Goal: Book appointment/travel/reservation

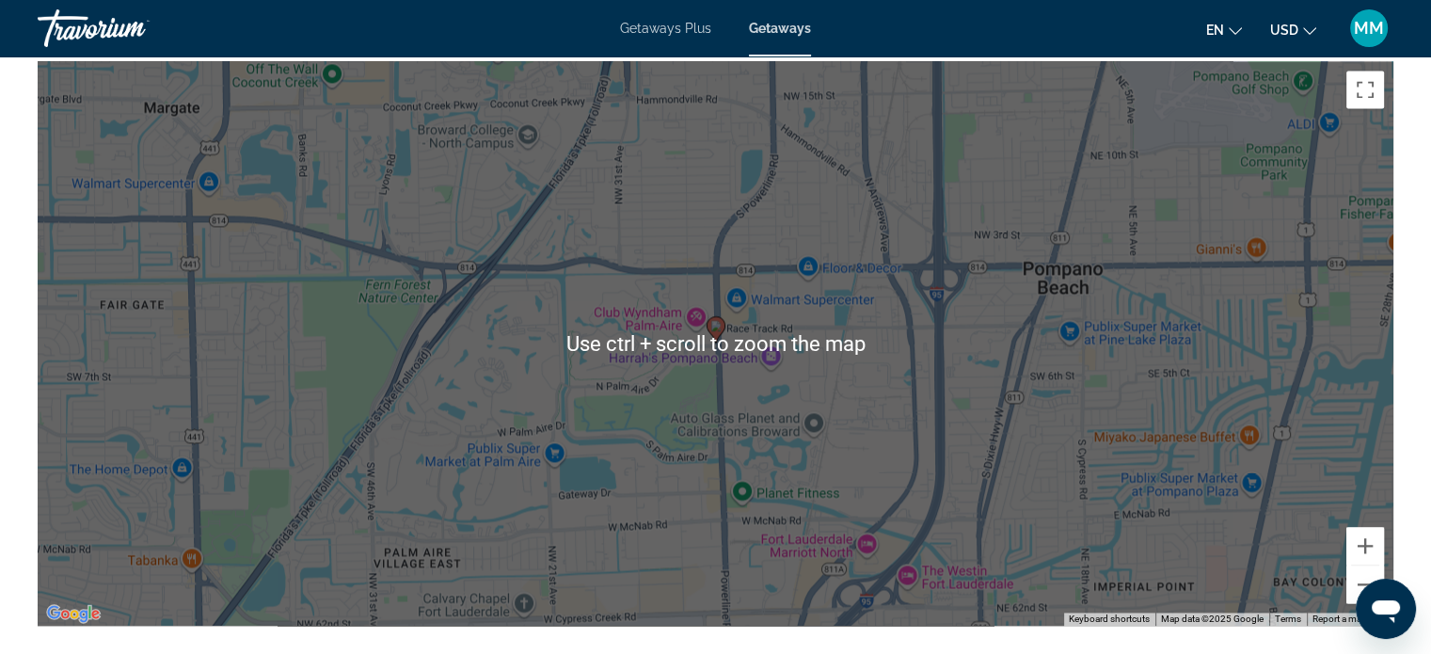
scroll to position [2668, 0]
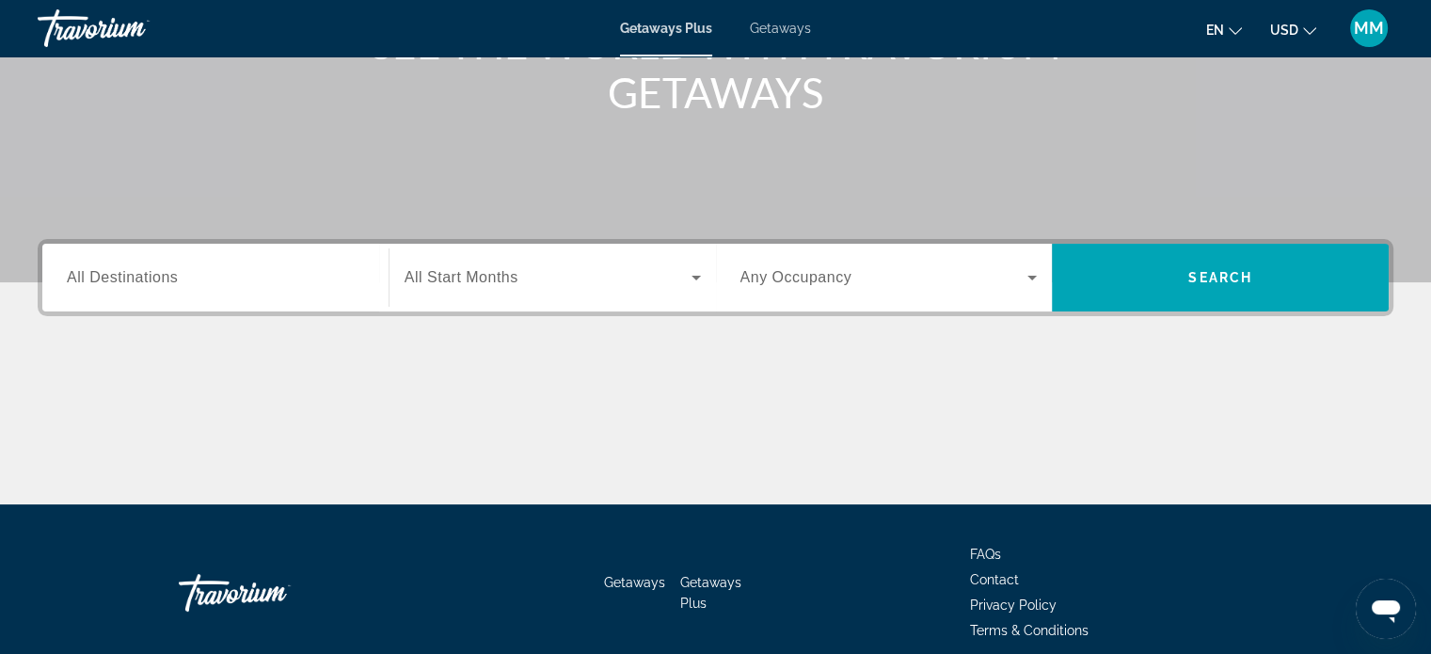
click at [171, 283] on span "All Destinations" at bounding box center [122, 277] width 111 height 16
click at [171, 283] on input "Destination All Destinations" at bounding box center [215, 278] width 297 height 23
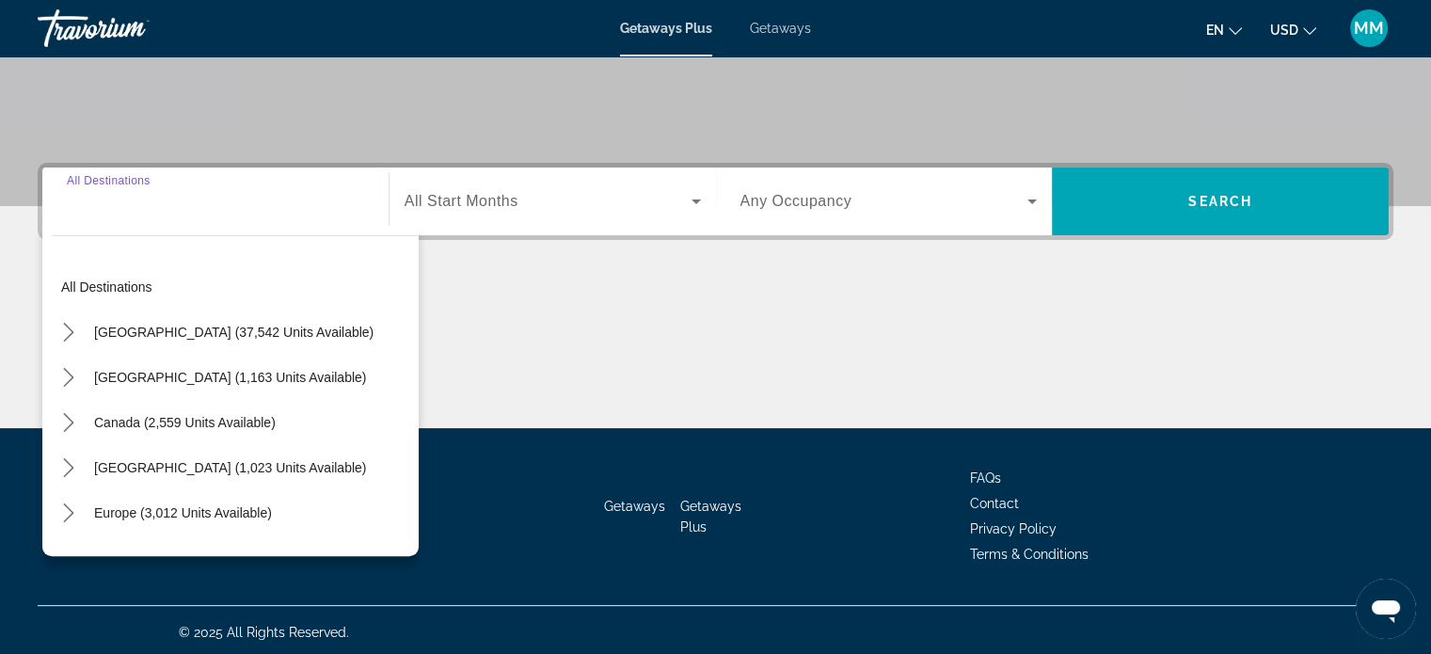
scroll to position [362, 0]
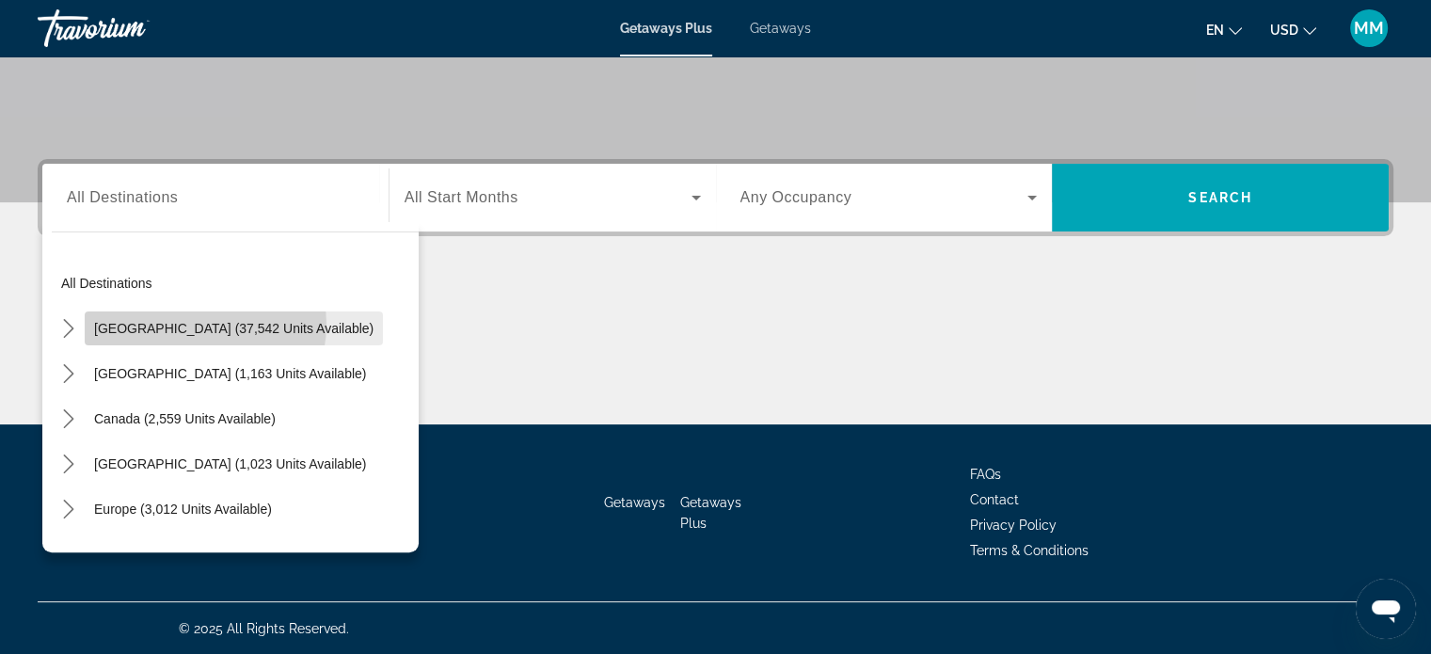
click at [202, 324] on span "[GEOGRAPHIC_DATA] (37,542 units available)" at bounding box center [233, 328] width 279 height 15
type input "**********"
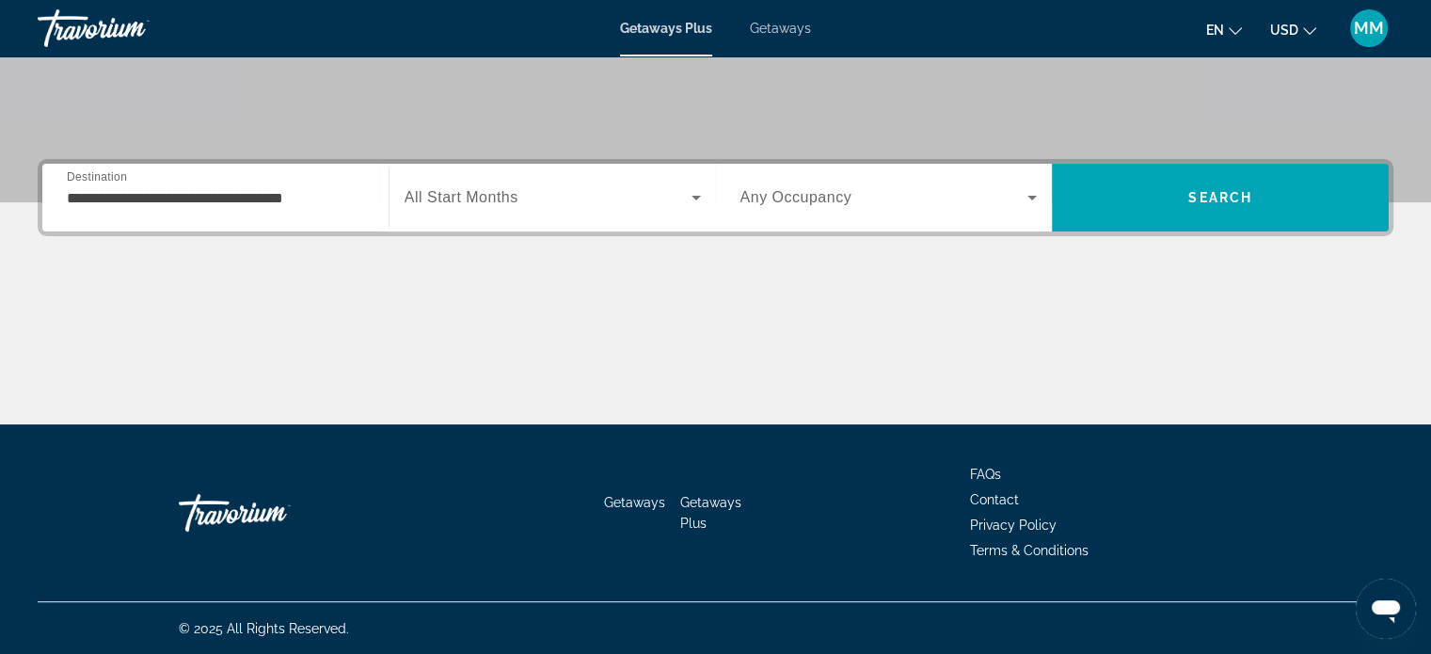
click at [476, 213] on div "Search widget" at bounding box center [553, 197] width 296 height 53
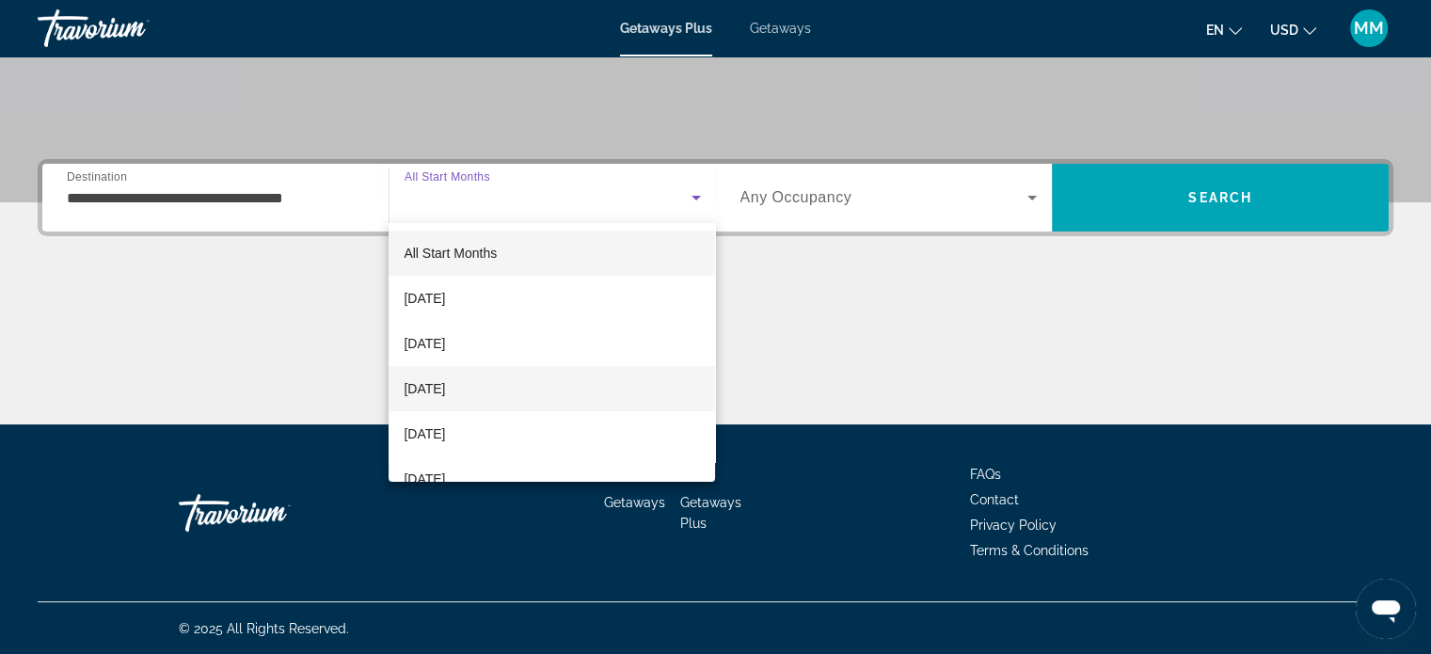
click at [445, 396] on span "[DATE]" at bounding box center [424, 388] width 41 height 23
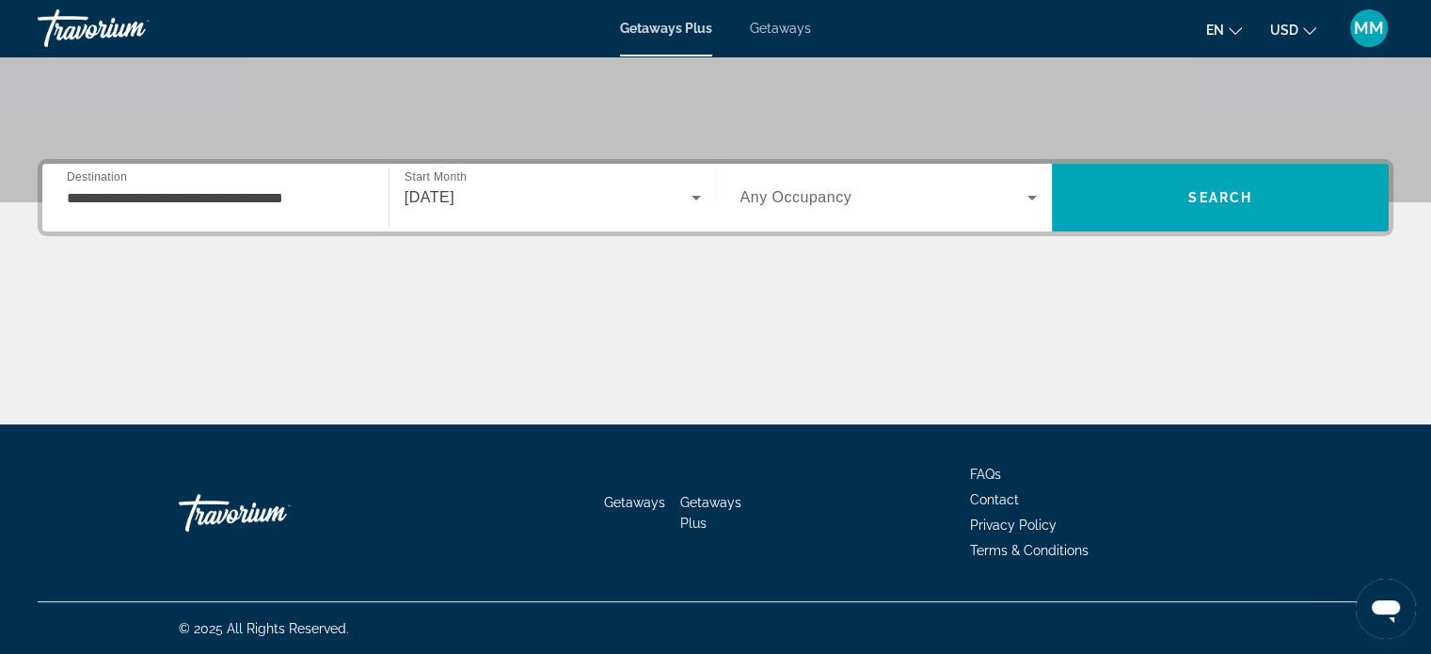
click at [897, 183] on div "Search widget" at bounding box center [888, 197] width 297 height 53
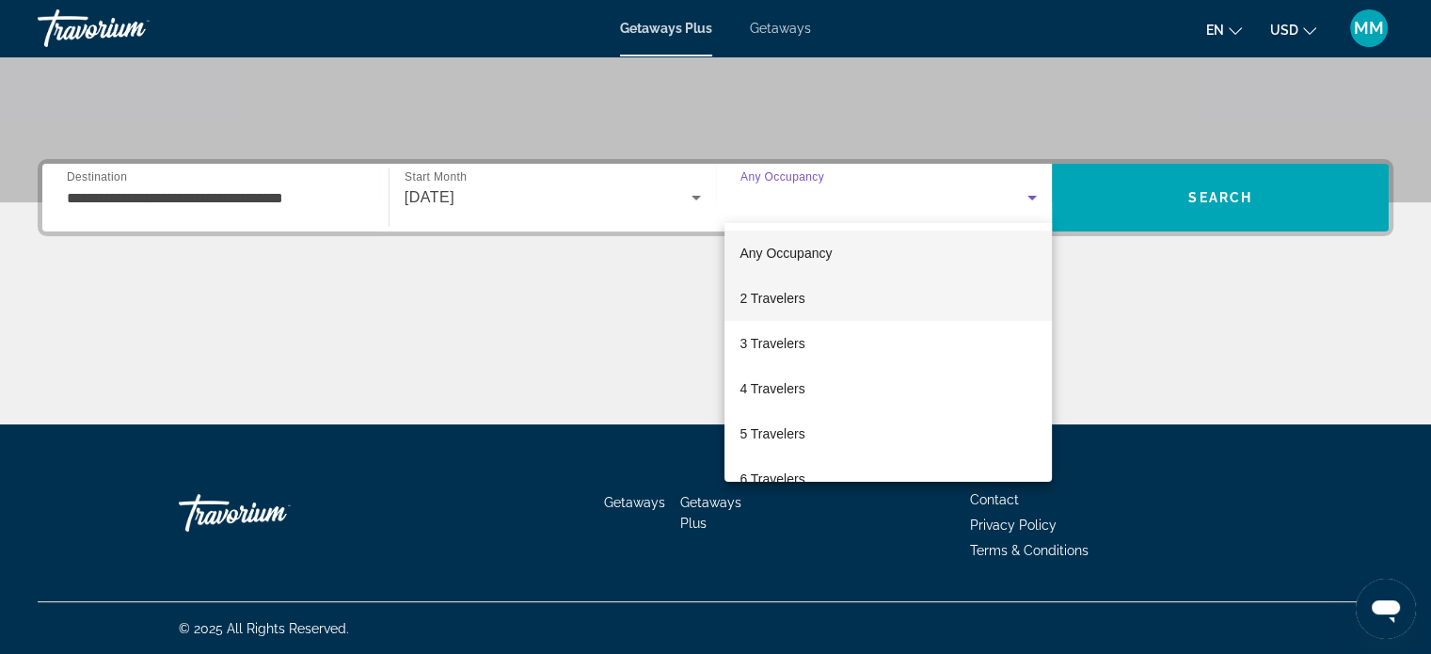
click at [790, 308] on span "2 Travelers" at bounding box center [771, 298] width 65 height 23
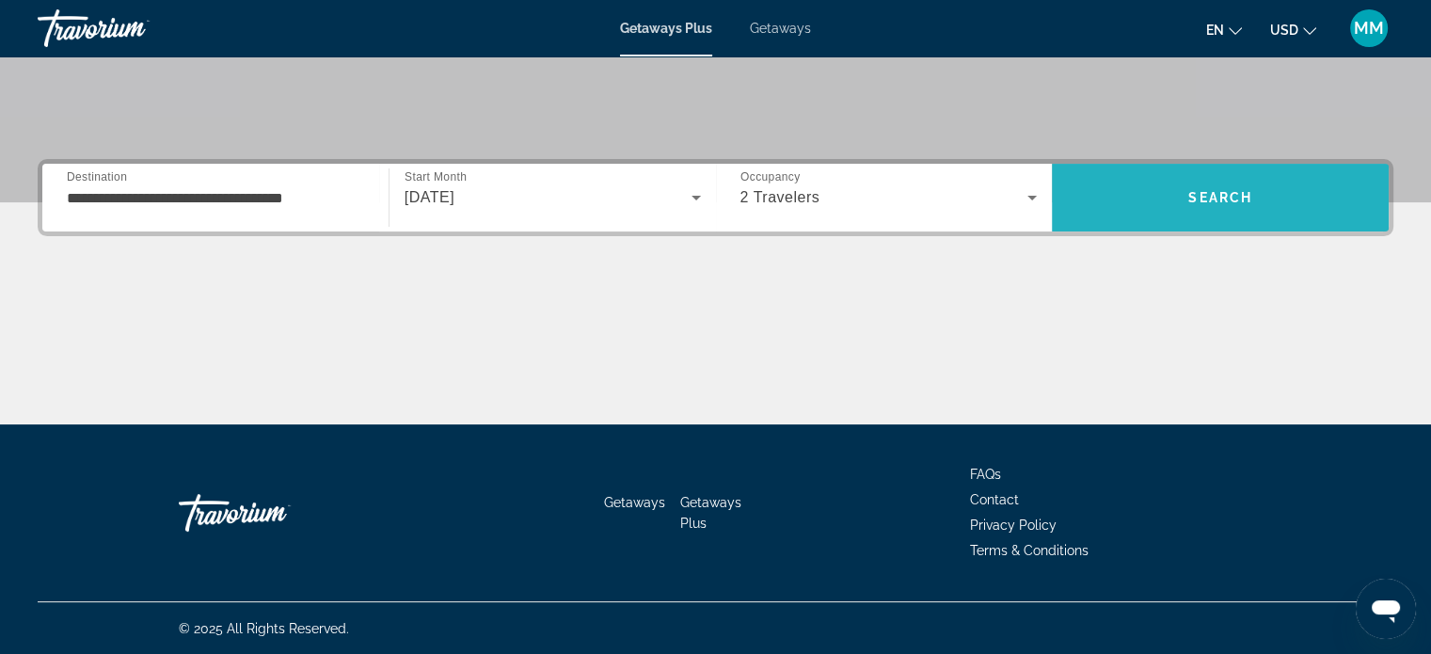
click at [1148, 191] on span "Search" at bounding box center [1220, 197] width 337 height 45
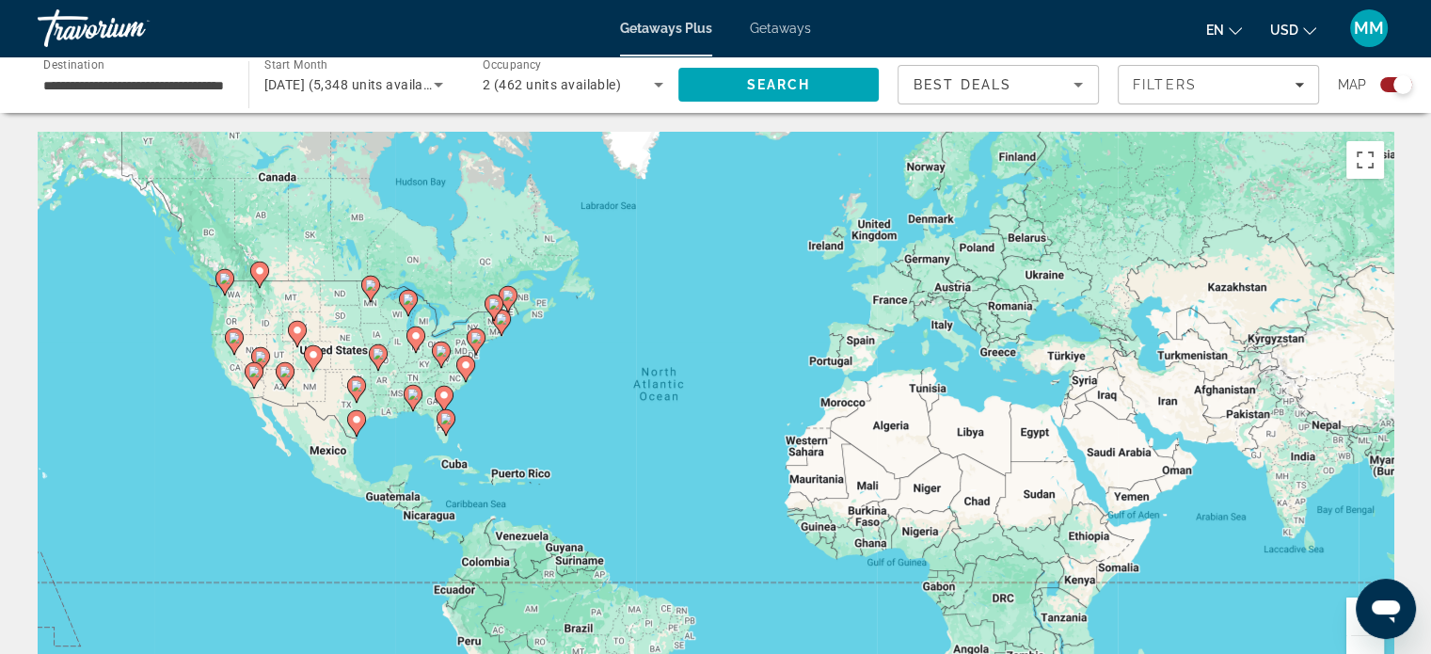
click at [760, 422] on div "To activate drag with keyboard, press Alt + Enter. Once in keyboard drag state,…" at bounding box center [716, 414] width 1356 height 564
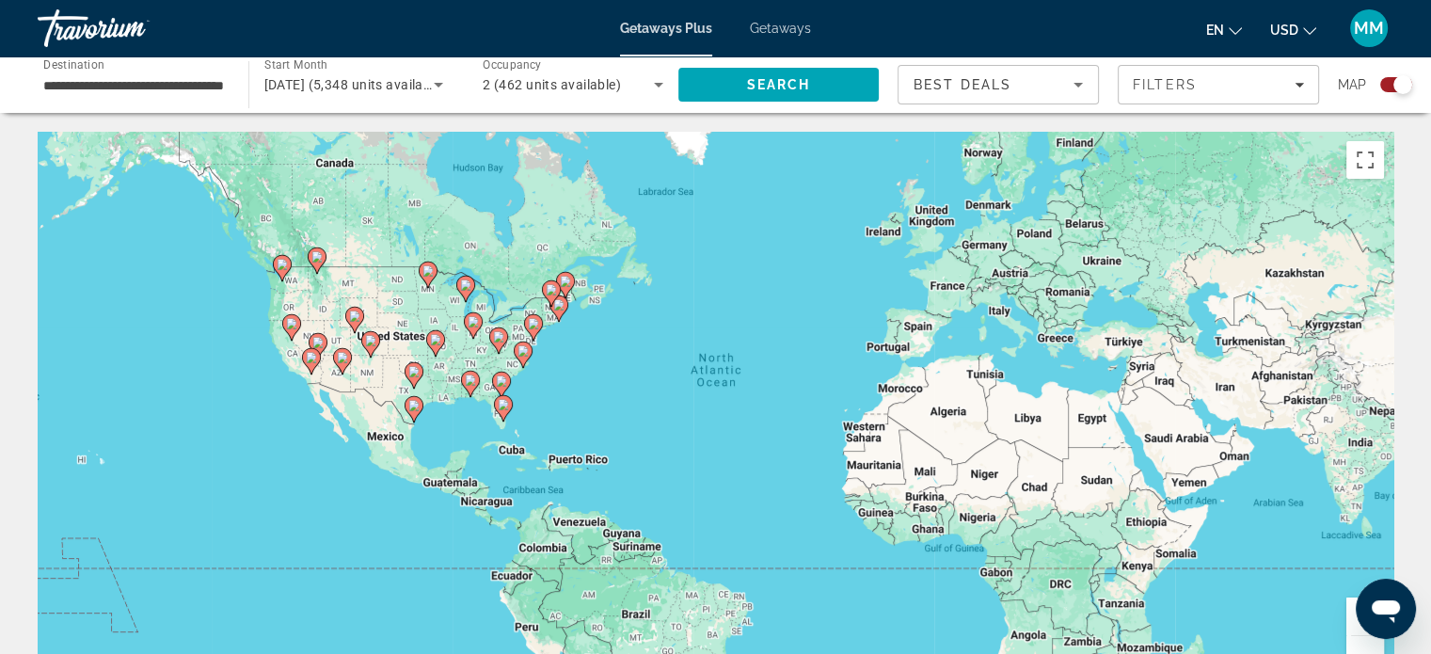
drag, startPoint x: 1253, startPoint y: 283, endPoint x: 1303, endPoint y: 270, distance: 51.6
click at [1304, 270] on div "To activate drag with keyboard, press Alt + Enter. Once in keyboard drag state,…" at bounding box center [716, 414] width 1356 height 564
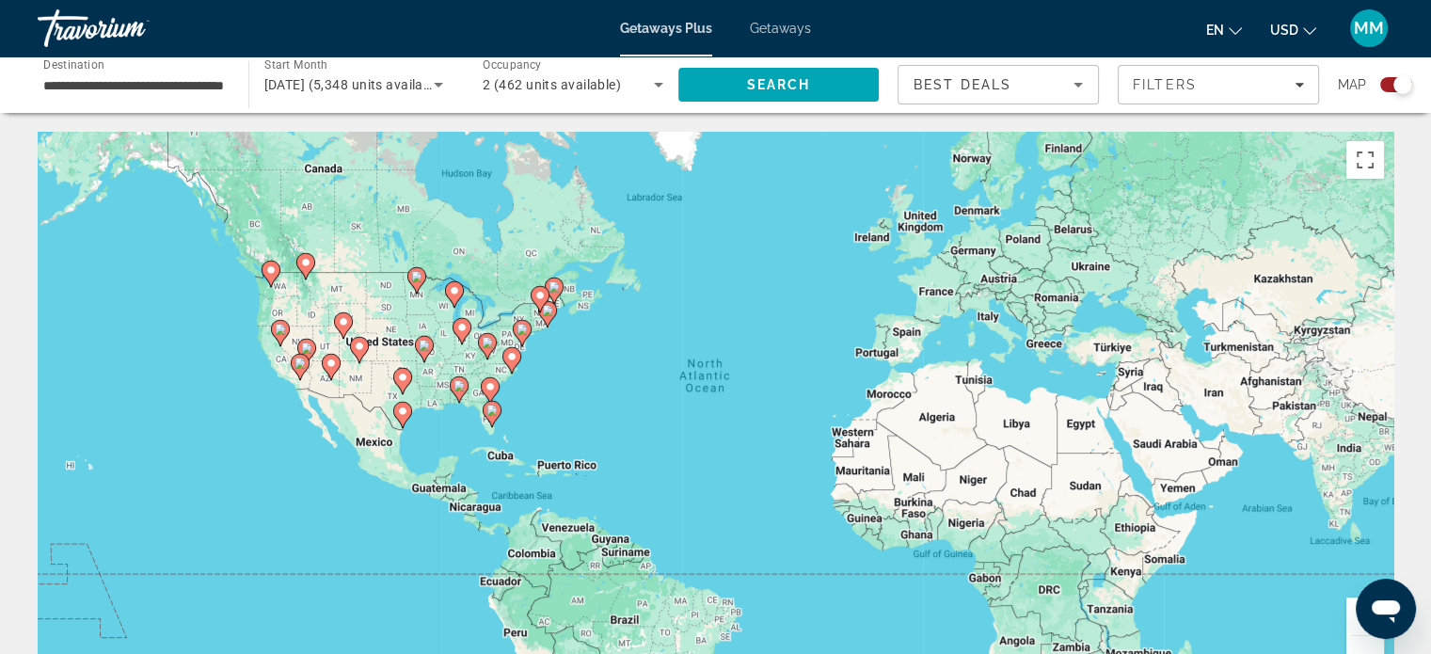
click at [1356, 625] on button "Zoom in" at bounding box center [1365, 616] width 38 height 38
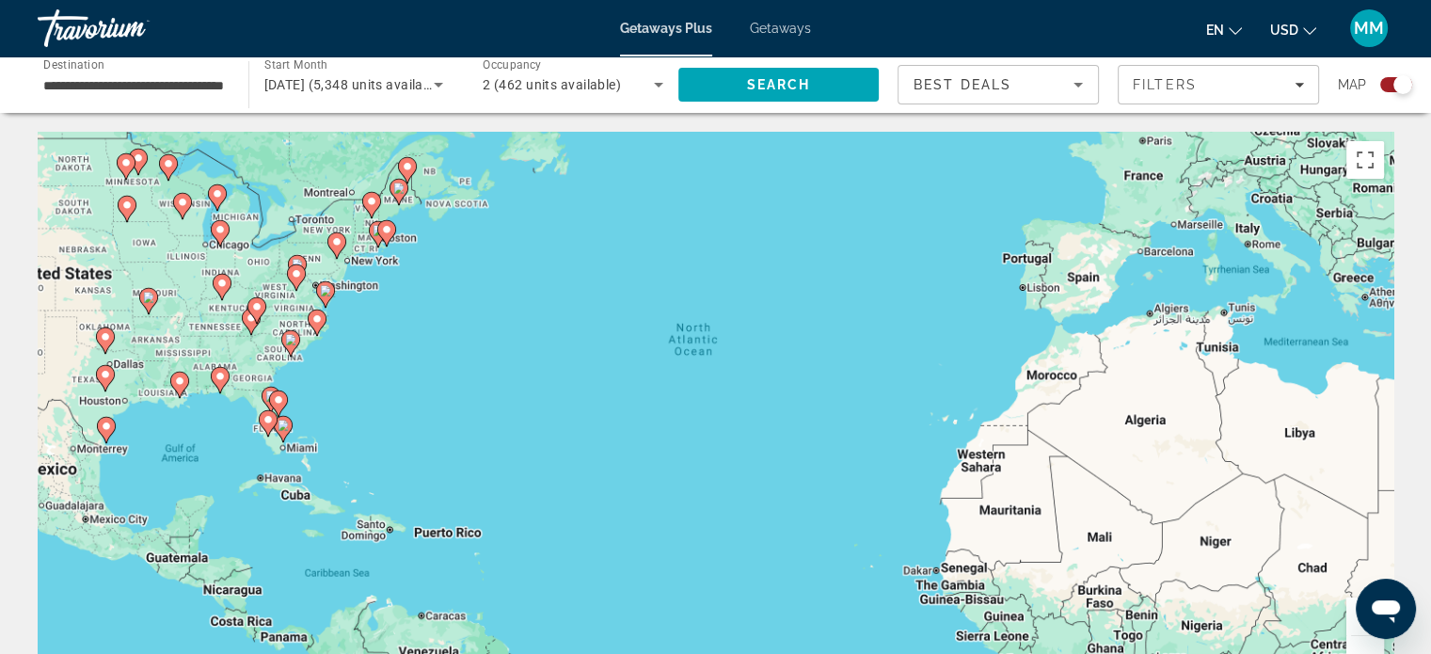
click at [1356, 625] on button "Zoom in" at bounding box center [1365, 616] width 38 height 38
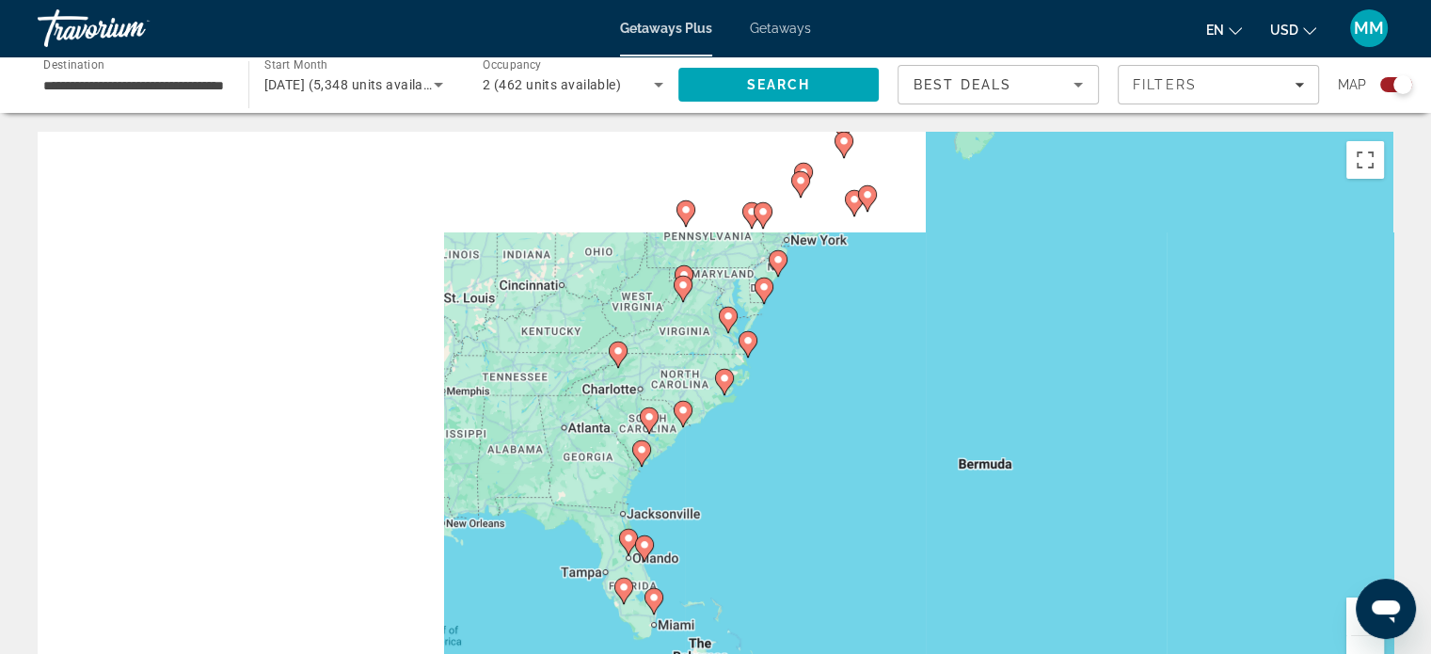
drag, startPoint x: 476, startPoint y: 385, endPoint x: 1307, endPoint y: 528, distance: 842.9
click at [1307, 528] on div "To activate drag with keyboard, press Alt + Enter. Once in keyboard drag state,…" at bounding box center [716, 414] width 1356 height 564
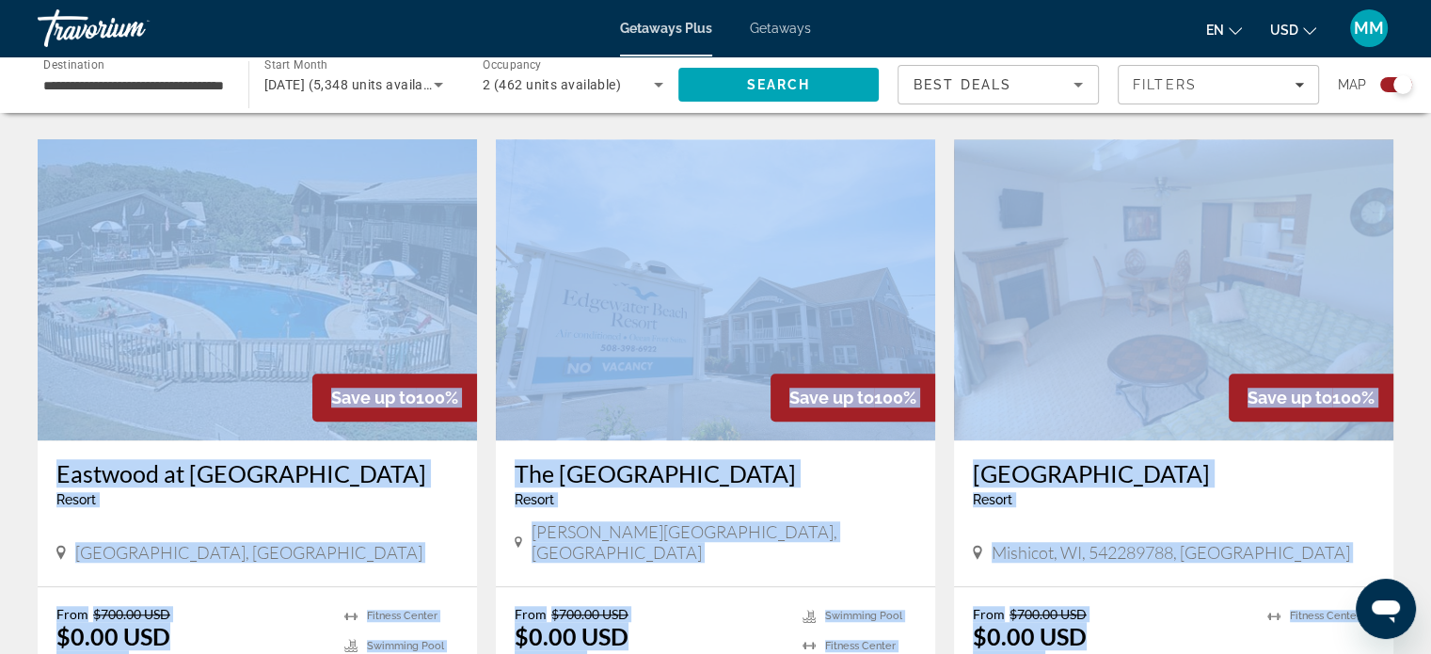
scroll to position [2066, 0]
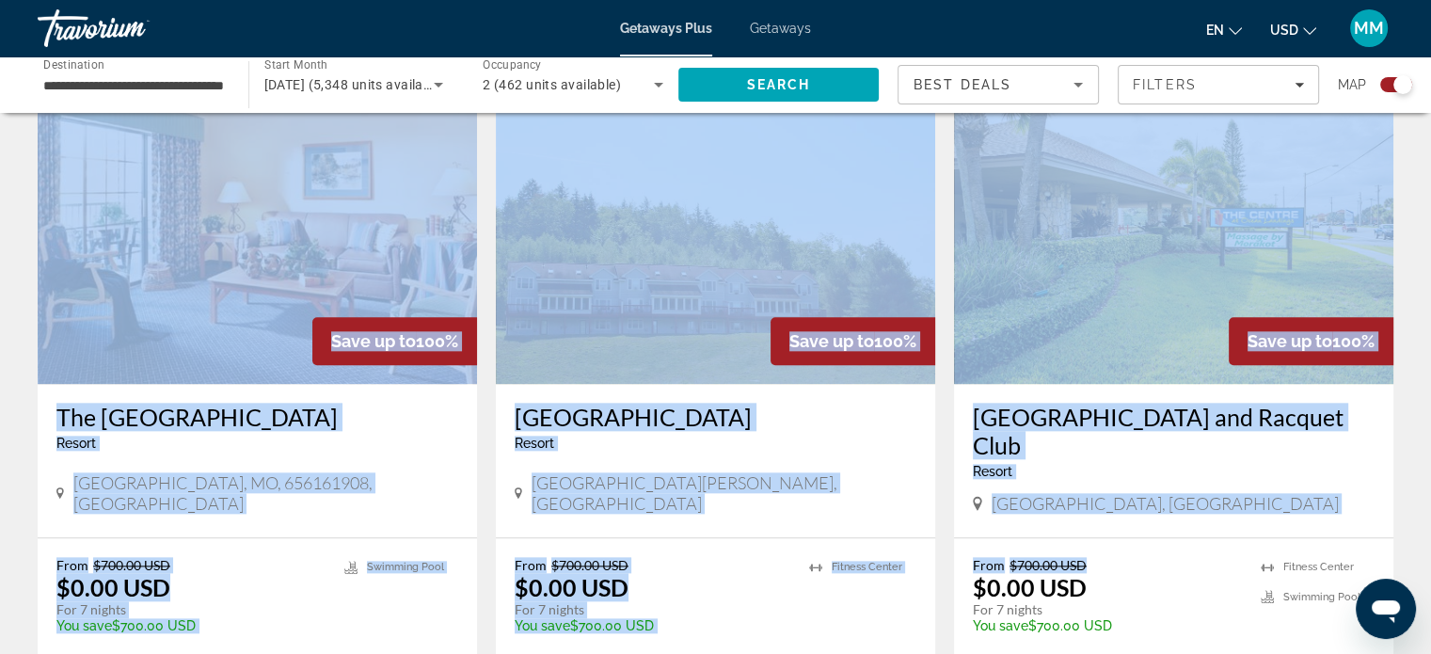
drag, startPoint x: 859, startPoint y: 384, endPoint x: 1199, endPoint y: 698, distance: 462.7
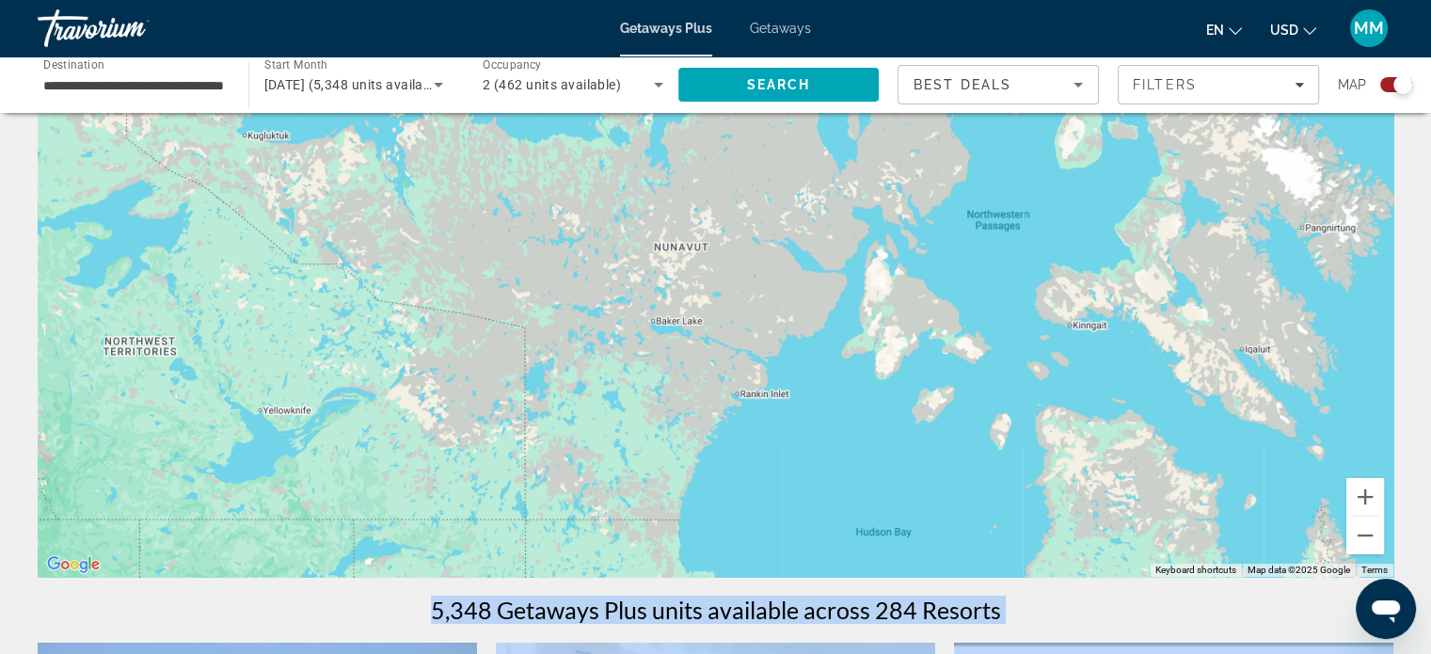
scroll to position [133, 0]
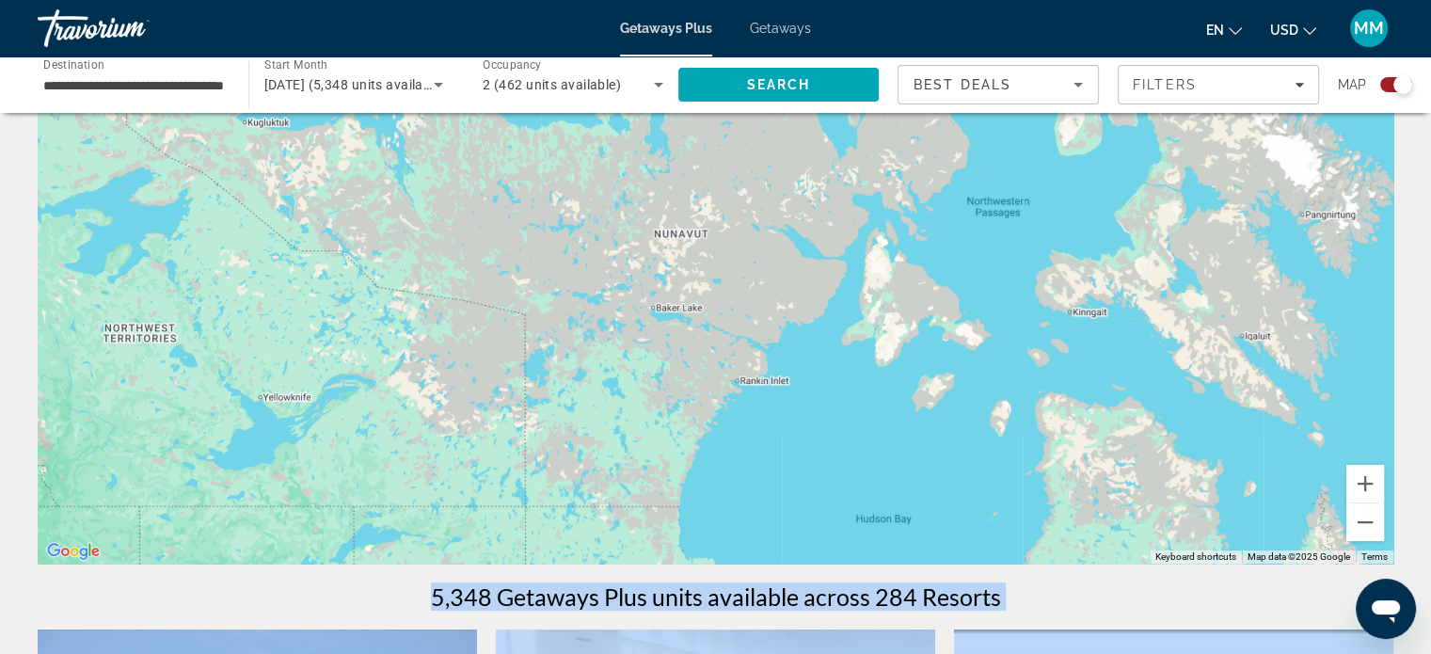
click at [1070, 343] on div "Main content" at bounding box center [716, 281] width 1356 height 564
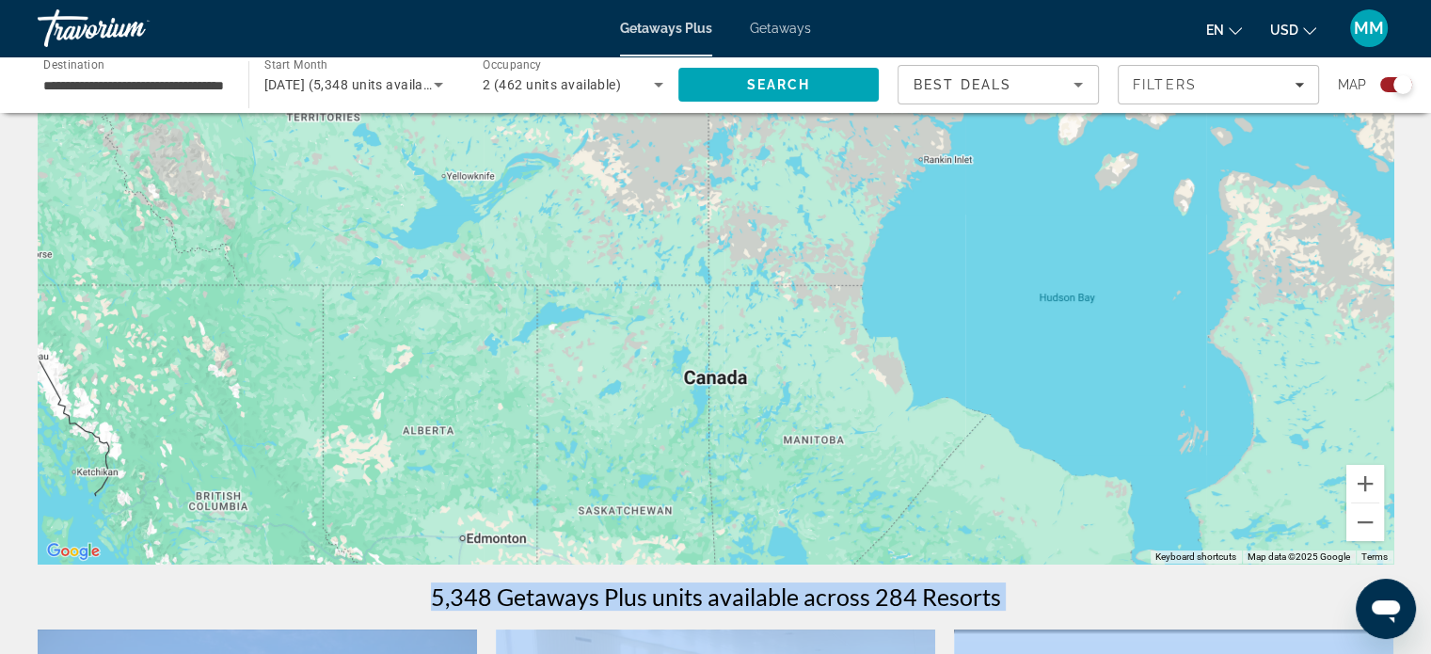
drag, startPoint x: 1018, startPoint y: 340, endPoint x: 1162, endPoint y: 144, distance: 242.9
click at [1162, 144] on div "Main content" at bounding box center [716, 281] width 1356 height 564
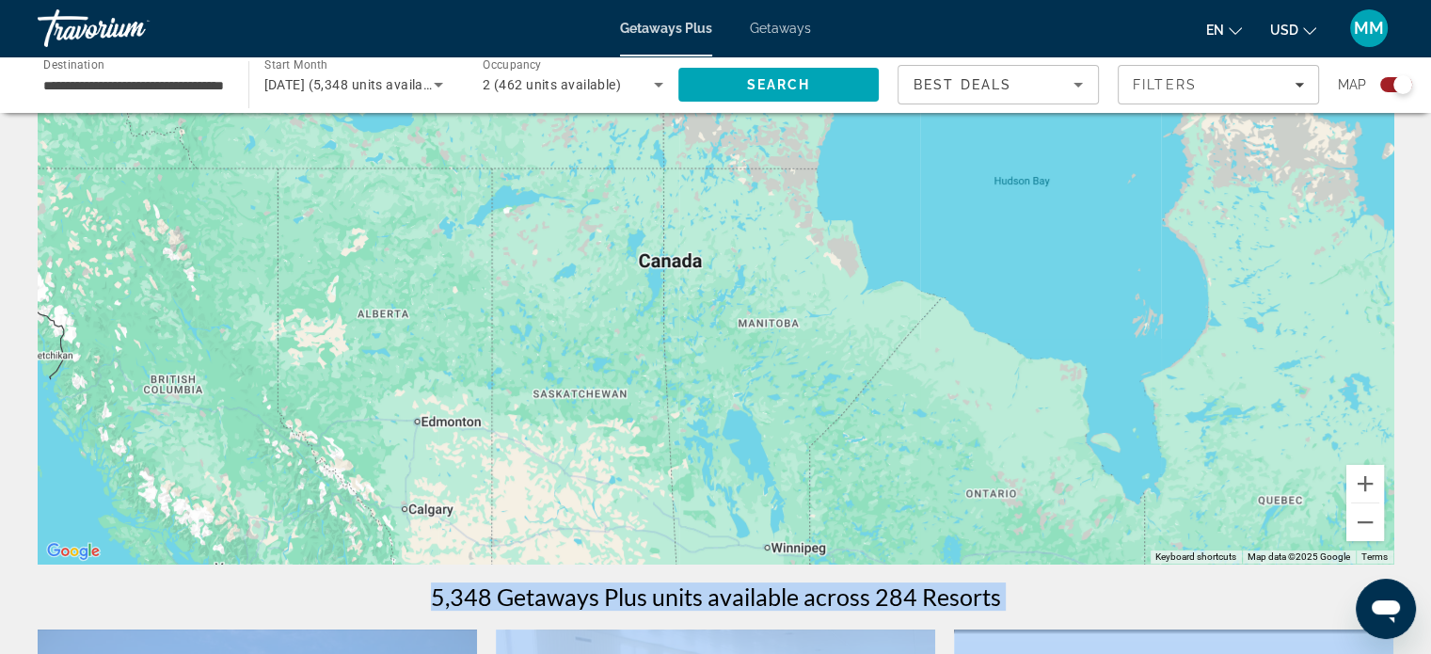
drag, startPoint x: 1036, startPoint y: 259, endPoint x: 967, endPoint y: 71, distance: 199.4
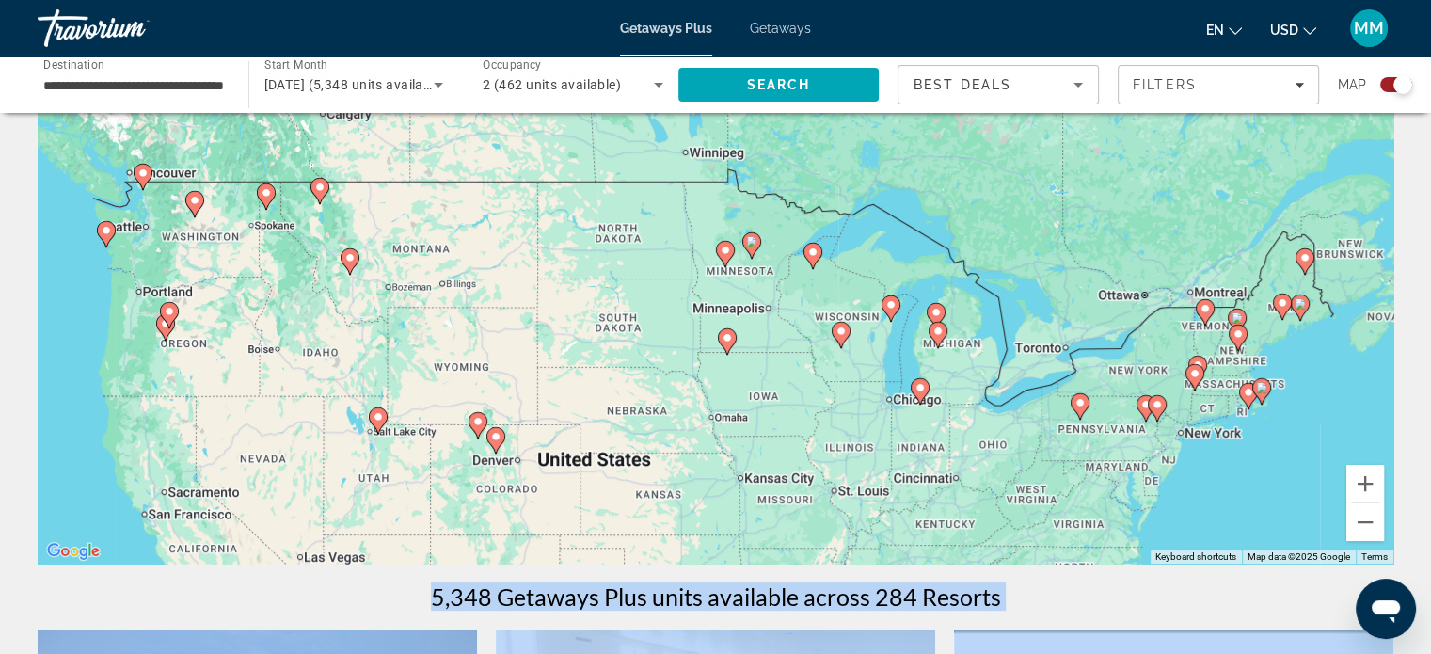
drag, startPoint x: 969, startPoint y: 221, endPoint x: 956, endPoint y: 87, distance: 134.2
click at [954, 44] on div "**********" at bounding box center [715, 194] width 1431 height 654
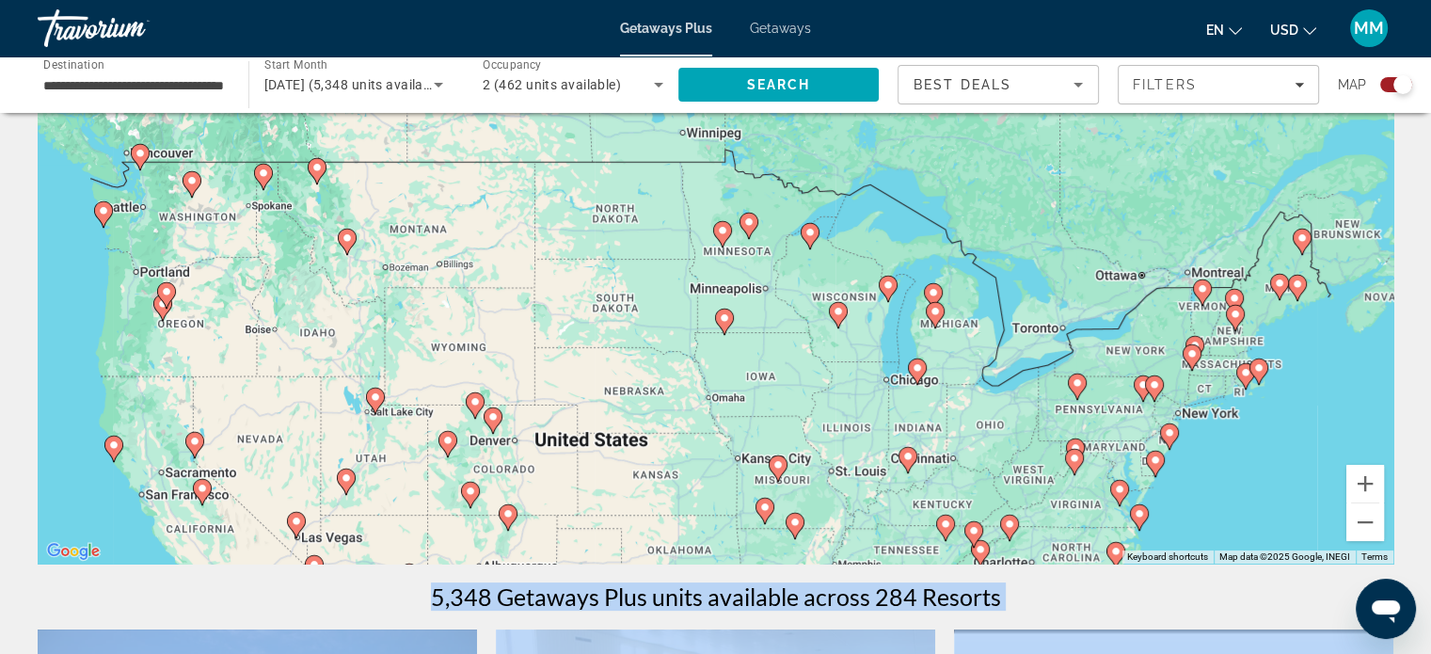
click at [1099, 595] on div "5,348 Getaways Plus units available across 284 Resorts" at bounding box center [716, 596] width 1356 height 28
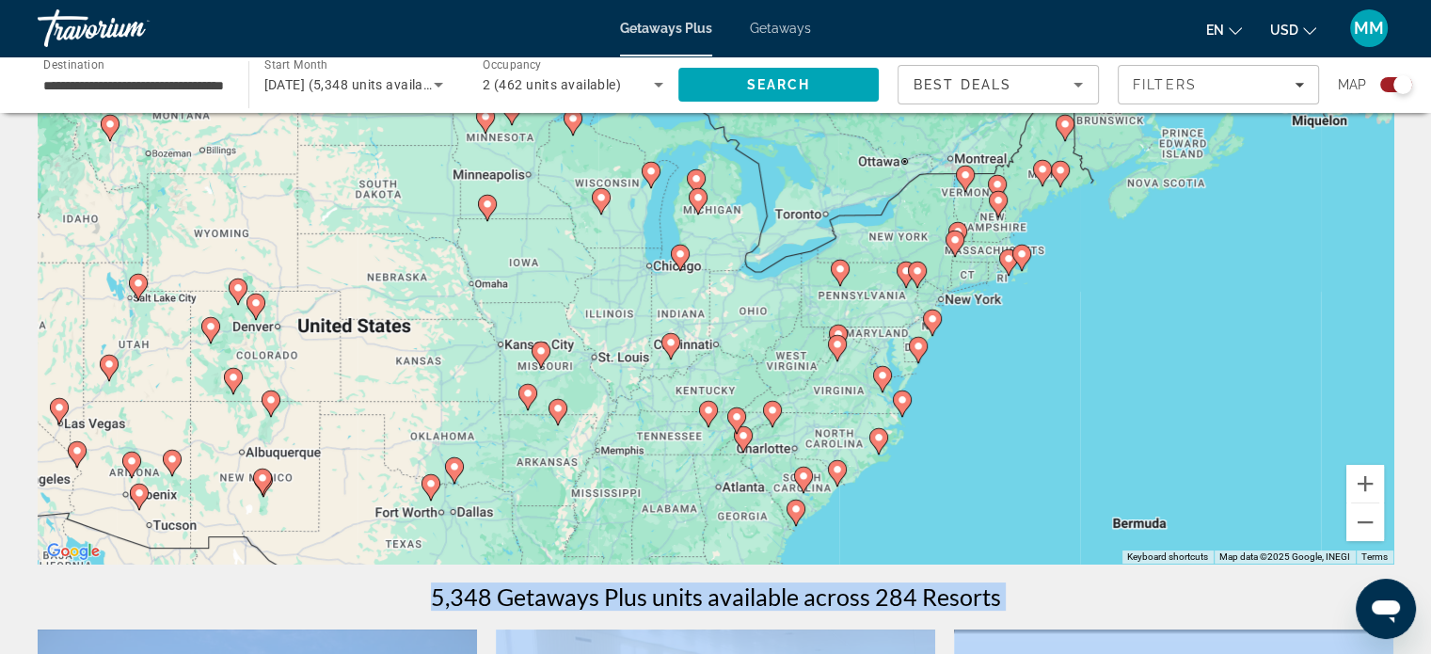
drag, startPoint x: 1069, startPoint y: 366, endPoint x: 839, endPoint y: 276, distance: 246.7
click at [839, 276] on icon "Main content" at bounding box center [839, 273] width 17 height 24
click at [1368, 483] on button "Zoom in" at bounding box center [1365, 484] width 38 height 38
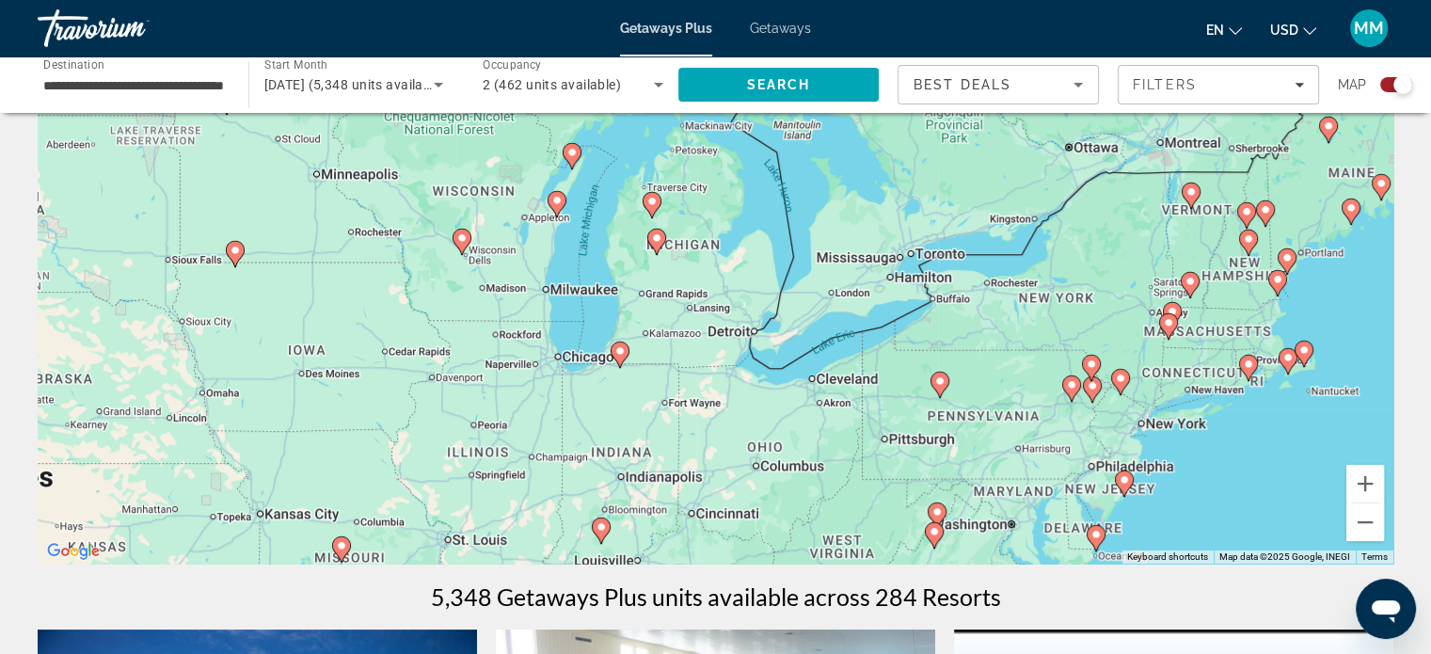
drag, startPoint x: 1088, startPoint y: 334, endPoint x: 1069, endPoint y: 423, distance: 91.3
click at [1069, 423] on div "To activate drag with keyboard, press Alt + Enter. Once in keyboard drag state,…" at bounding box center [716, 281] width 1356 height 564
click at [1366, 486] on button "Zoom in" at bounding box center [1365, 484] width 38 height 38
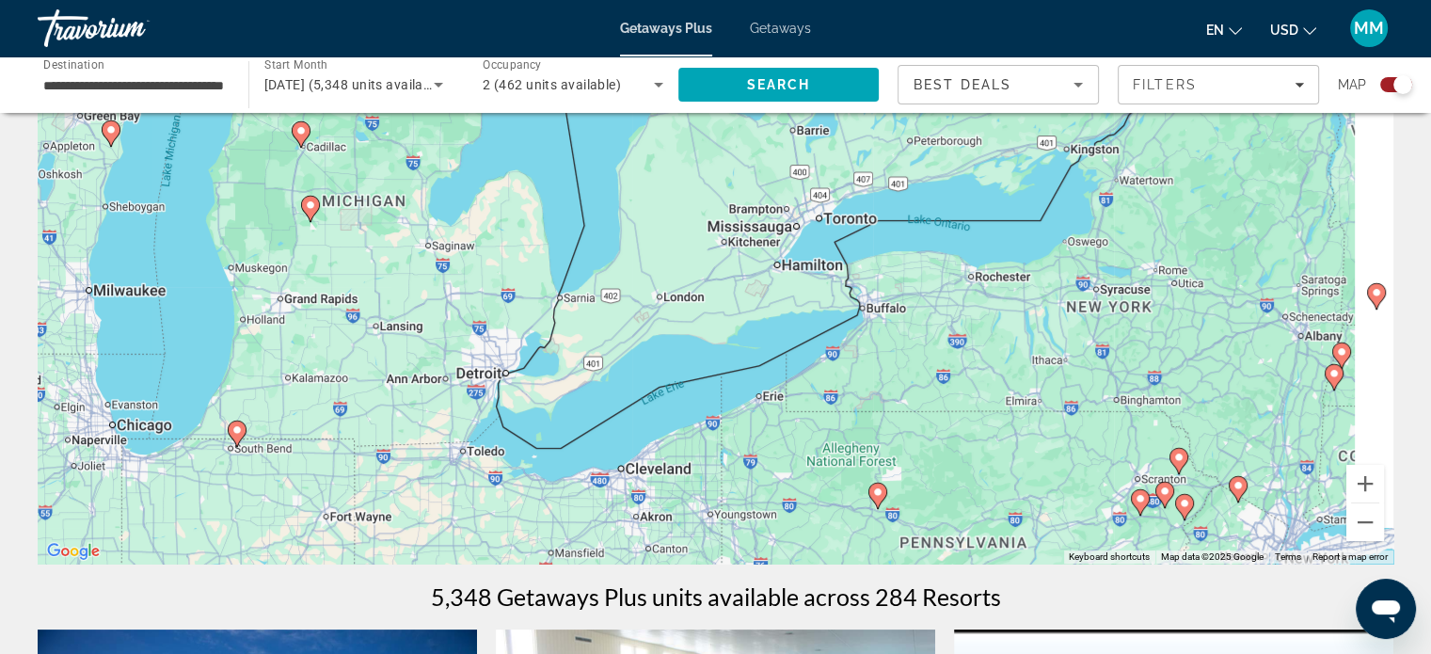
drag, startPoint x: 1223, startPoint y: 420, endPoint x: 943, endPoint y: 405, distance: 280.7
click at [943, 405] on div "To activate drag with keyboard, press Alt + Enter. Once in keyboard drag state,…" at bounding box center [716, 281] width 1356 height 564
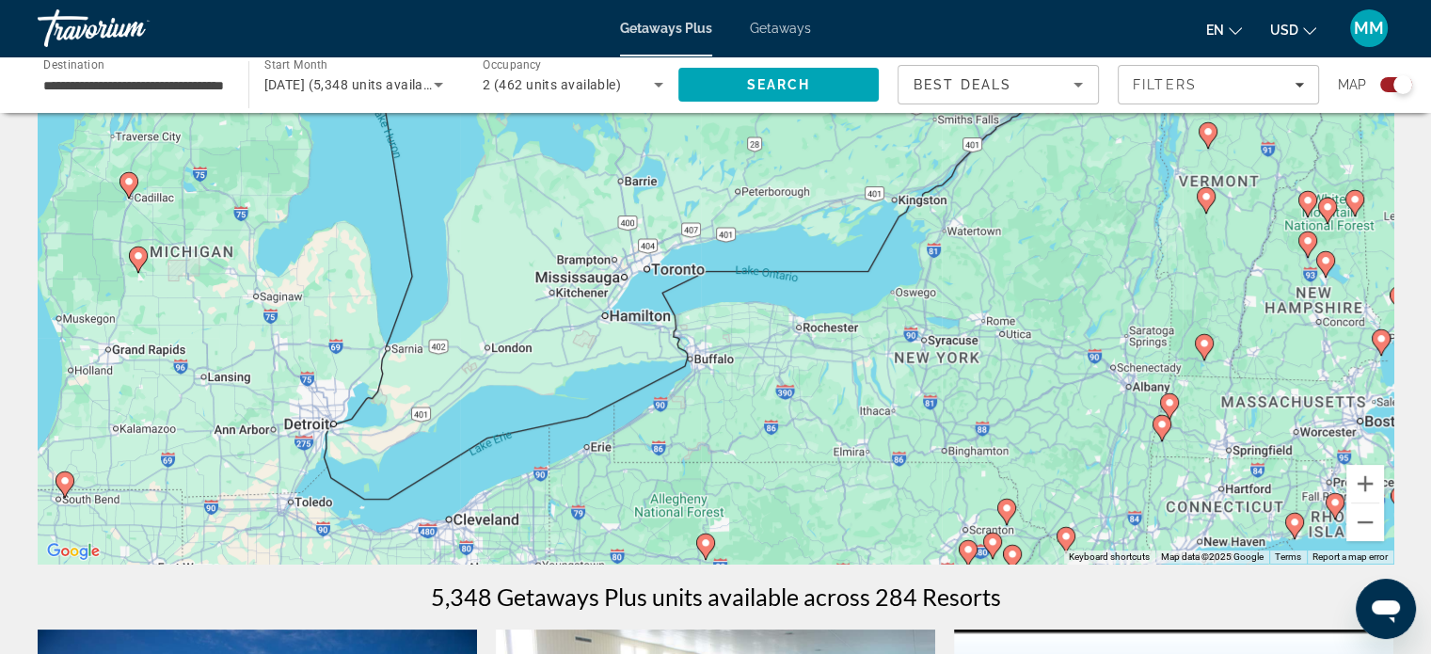
drag, startPoint x: 1058, startPoint y: 322, endPoint x: 908, endPoint y: 364, distance: 156.4
click at [889, 368] on div "To activate drag with keyboard, press Alt + Enter. Once in keyboard drag state,…" at bounding box center [716, 281] width 1356 height 564
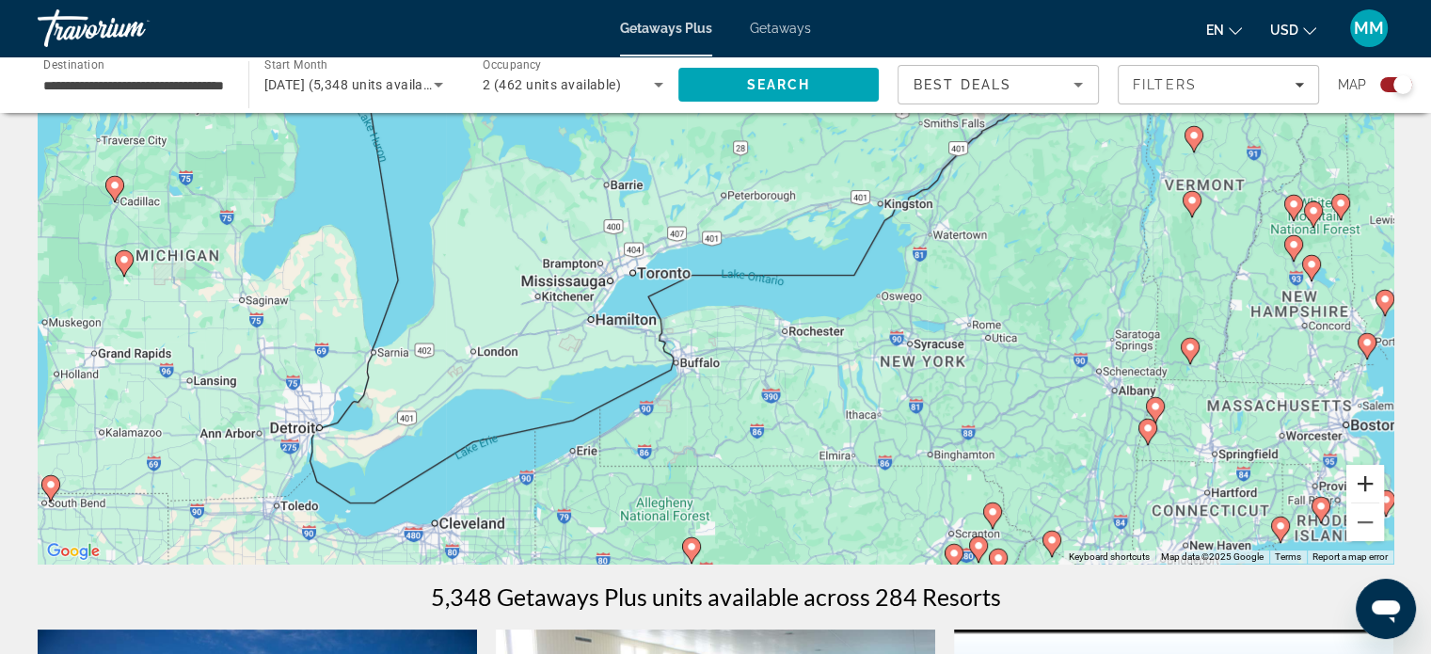
click at [1373, 482] on button "Zoom in" at bounding box center [1365, 484] width 38 height 38
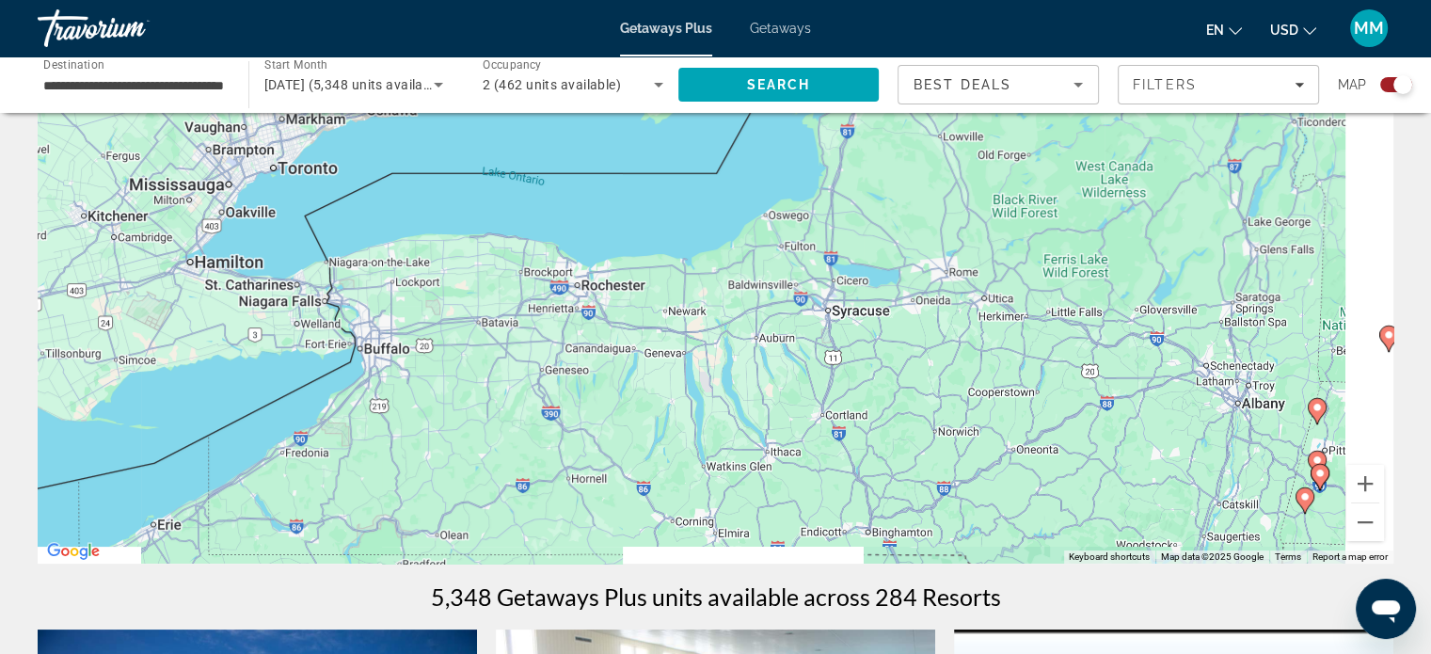
drag, startPoint x: 1142, startPoint y: 443, endPoint x: 813, endPoint y: 340, distance: 345.1
click at [813, 340] on div "To activate drag with keyboard, press Alt + Enter. Once in keyboard drag state,…" at bounding box center [716, 281] width 1356 height 564
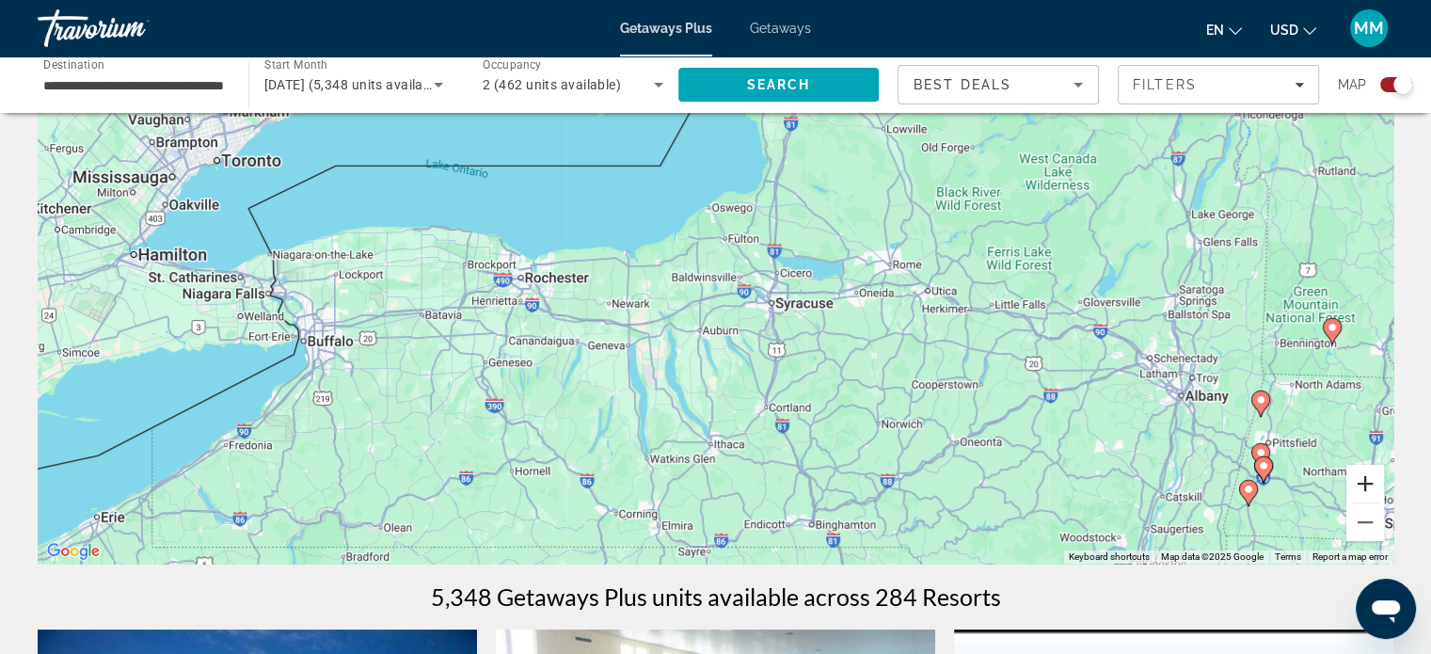
click at [1374, 479] on button "Zoom in" at bounding box center [1365, 484] width 38 height 38
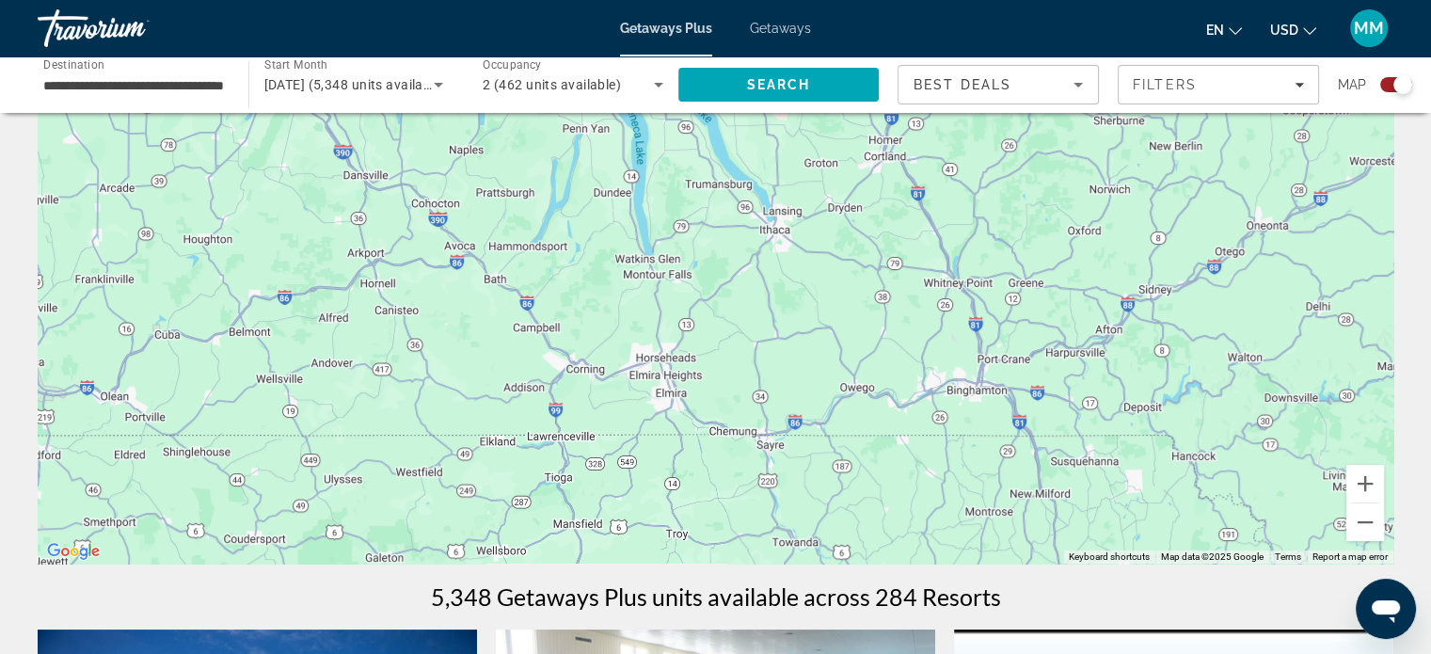
drag, startPoint x: 968, startPoint y: 358, endPoint x: 1081, endPoint y: 56, distance: 323.3
click at [1069, 18] on div "**********" at bounding box center [715, 194] width 1431 height 654
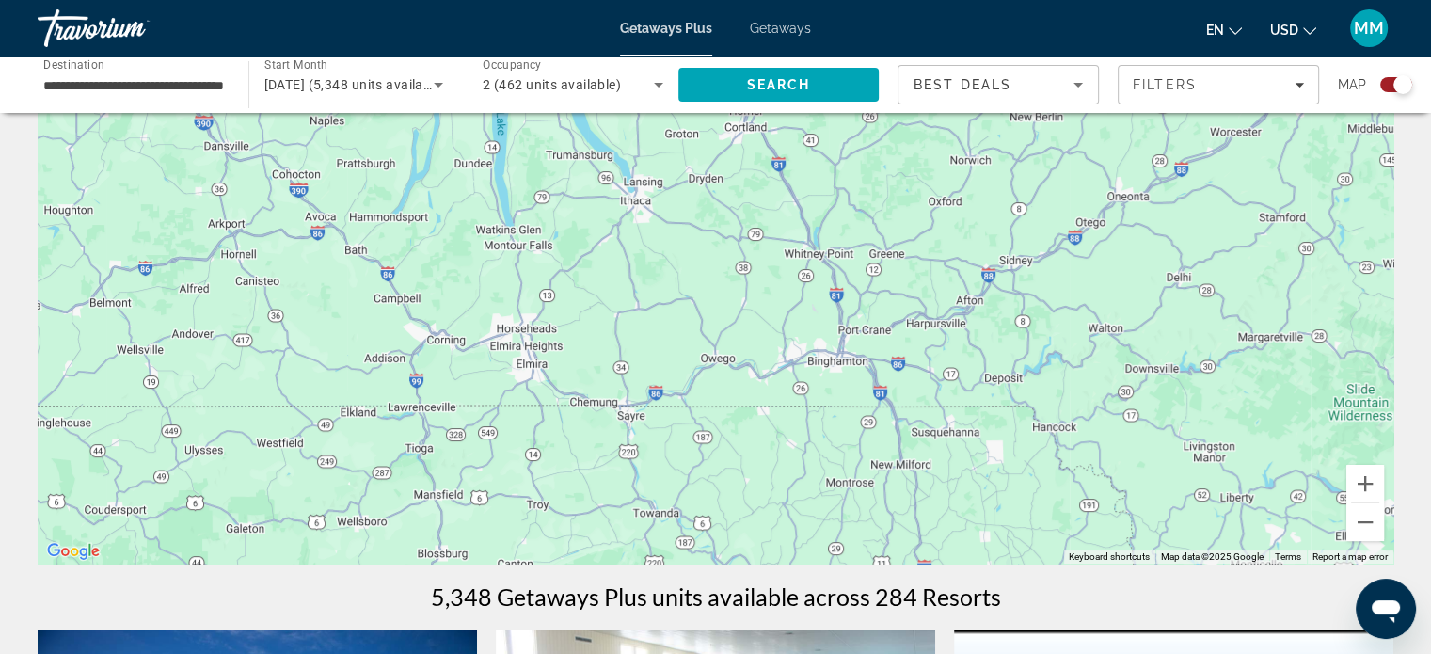
drag, startPoint x: 1110, startPoint y: 215, endPoint x: 982, endPoint y: 191, distance: 130.3
click at [982, 191] on div "Main content" at bounding box center [716, 281] width 1356 height 564
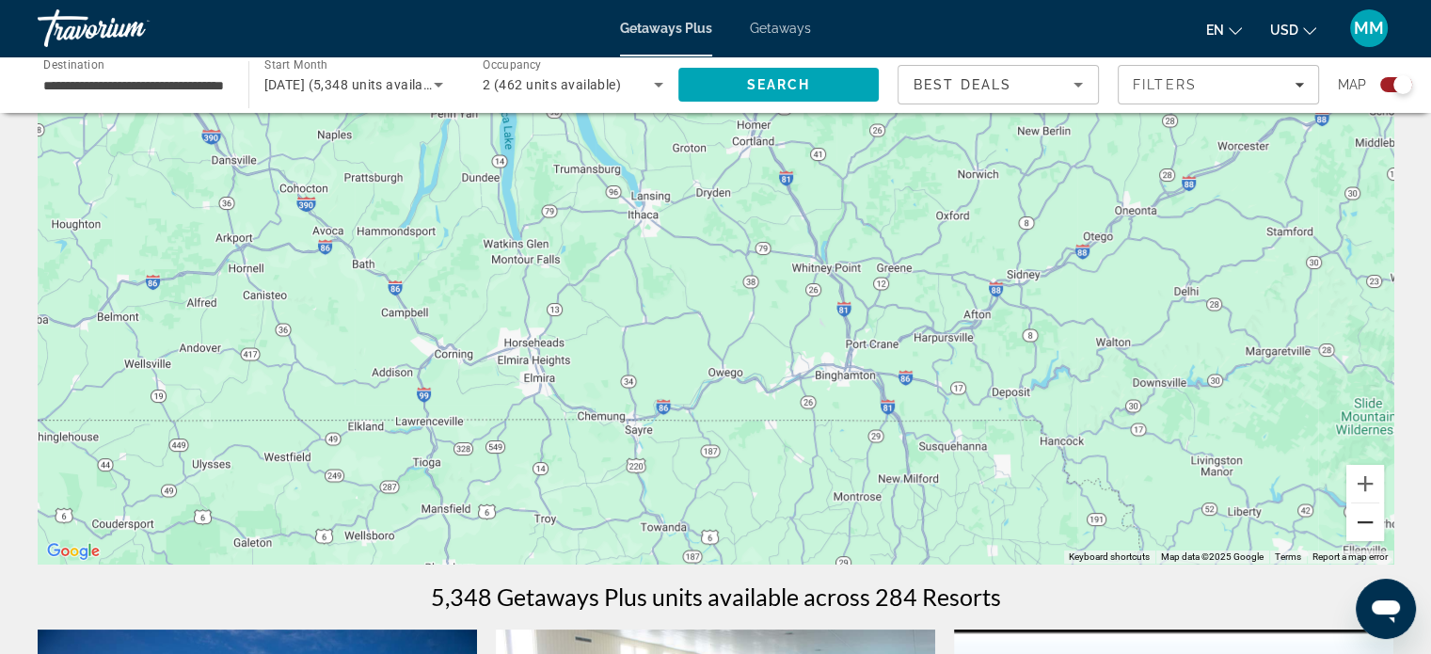
click at [1376, 516] on button "Zoom out" at bounding box center [1365, 522] width 38 height 38
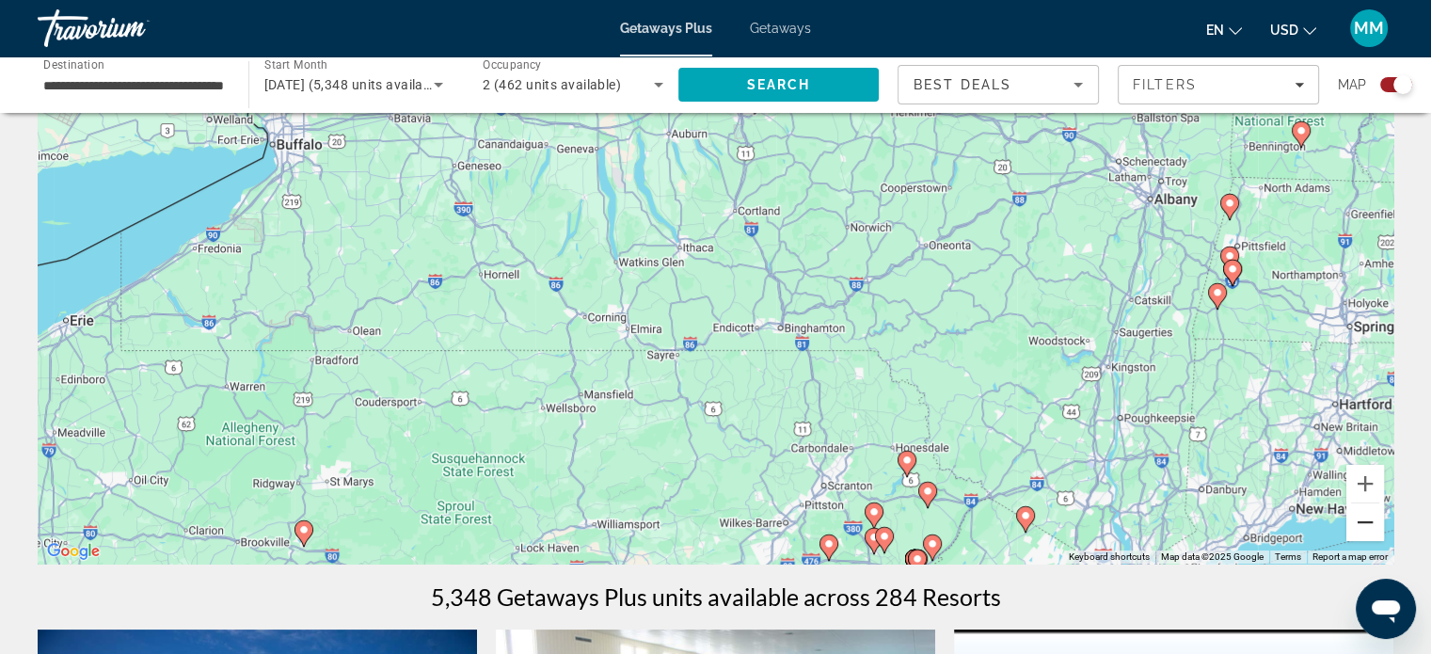
click at [1376, 516] on button "Zoom out" at bounding box center [1365, 522] width 38 height 38
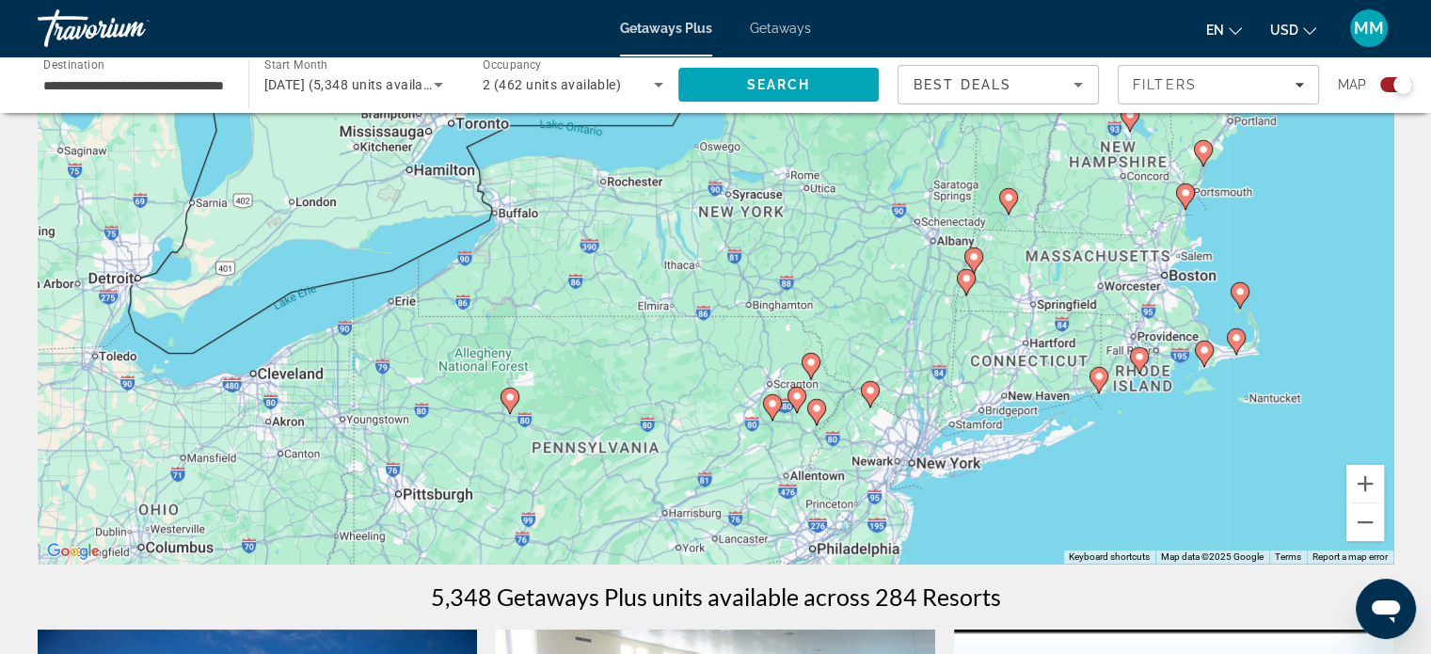
click at [716, 211] on div "To activate drag with keyboard, press Alt + Enter. Once in keyboard drag state,…" at bounding box center [716, 281] width 1356 height 564
click at [1376, 481] on button "Zoom in" at bounding box center [1365, 484] width 38 height 38
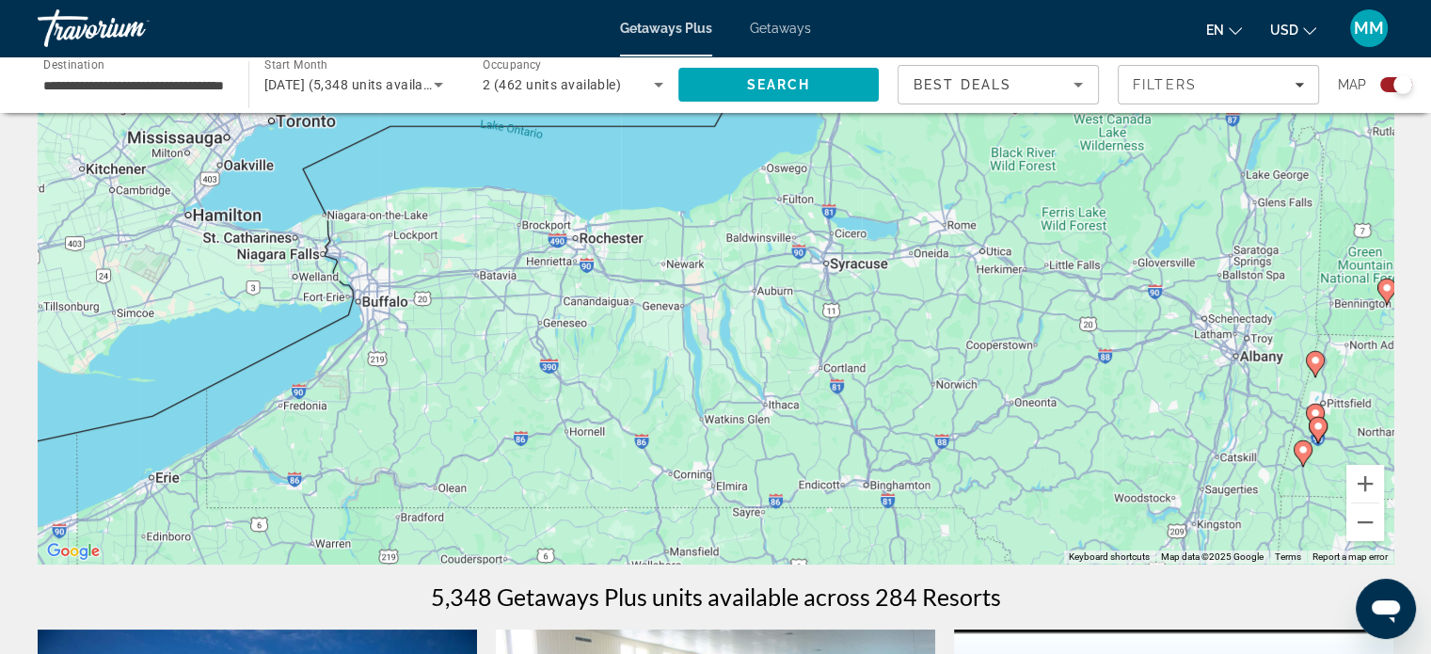
drag, startPoint x: 907, startPoint y: 306, endPoint x: 978, endPoint y: 445, distance: 156.5
click at [978, 445] on div "To activate drag with keyboard, press Alt + Enter. Once in keyboard drag state,…" at bounding box center [716, 281] width 1356 height 564
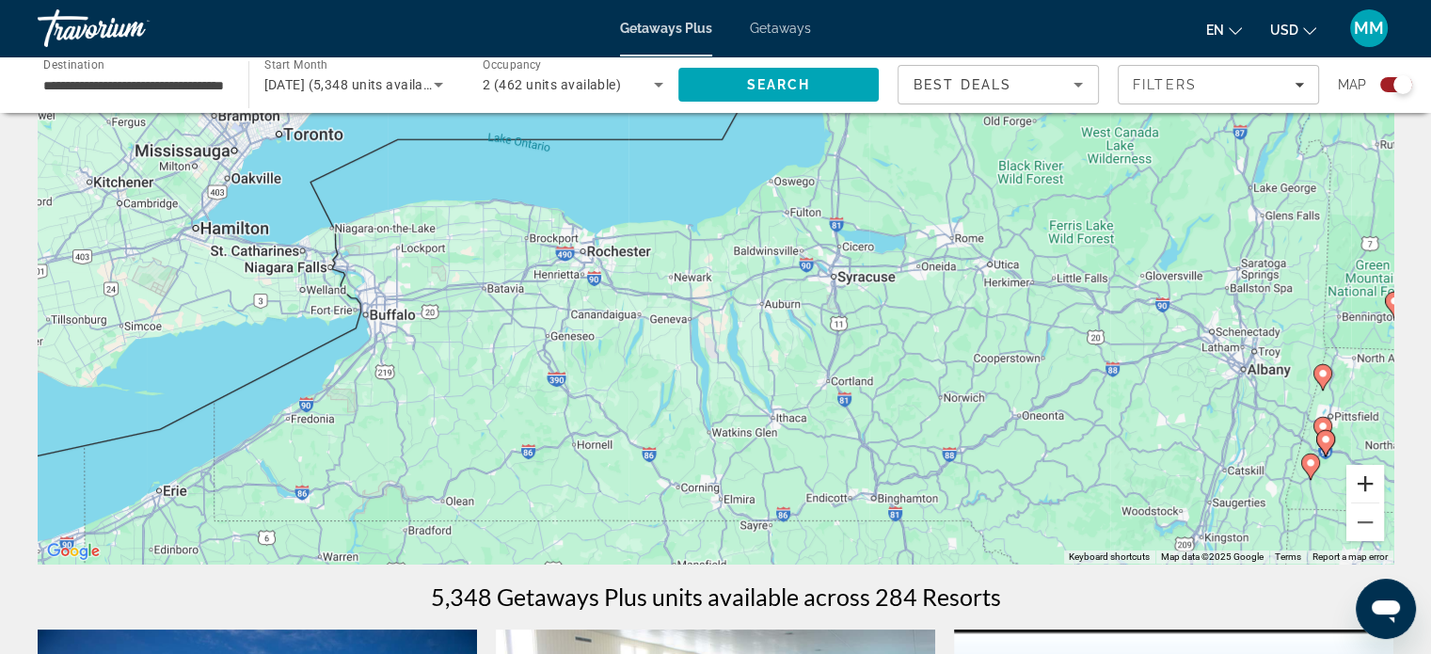
click at [1365, 490] on button "Zoom in" at bounding box center [1365, 484] width 38 height 38
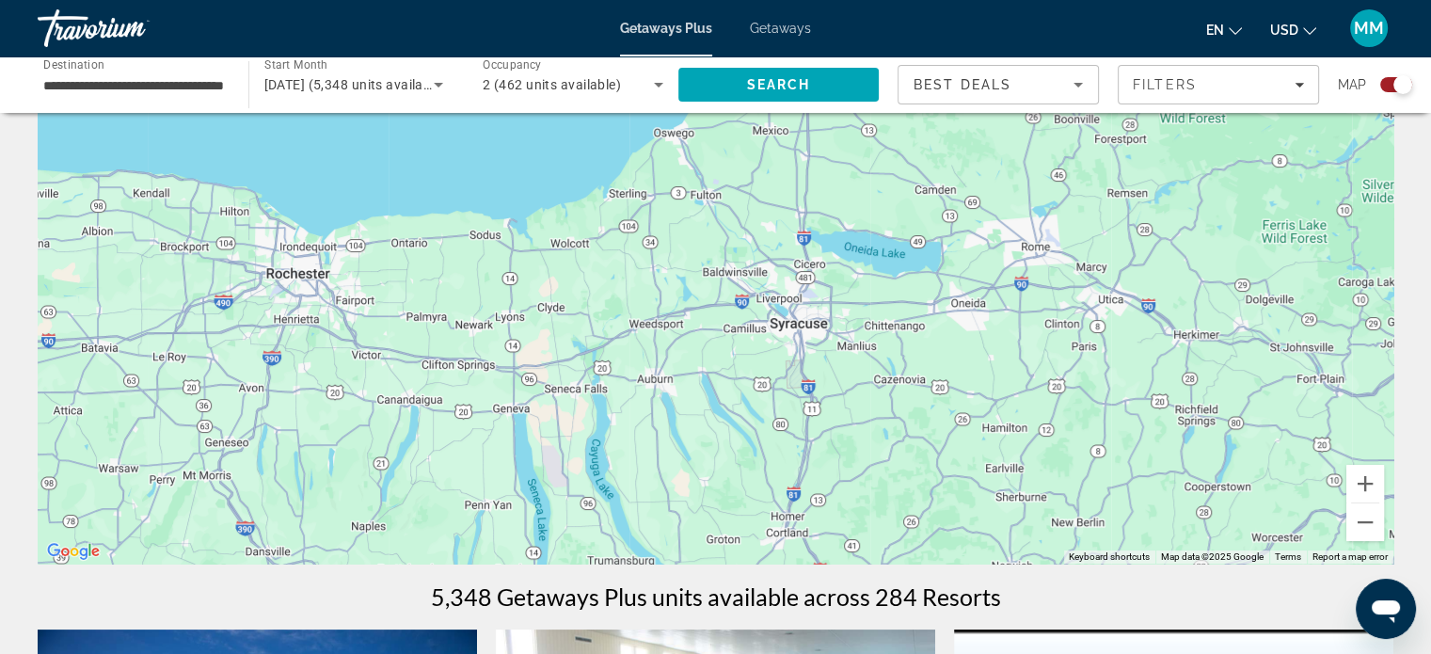
drag, startPoint x: 1056, startPoint y: 336, endPoint x: 888, endPoint y: 393, distance: 177.9
click at [888, 392] on div "Main content" at bounding box center [716, 281] width 1356 height 564
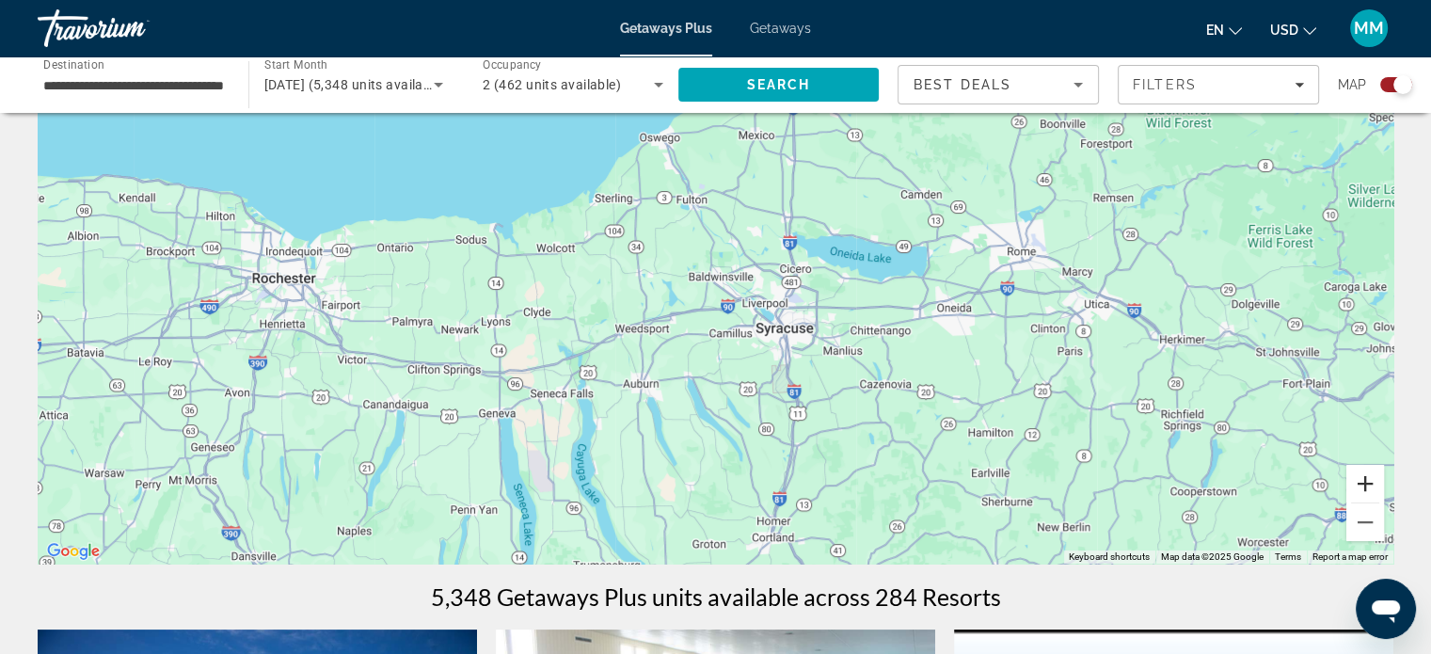
click at [1358, 482] on button "Zoom in" at bounding box center [1365, 484] width 38 height 38
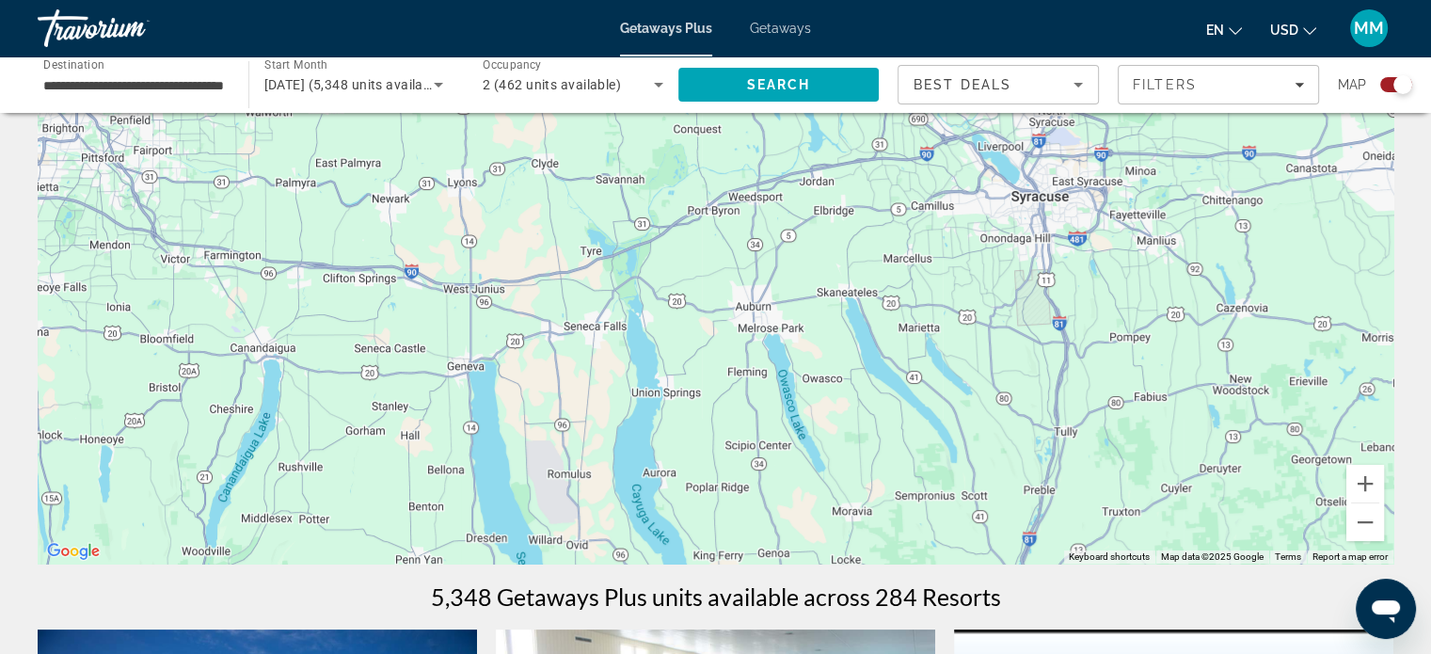
drag, startPoint x: 852, startPoint y: 377, endPoint x: 1042, endPoint y: 198, distance: 261.5
click at [1042, 198] on div "Main content" at bounding box center [716, 281] width 1356 height 564
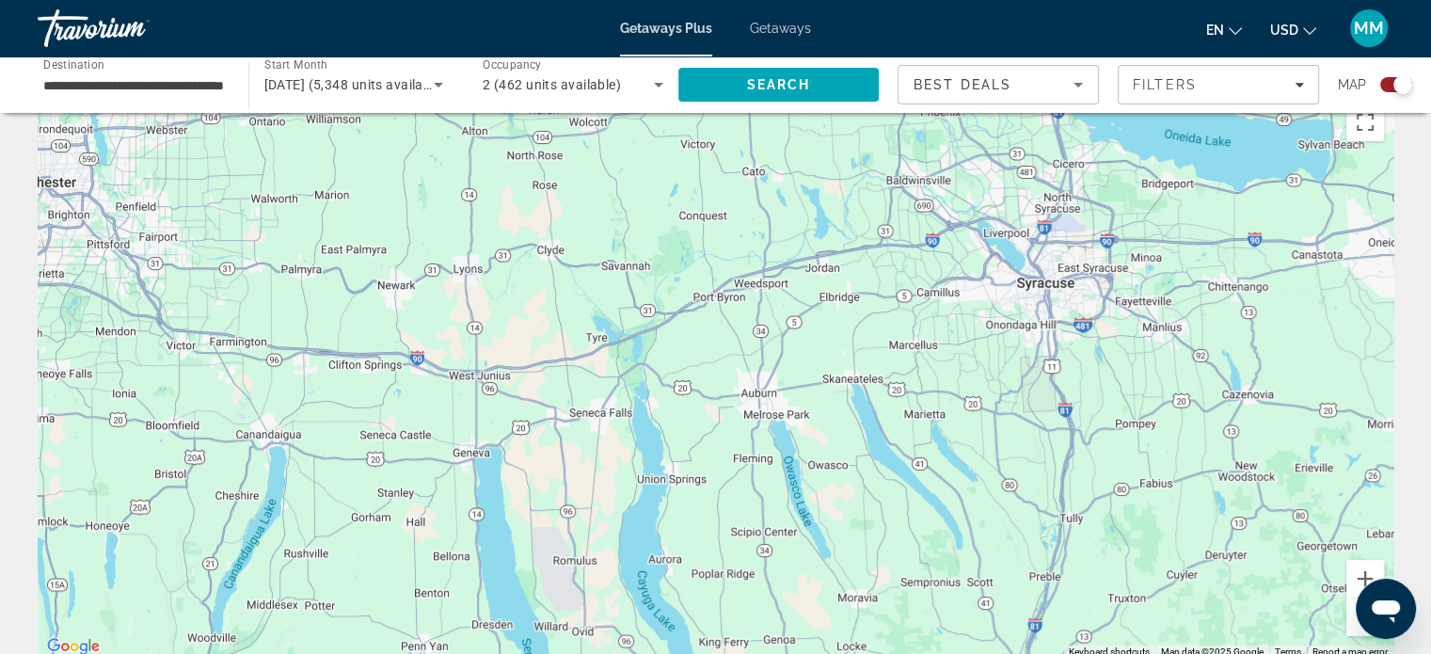
scroll to position [0, 0]
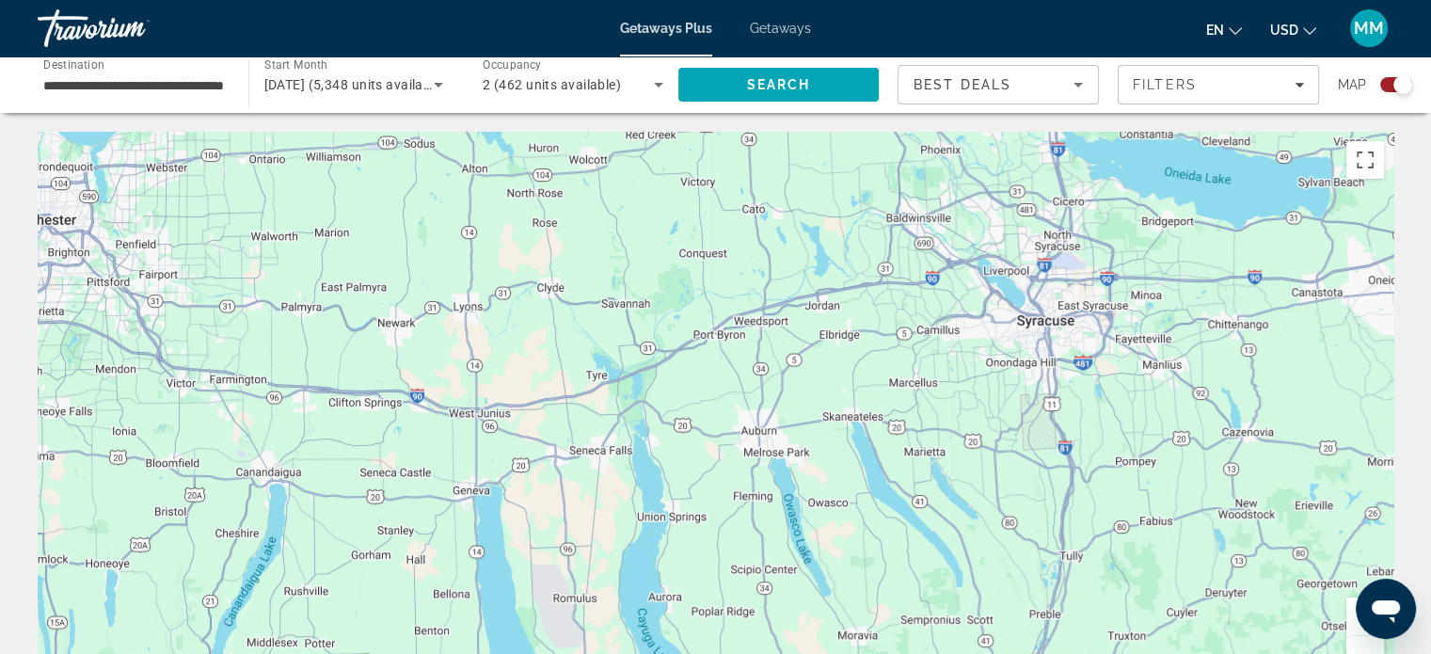
click at [776, 22] on span "Getaways" at bounding box center [780, 28] width 61 height 15
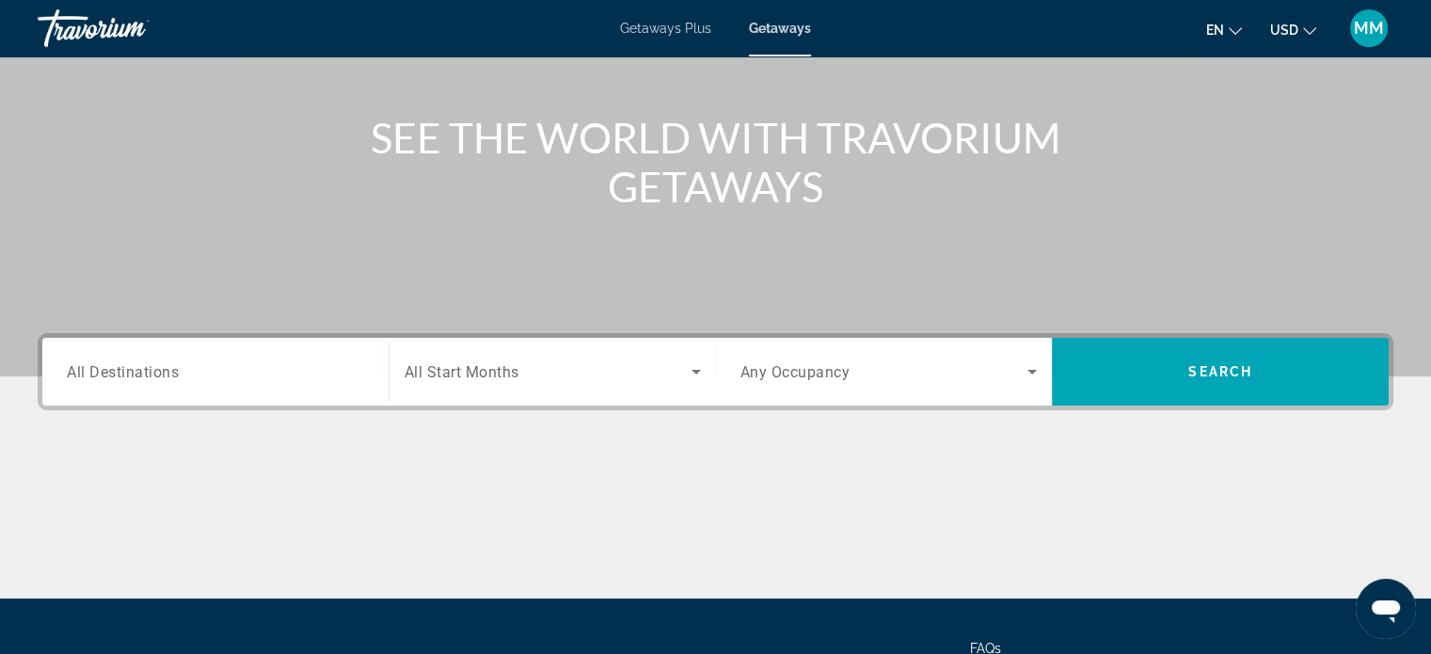
click at [153, 375] on span "All Destinations" at bounding box center [123, 371] width 112 height 18
click at [153, 375] on input "Destination All Destinations" at bounding box center [215, 372] width 297 height 23
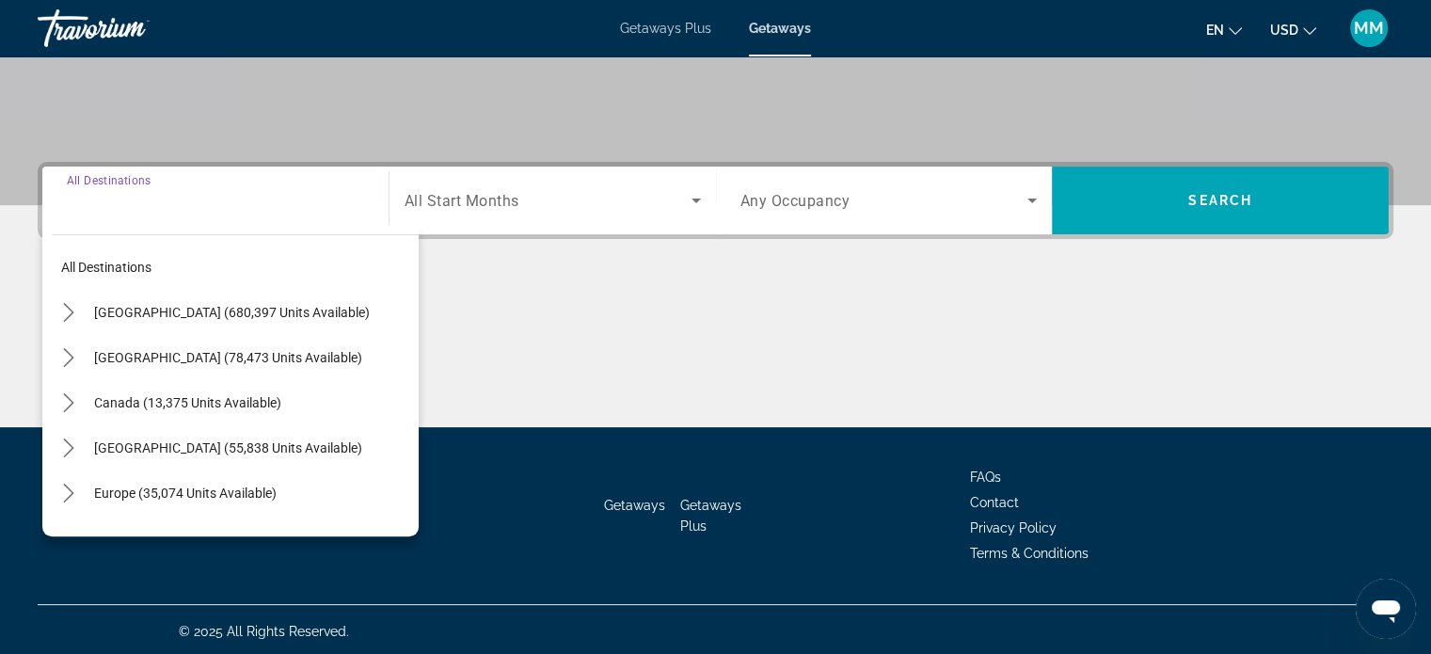
scroll to position [362, 0]
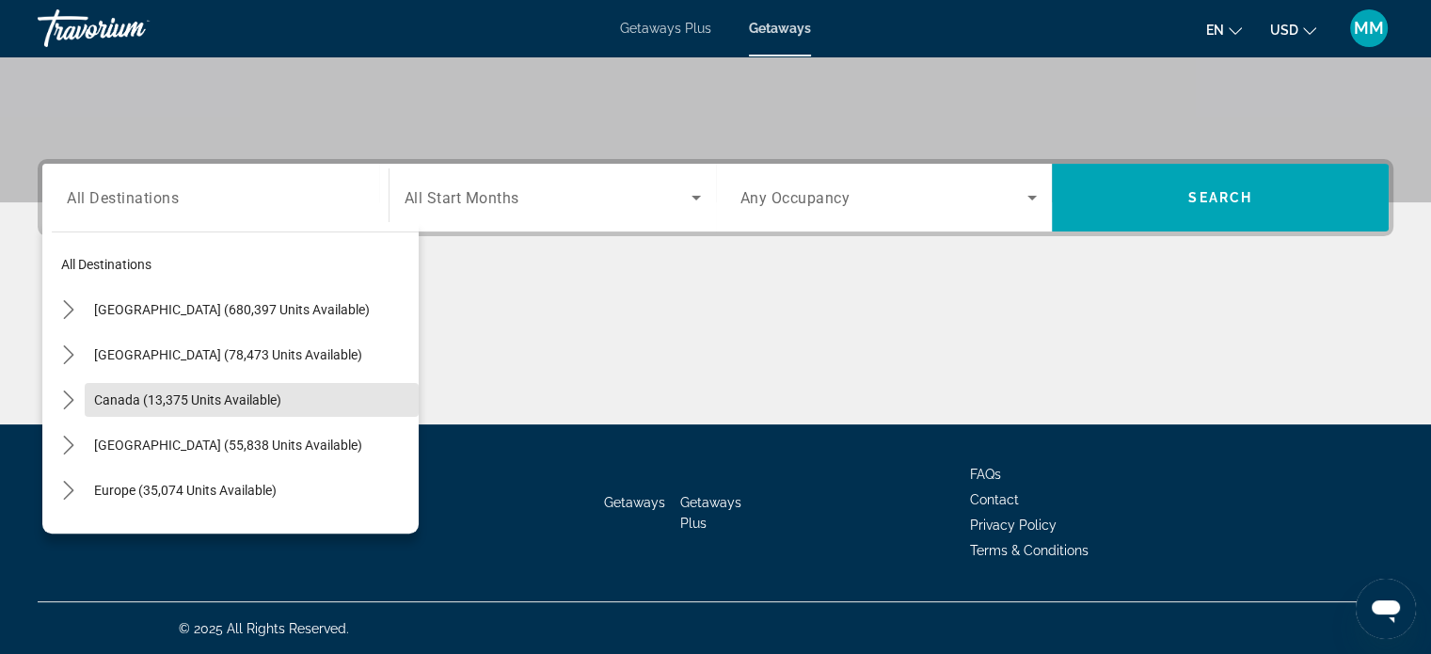
click at [283, 390] on span "Select destination: Canada (13,375 units available)" at bounding box center [252, 399] width 334 height 45
type input "**********"
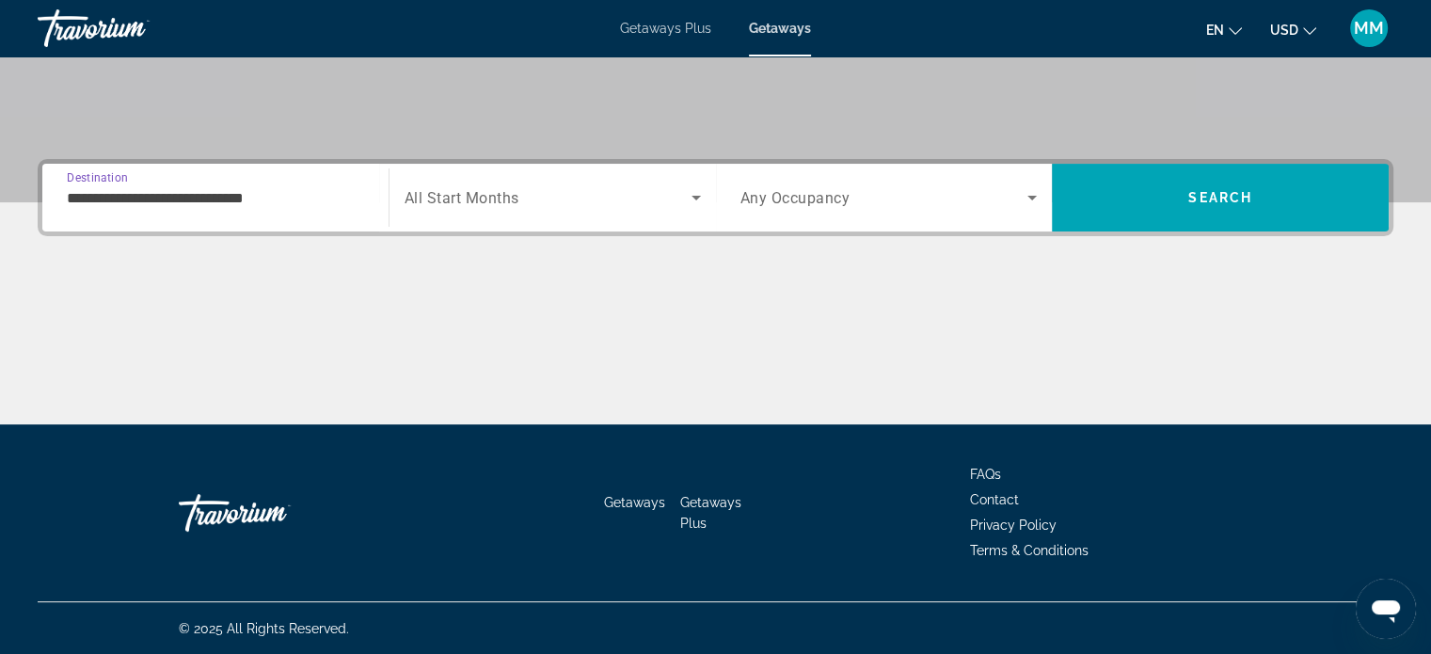
click at [468, 197] on span "All Start Months" at bounding box center [462, 198] width 115 height 18
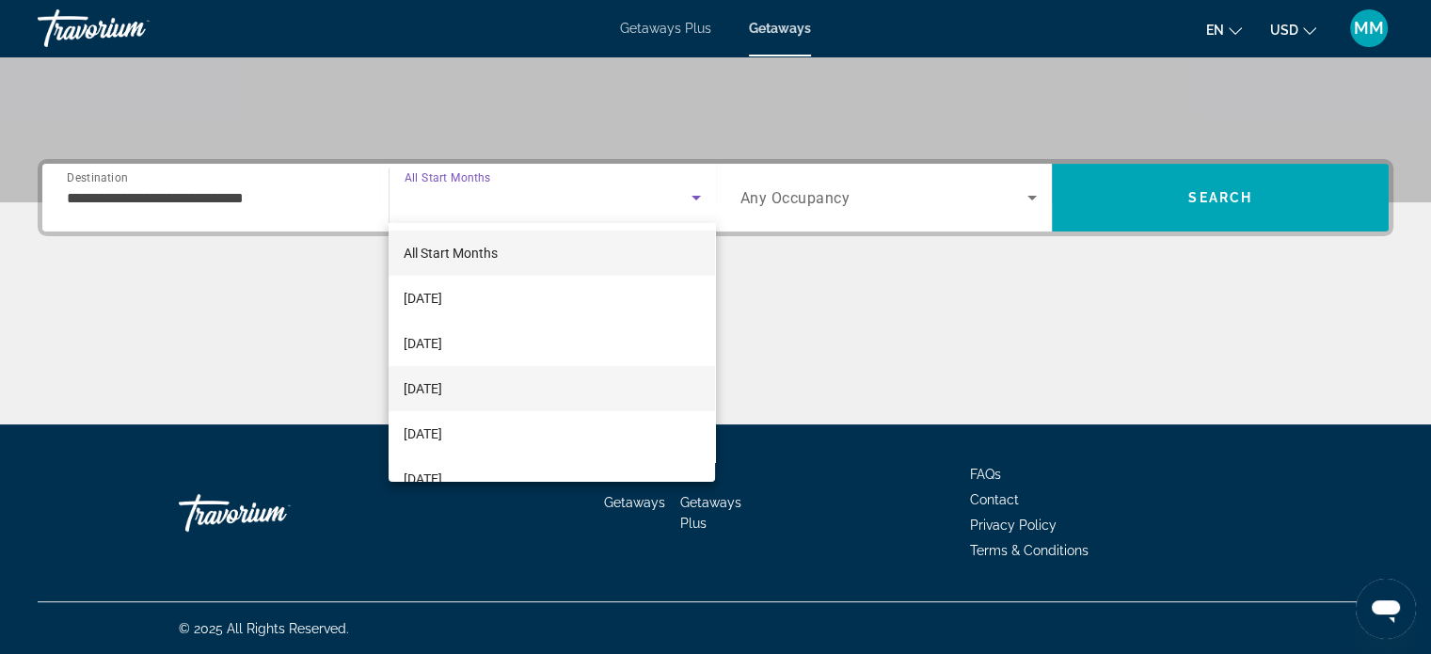
click at [529, 377] on mat-option "[DATE]" at bounding box center [552, 388] width 326 height 45
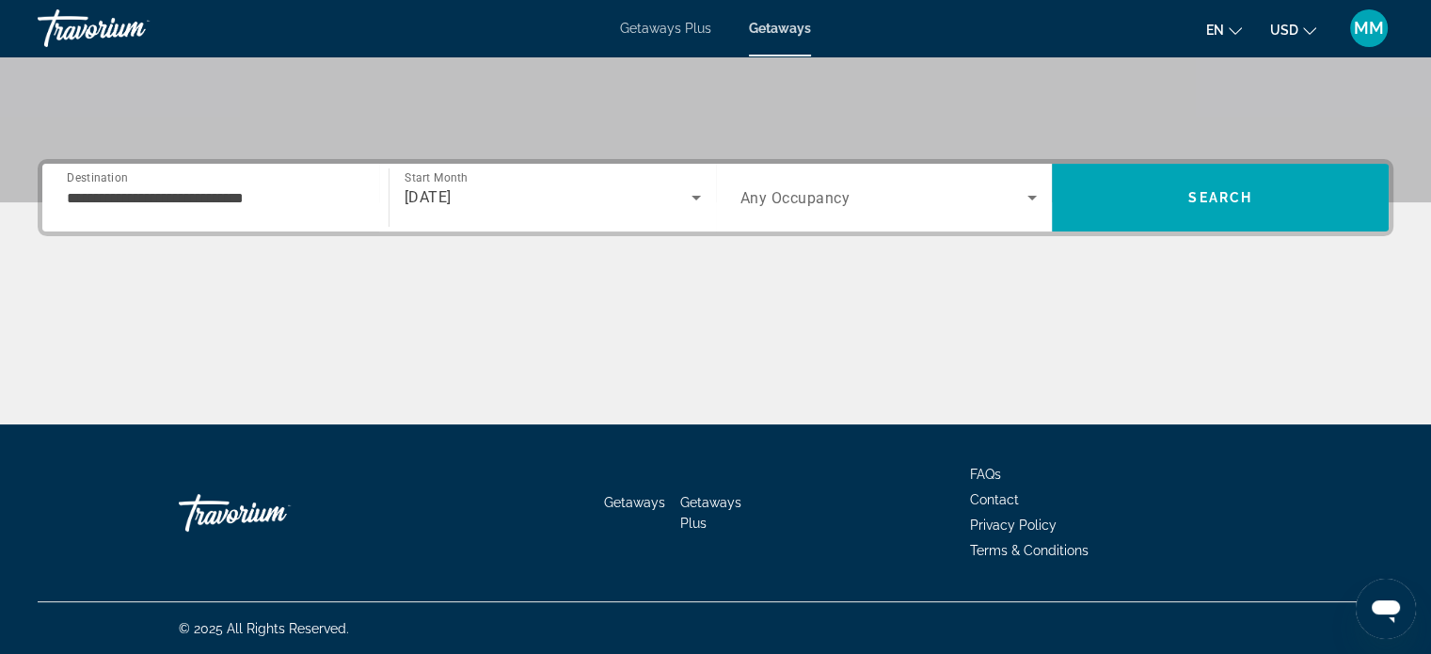
click at [785, 208] on div "Search widget" at bounding box center [888, 197] width 297 height 53
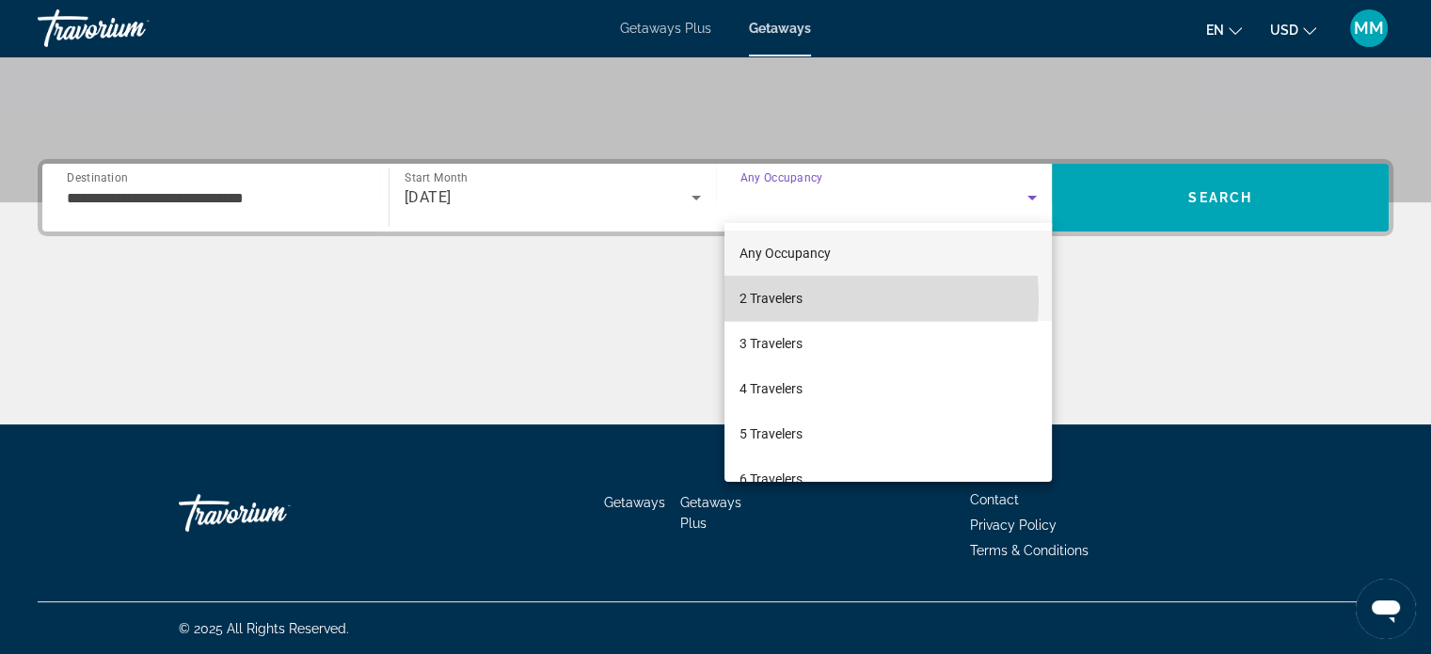
click at [792, 300] on span "2 Travelers" at bounding box center [770, 298] width 63 height 23
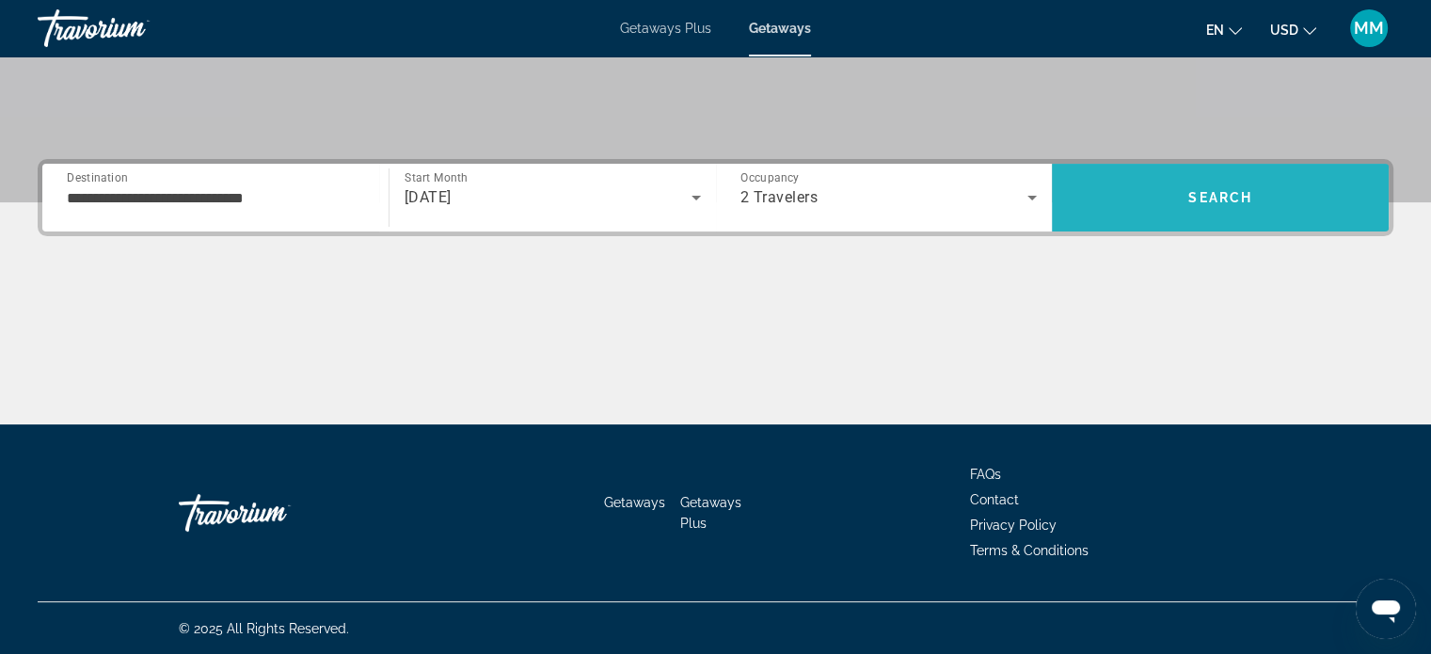
click at [1179, 187] on span "Search" at bounding box center [1220, 197] width 337 height 45
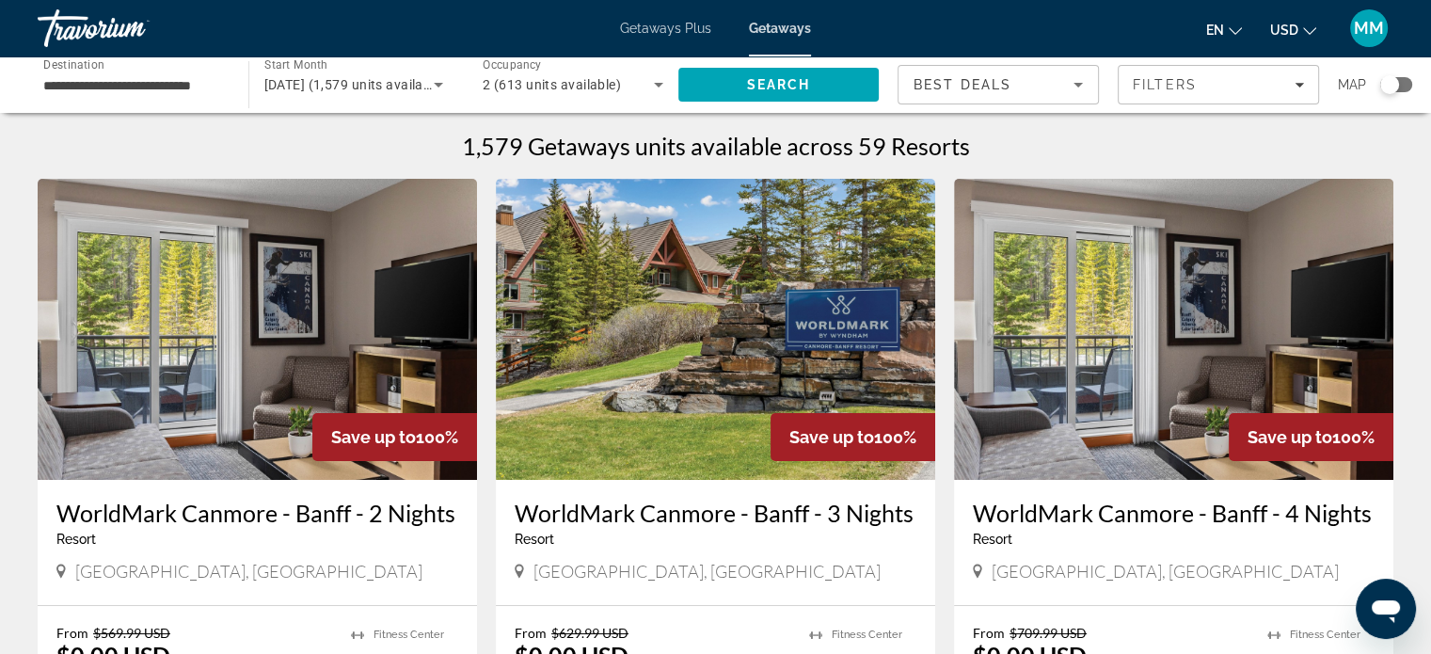
click at [1395, 82] on div "Search widget" at bounding box center [1389, 84] width 19 height 19
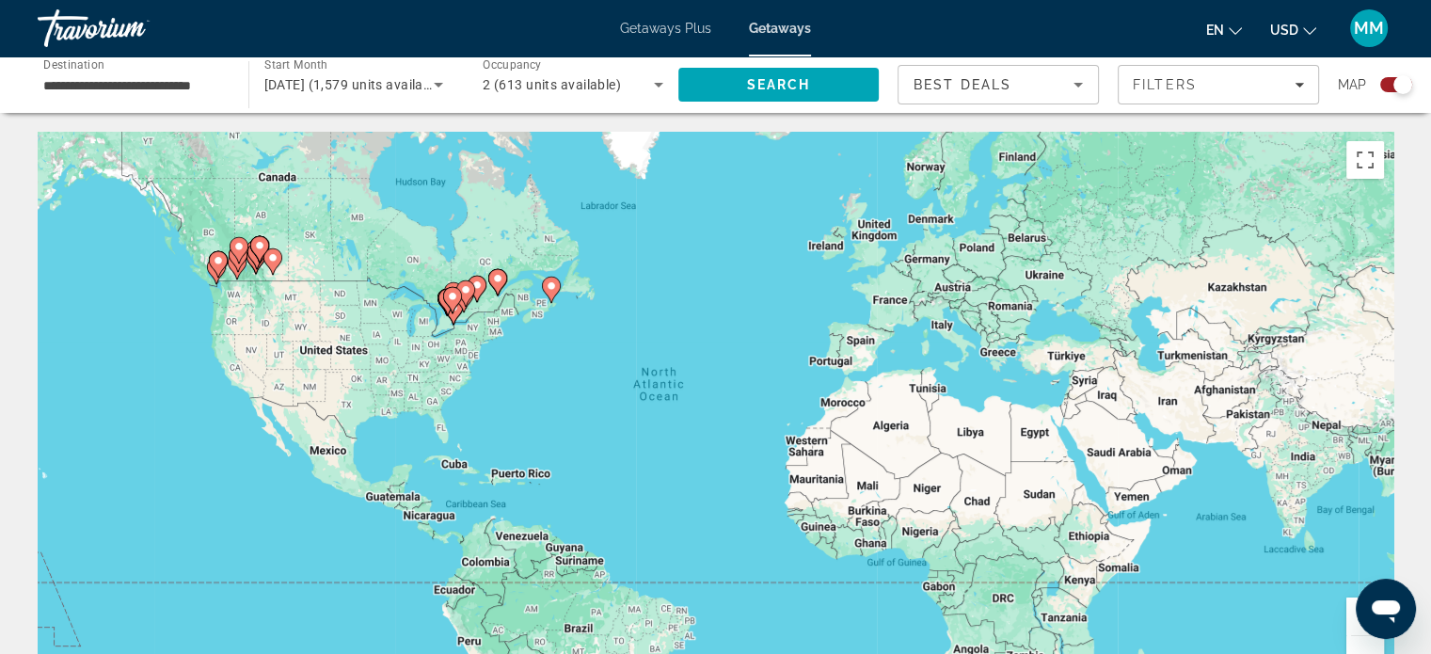
click at [1351, 625] on button "Zoom in" at bounding box center [1365, 616] width 38 height 38
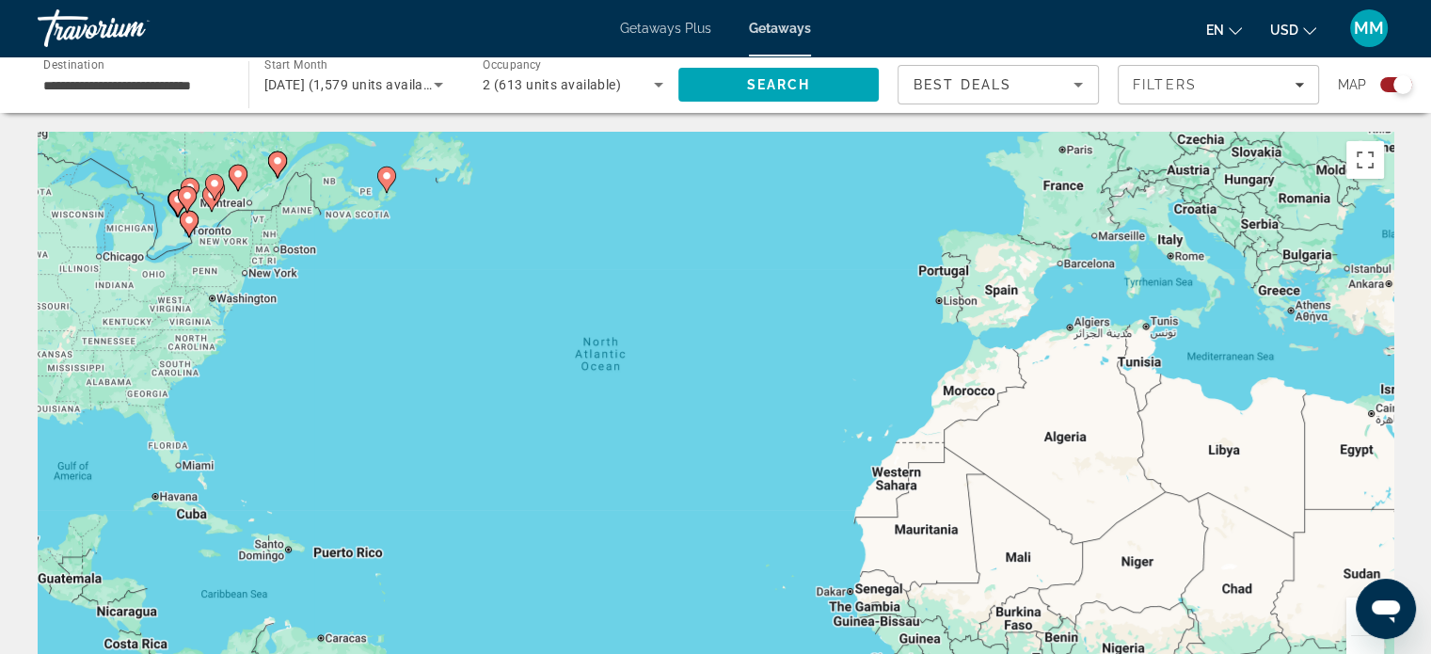
click at [1351, 625] on button "Zoom in" at bounding box center [1365, 616] width 38 height 38
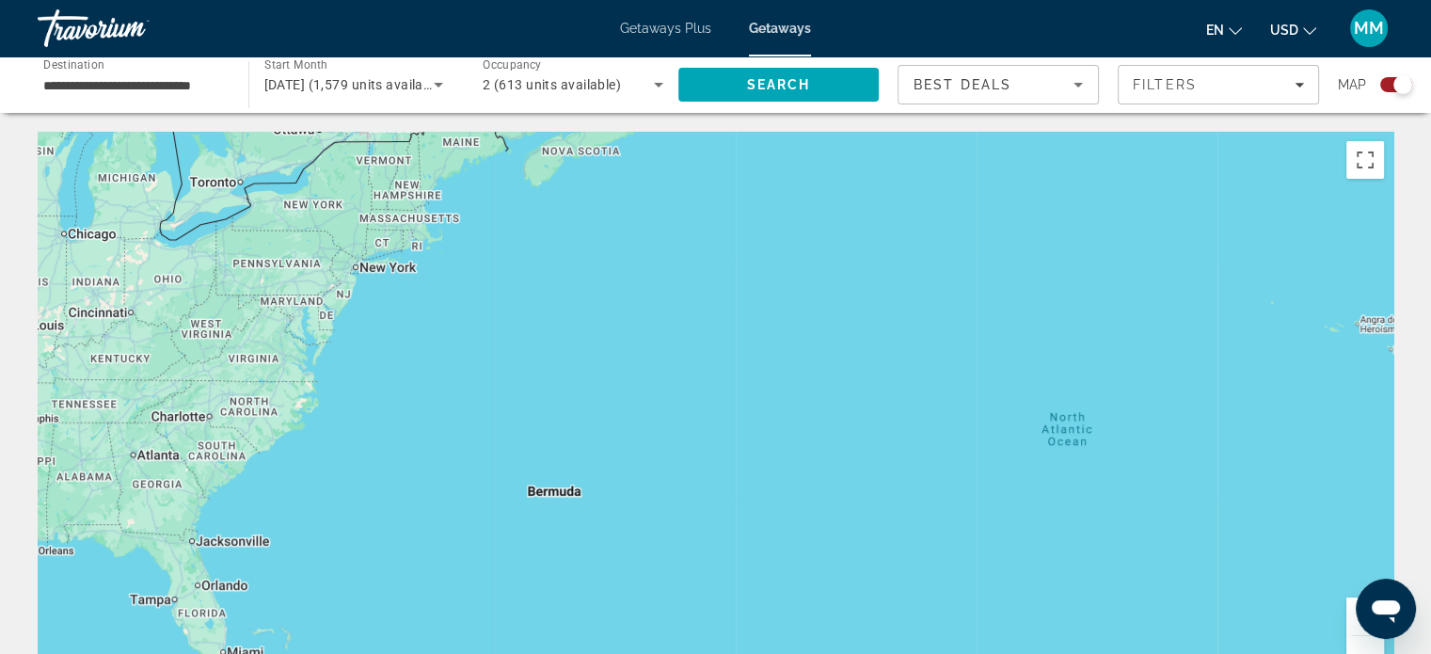
drag, startPoint x: 478, startPoint y: 485, endPoint x: 1178, endPoint y: 649, distance: 718.8
click at [1178, 649] on div "Main content" at bounding box center [716, 414] width 1356 height 564
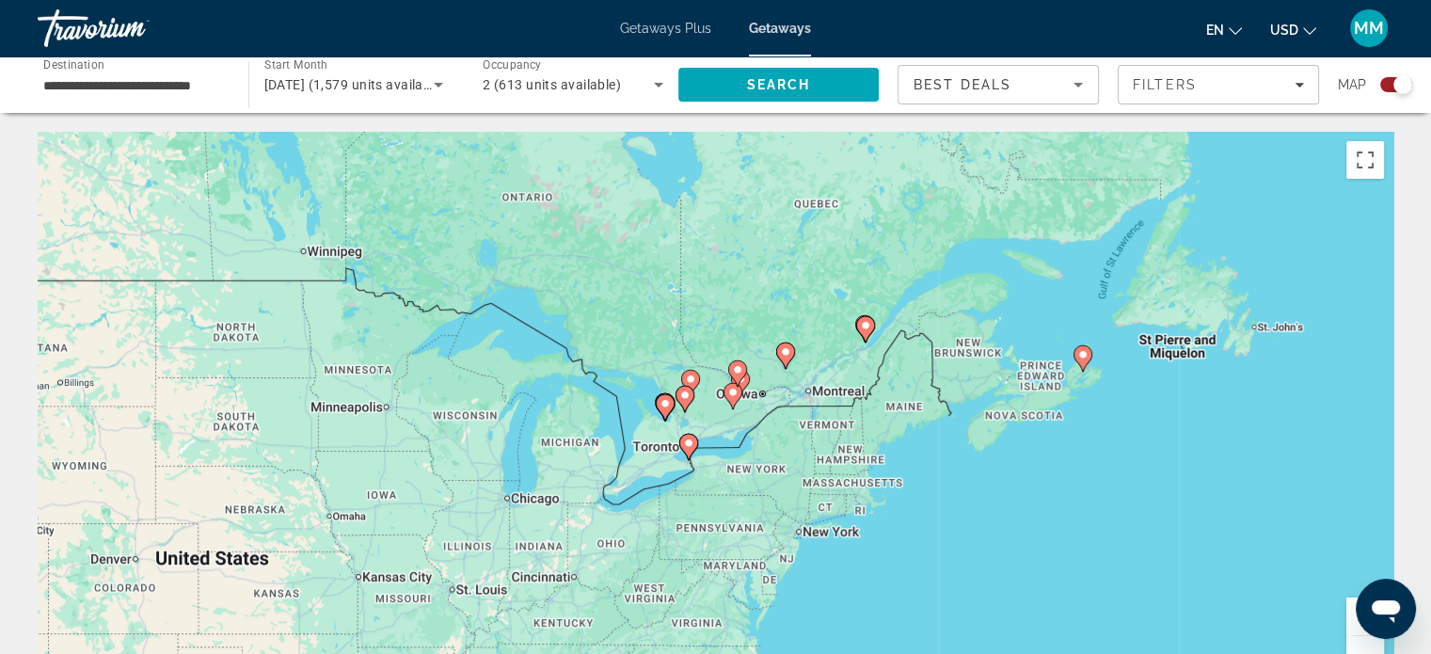
drag, startPoint x: 895, startPoint y: 443, endPoint x: 1223, endPoint y: 681, distance: 405.5
click at [1223, 653] on html "**********" at bounding box center [715, 327] width 1431 height 654
click at [1355, 627] on button "Zoom in" at bounding box center [1365, 616] width 38 height 38
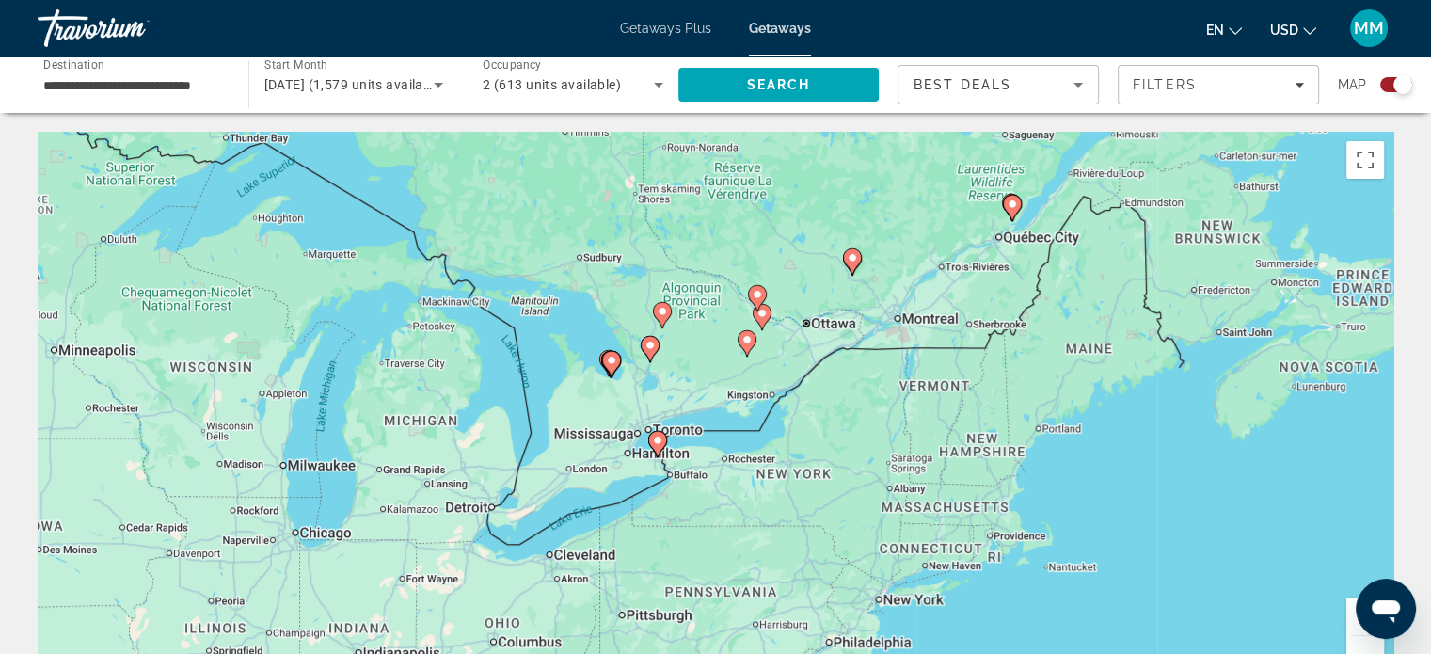
drag, startPoint x: 1175, startPoint y: 560, endPoint x: 1181, endPoint y: 509, distance: 51.1
click at [1179, 509] on div "To activate drag with keyboard, press Alt + Enter. Once in keyboard drag state,…" at bounding box center [716, 414] width 1356 height 564
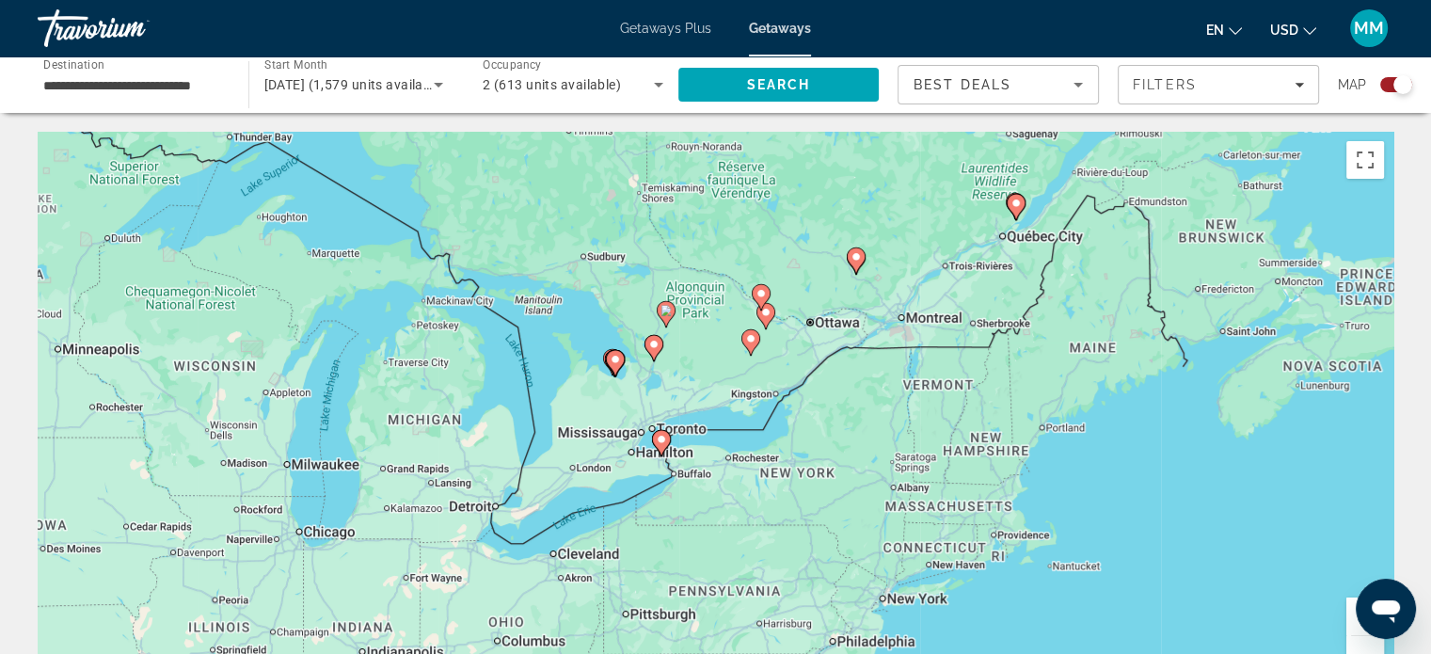
click at [1347, 627] on button "Zoom in" at bounding box center [1365, 616] width 38 height 38
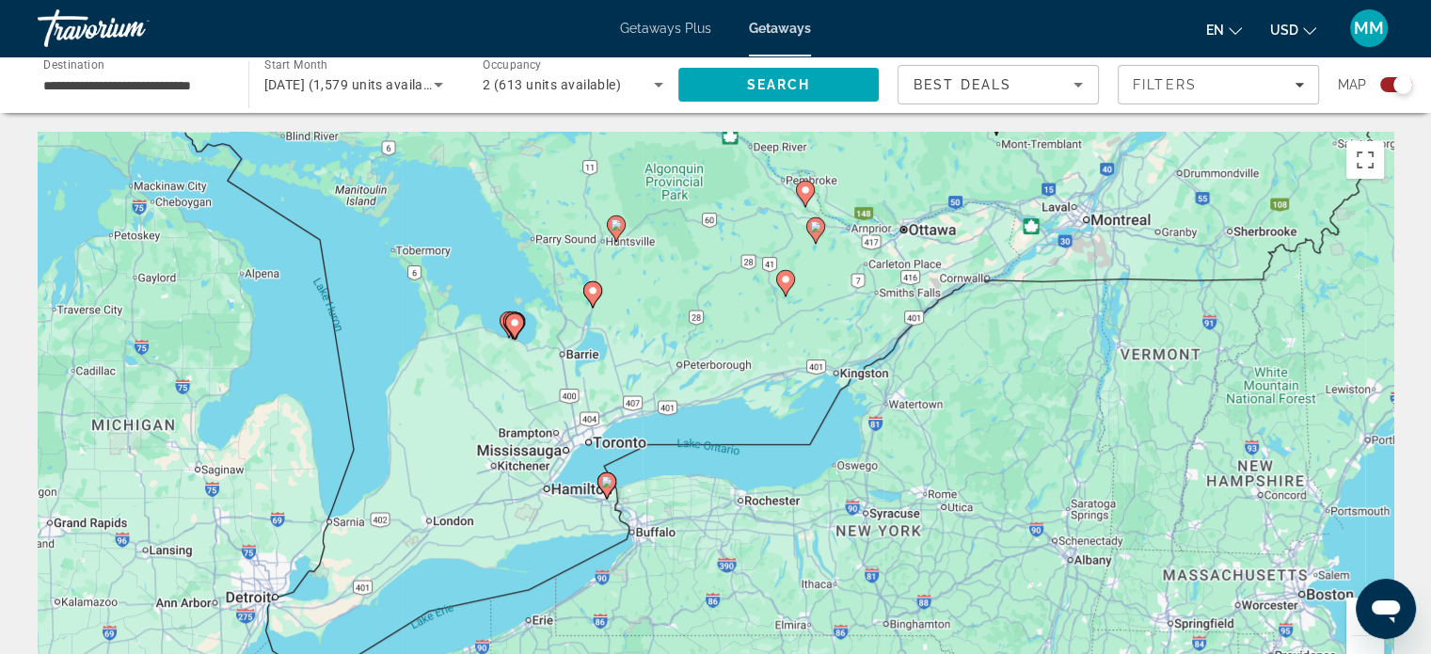
click at [1350, 624] on button "Zoom in" at bounding box center [1365, 616] width 38 height 38
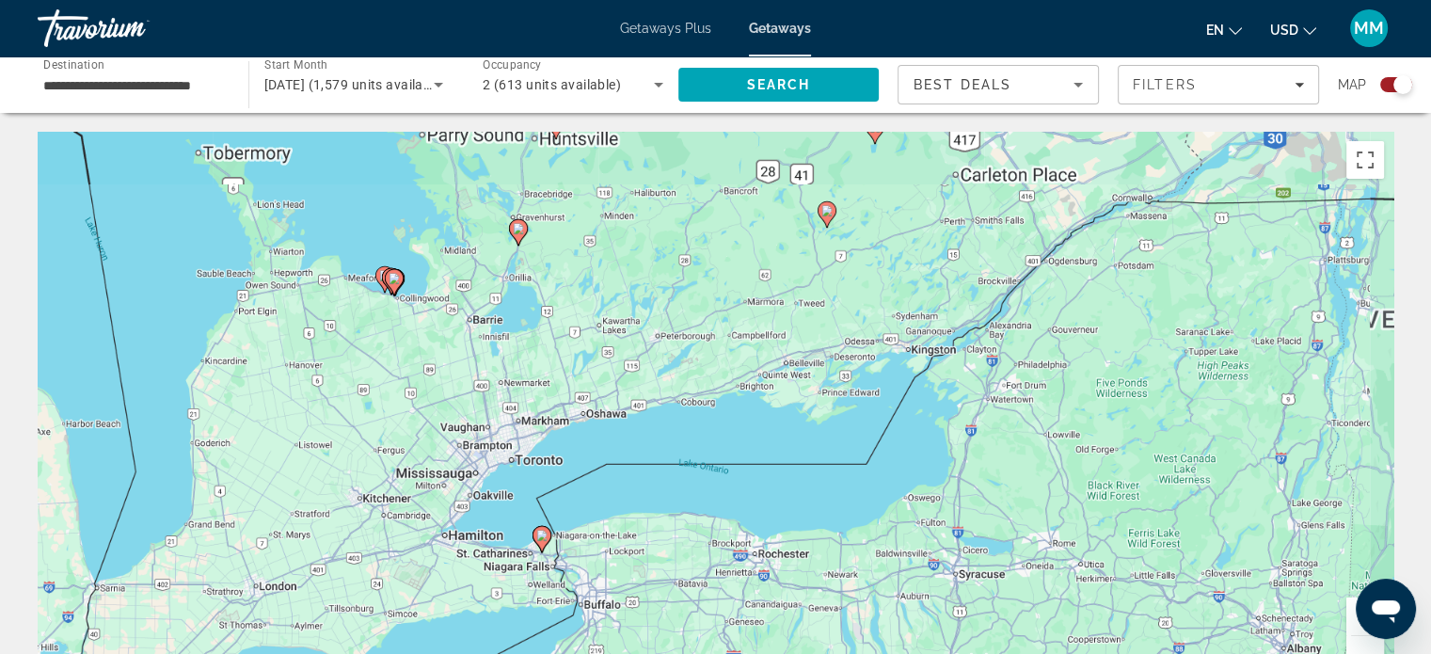
click at [1350, 624] on button "Zoom in" at bounding box center [1365, 616] width 38 height 38
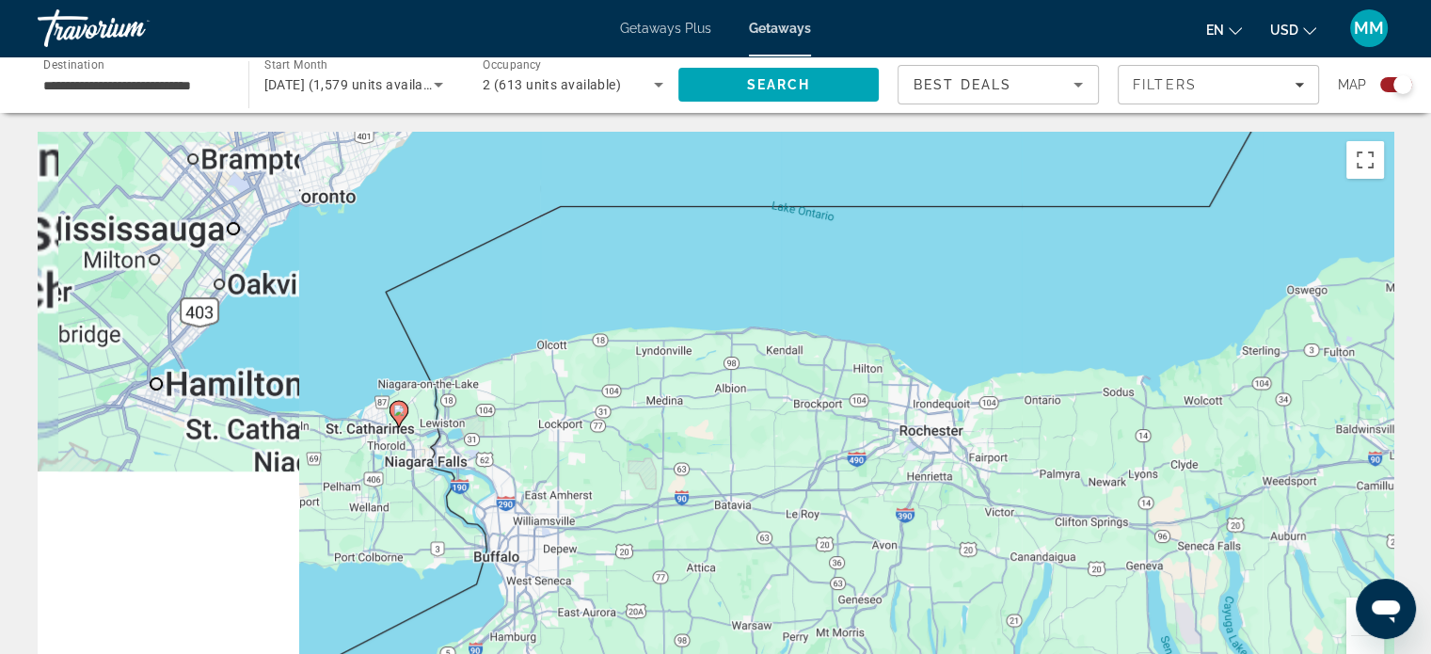
drag, startPoint x: 936, startPoint y: 588, endPoint x: 1062, endPoint y: 242, distance: 368.4
click at [1062, 242] on div "To activate drag with keyboard, press Alt + Enter. Once in keyboard drag state,…" at bounding box center [716, 414] width 1356 height 564
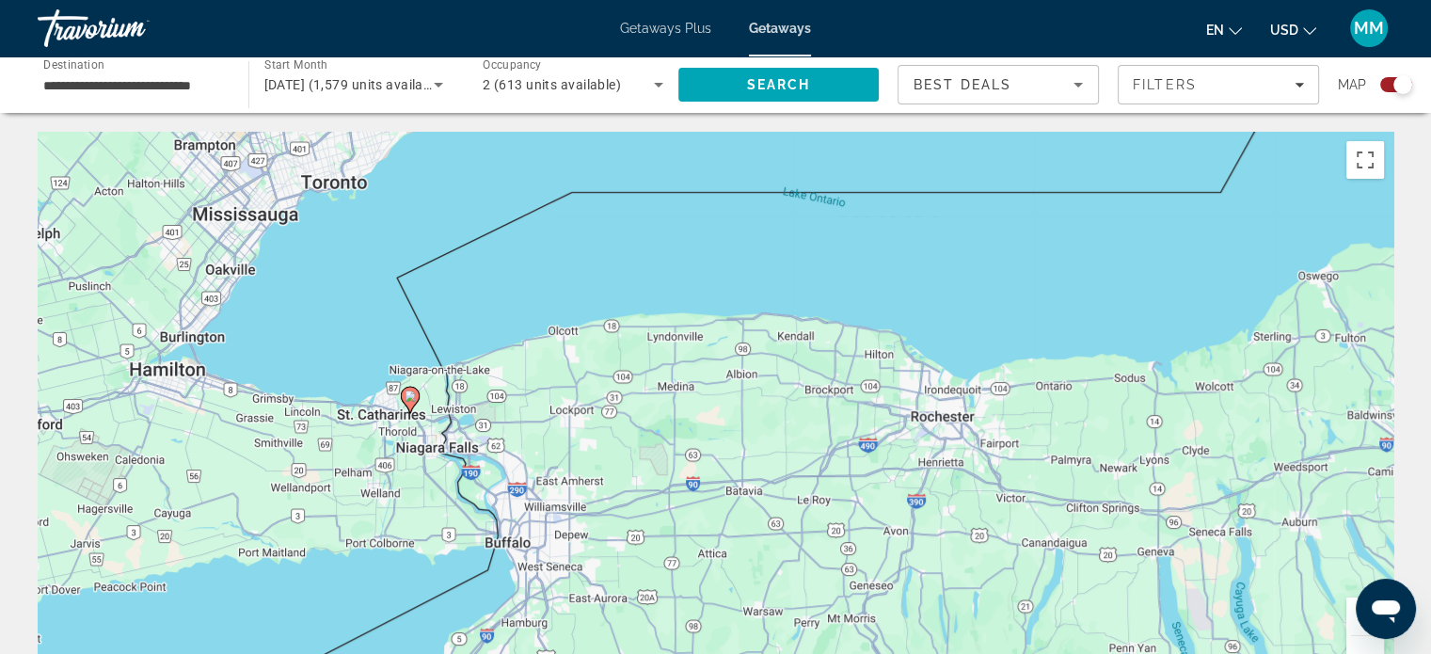
click at [411, 405] on icon "Main content" at bounding box center [409, 400] width 17 height 24
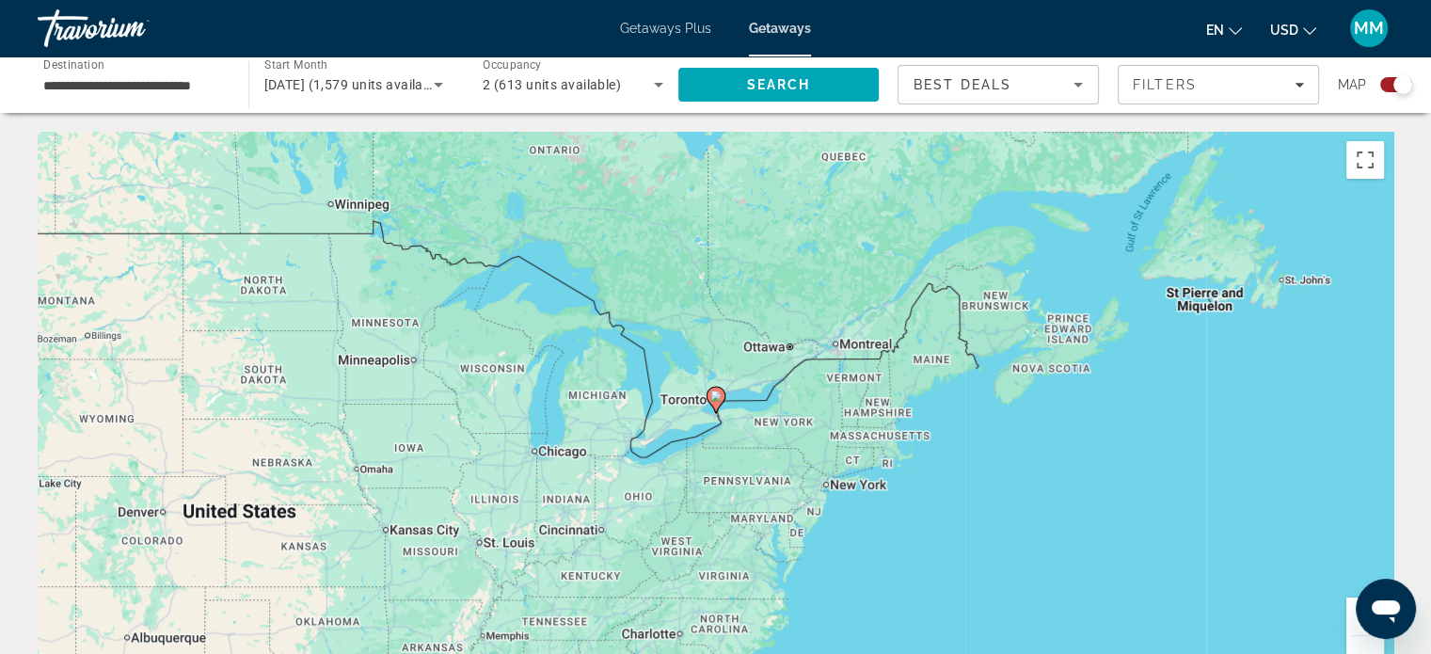
click at [711, 398] on image "Main content" at bounding box center [715, 395] width 11 height 11
type input "**********"
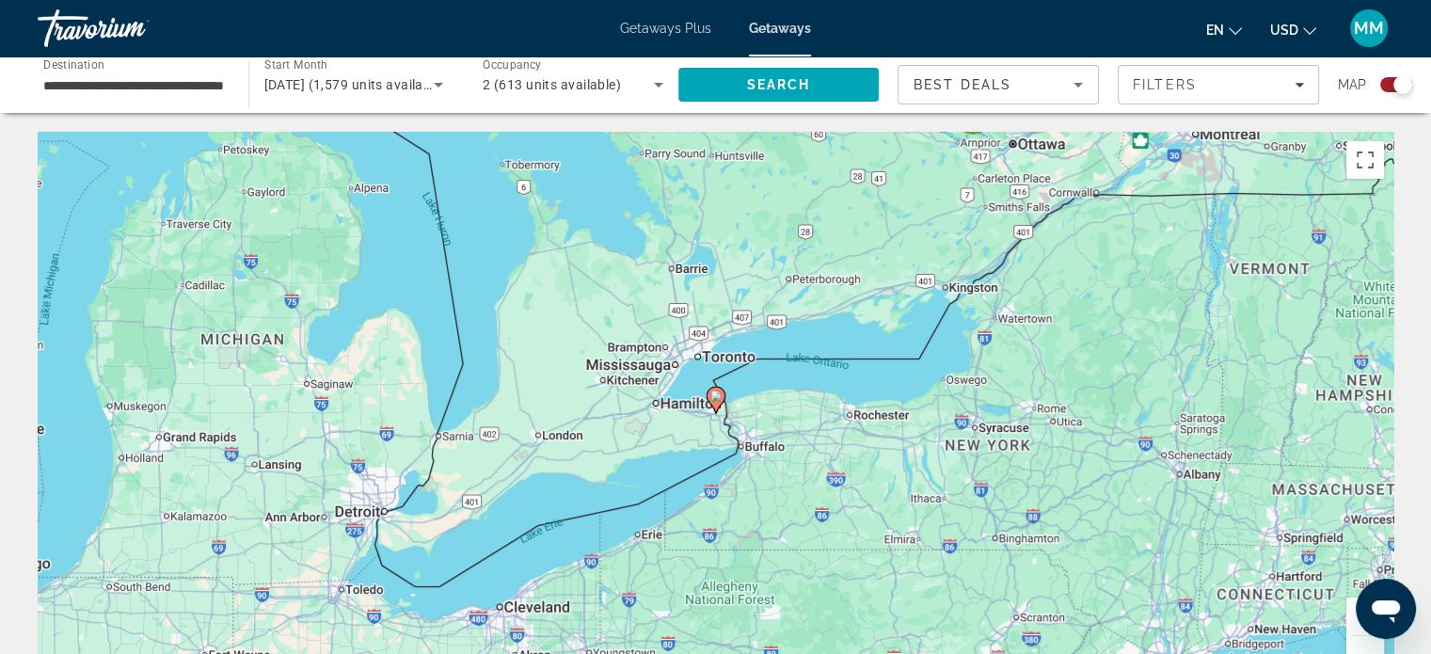
click at [711, 398] on image "Main content" at bounding box center [715, 395] width 11 height 11
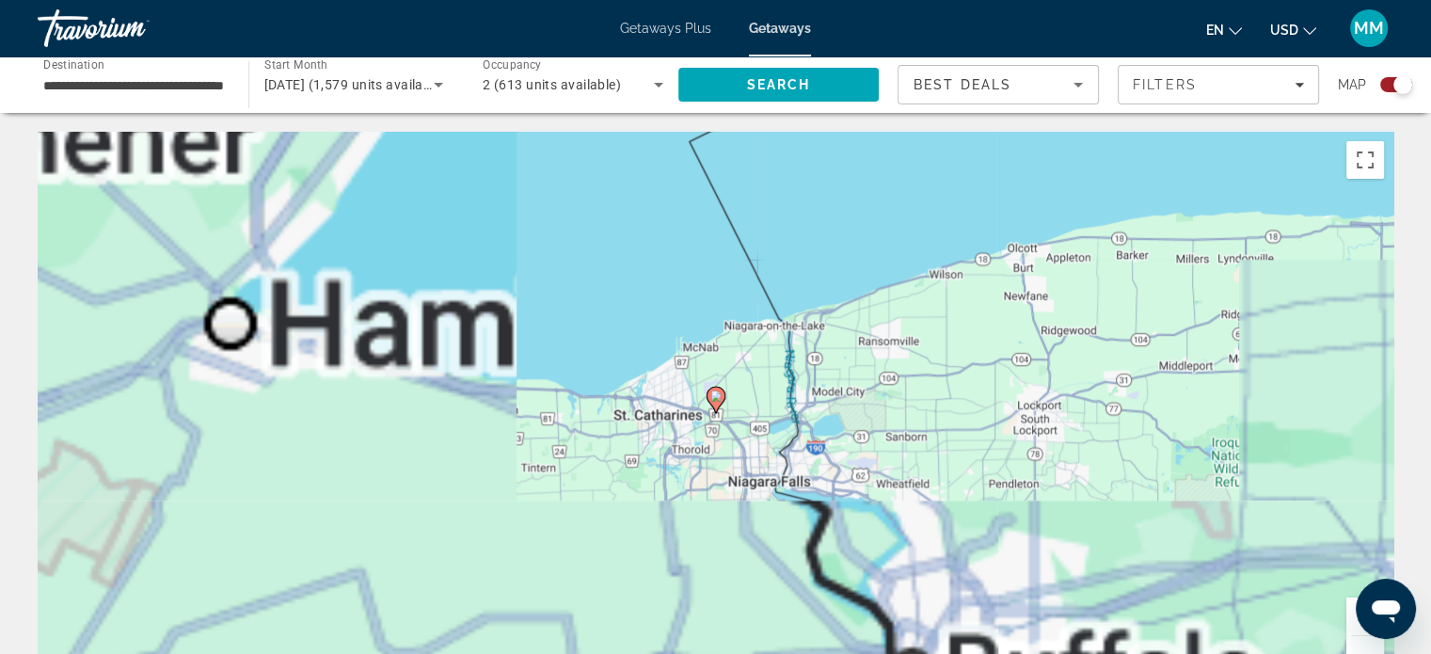
click at [711, 398] on image "Main content" at bounding box center [715, 395] width 11 height 11
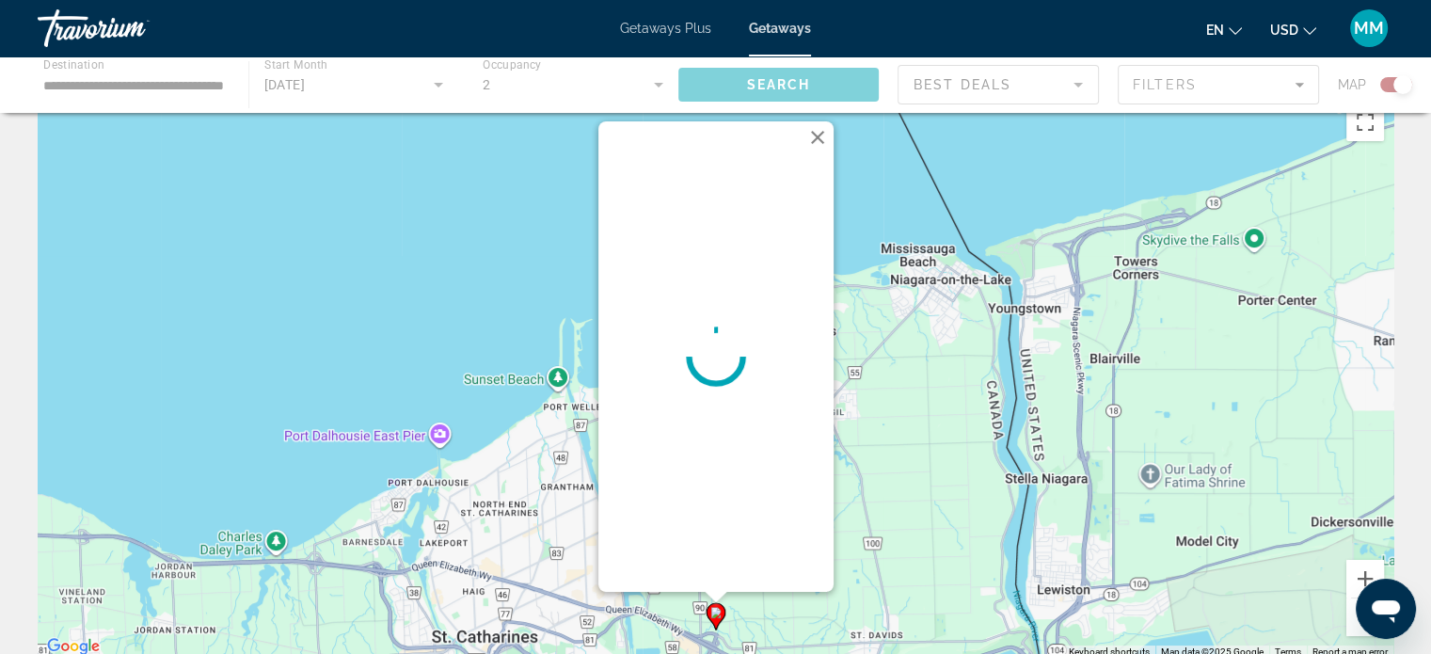
scroll to position [32, 0]
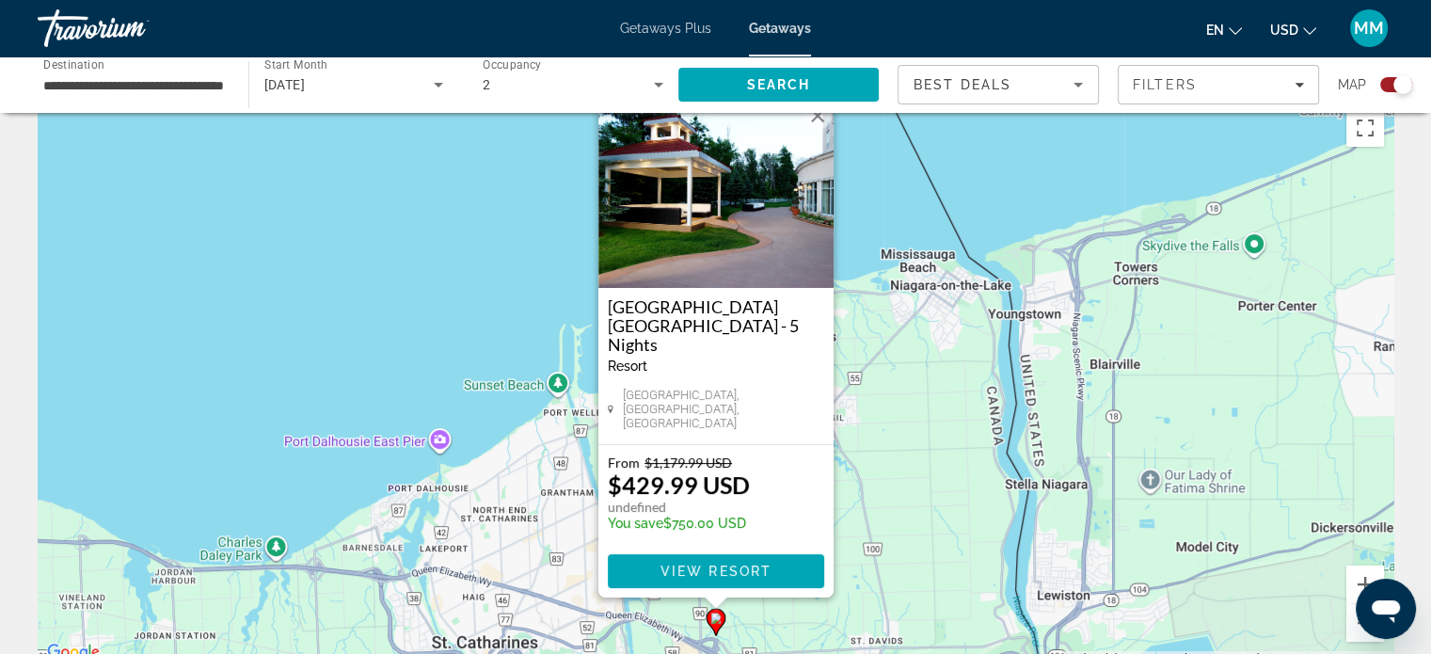
click at [719, 264] on img "Main content" at bounding box center [715, 194] width 235 height 188
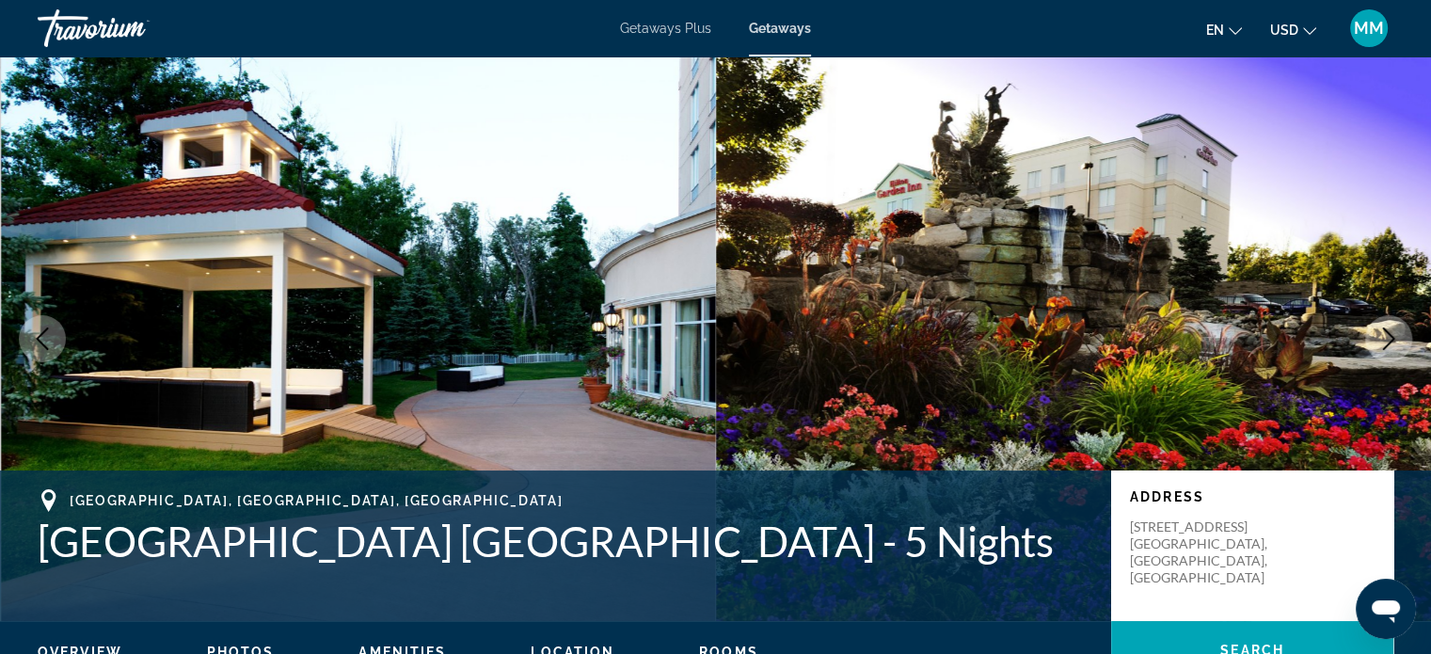
click at [1391, 331] on icon "Next image" at bounding box center [1388, 338] width 23 height 23
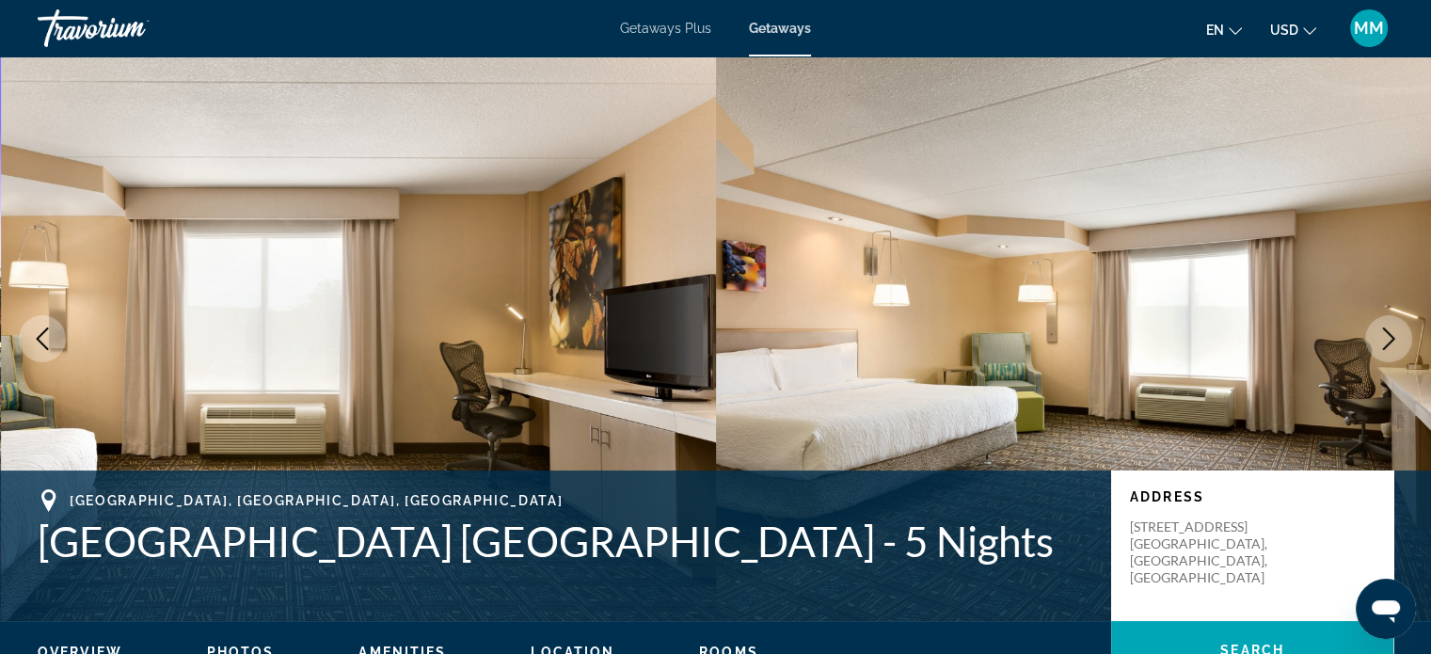
click at [1389, 341] on icon "Next image" at bounding box center [1389, 338] width 12 height 23
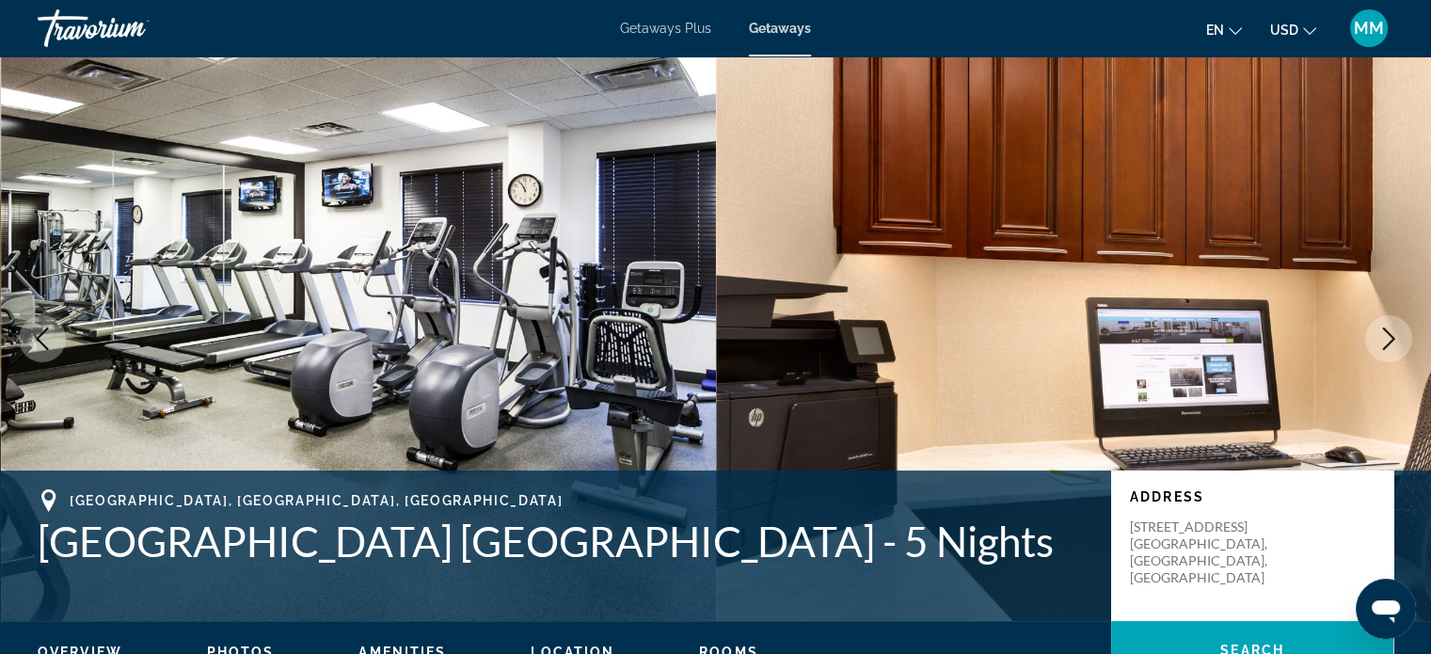
click at [1389, 341] on icon "Next image" at bounding box center [1389, 338] width 12 height 23
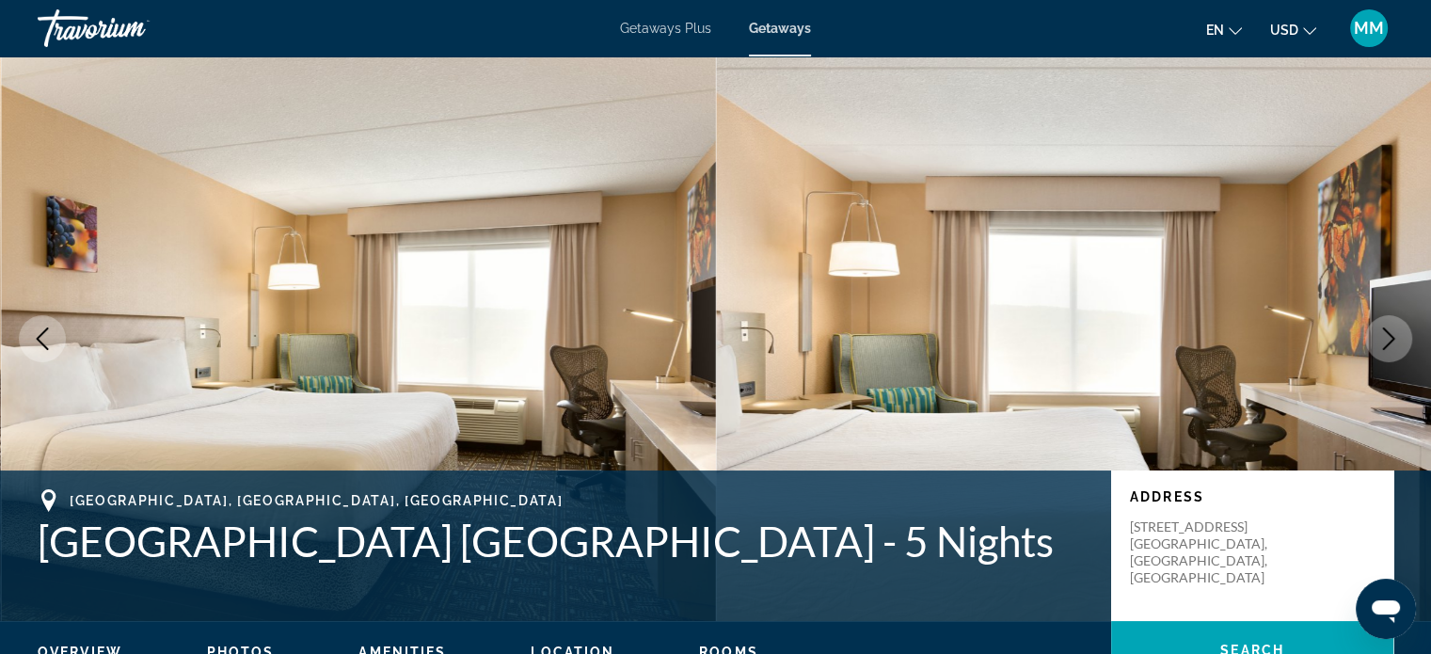
click at [1389, 341] on icon "Next image" at bounding box center [1389, 338] width 12 height 23
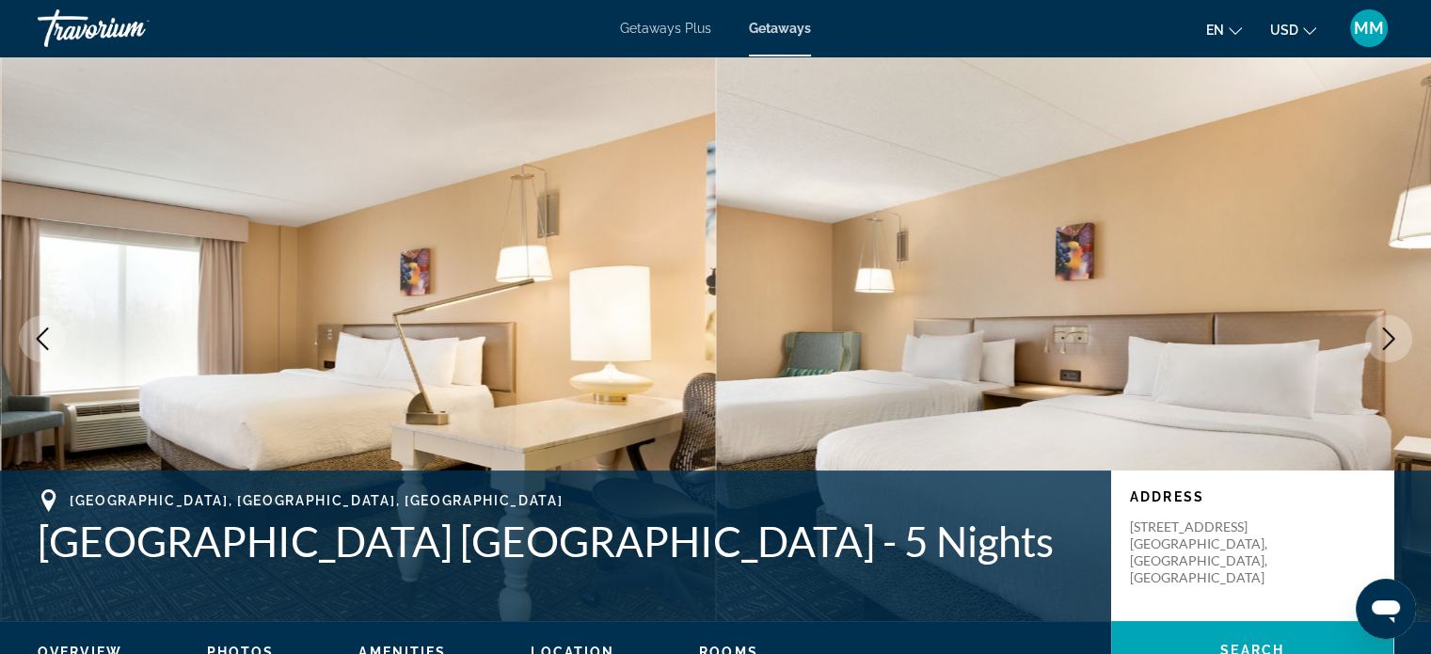
click at [1389, 341] on icon "Next image" at bounding box center [1389, 338] width 12 height 23
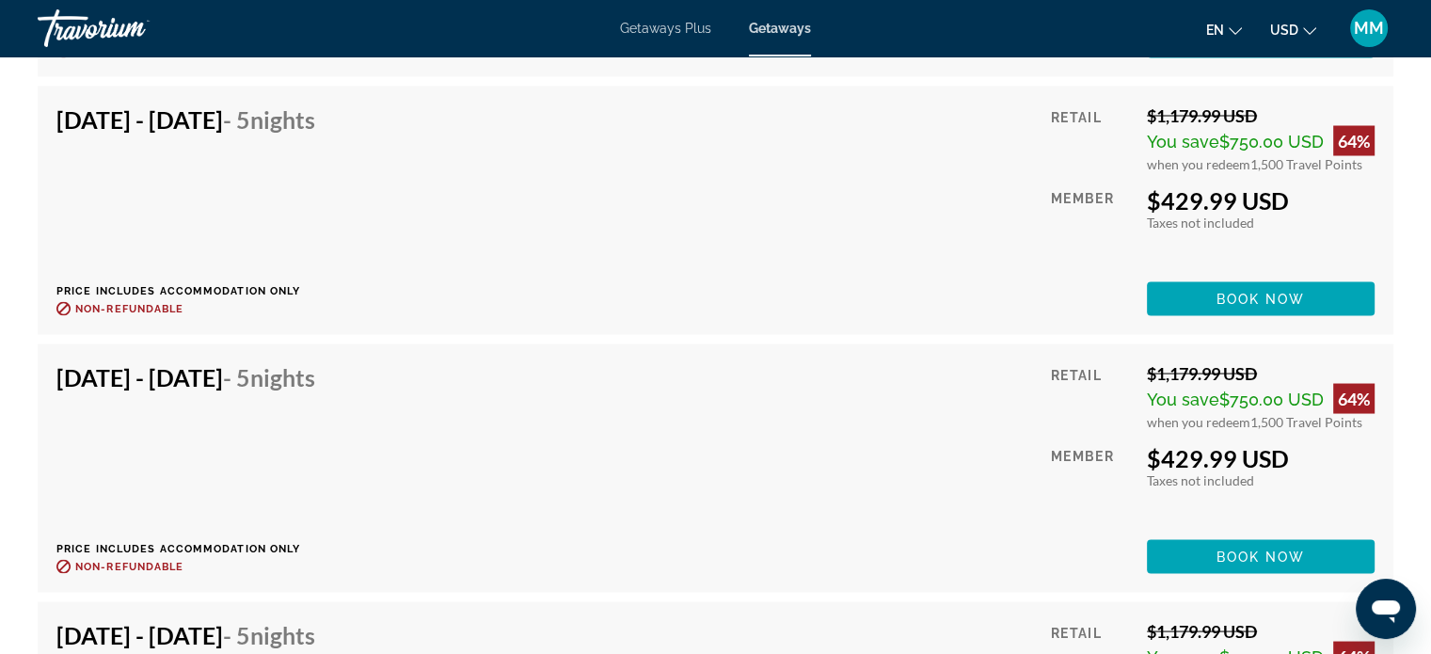
scroll to position [3312, 0]
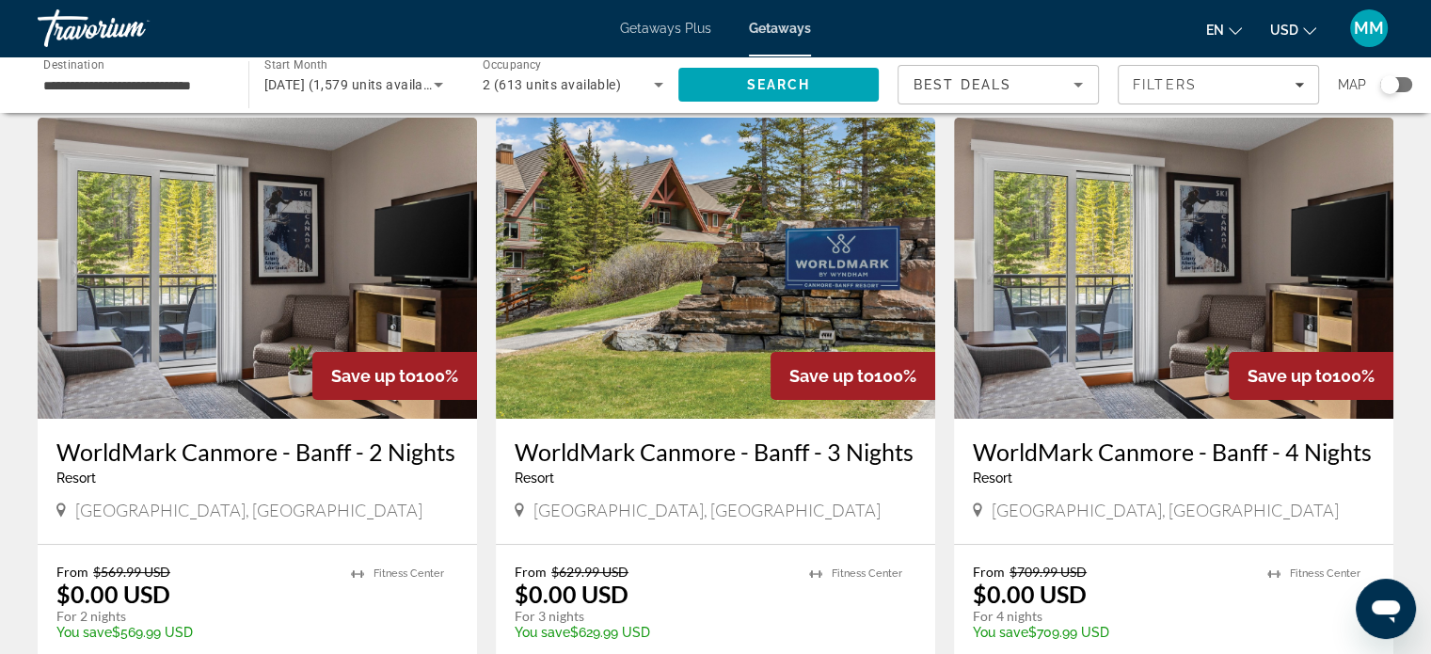
scroll to position [94, 0]
